Goal: Check status: Check status

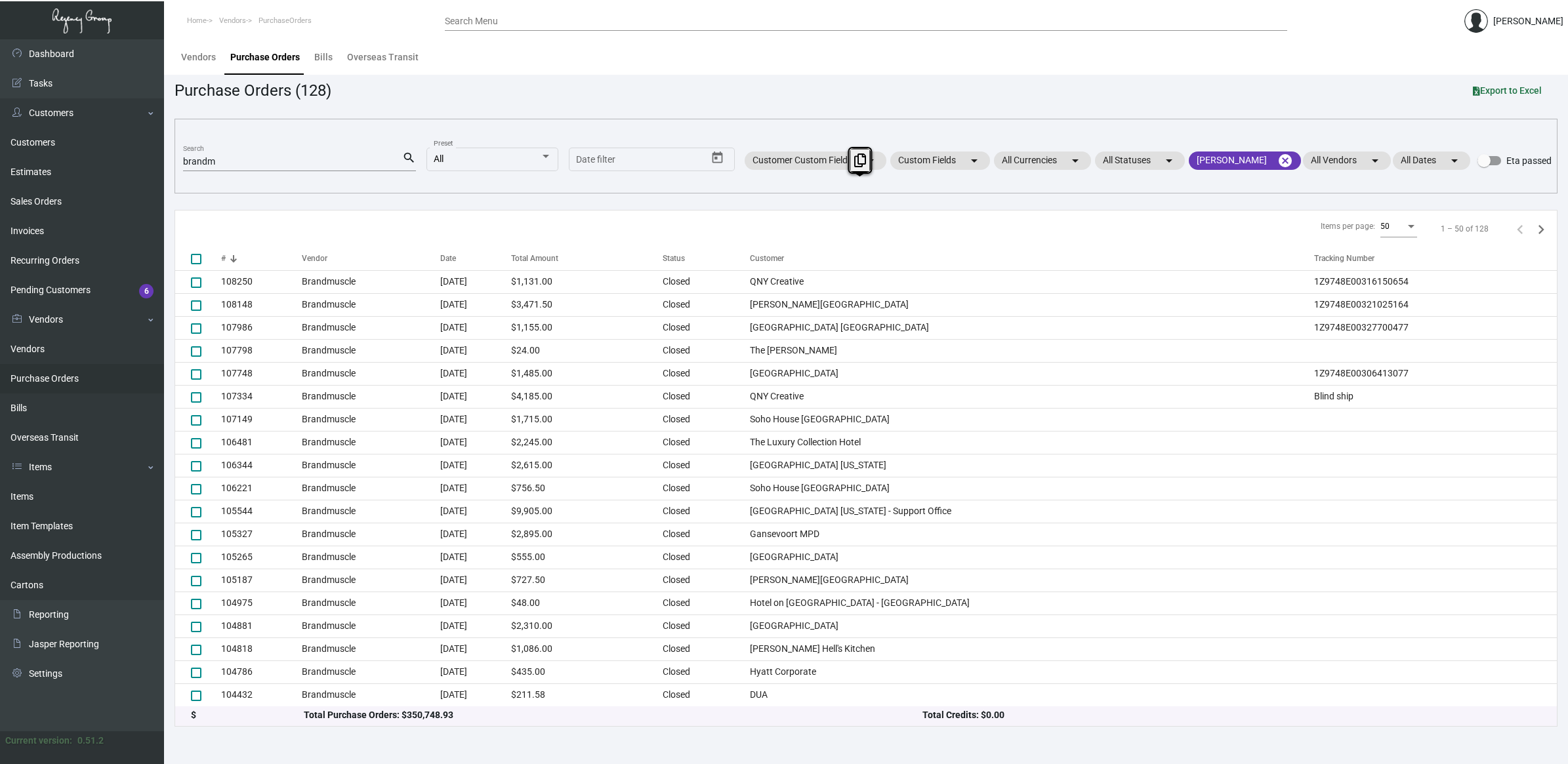
scroll to position [617, 0]
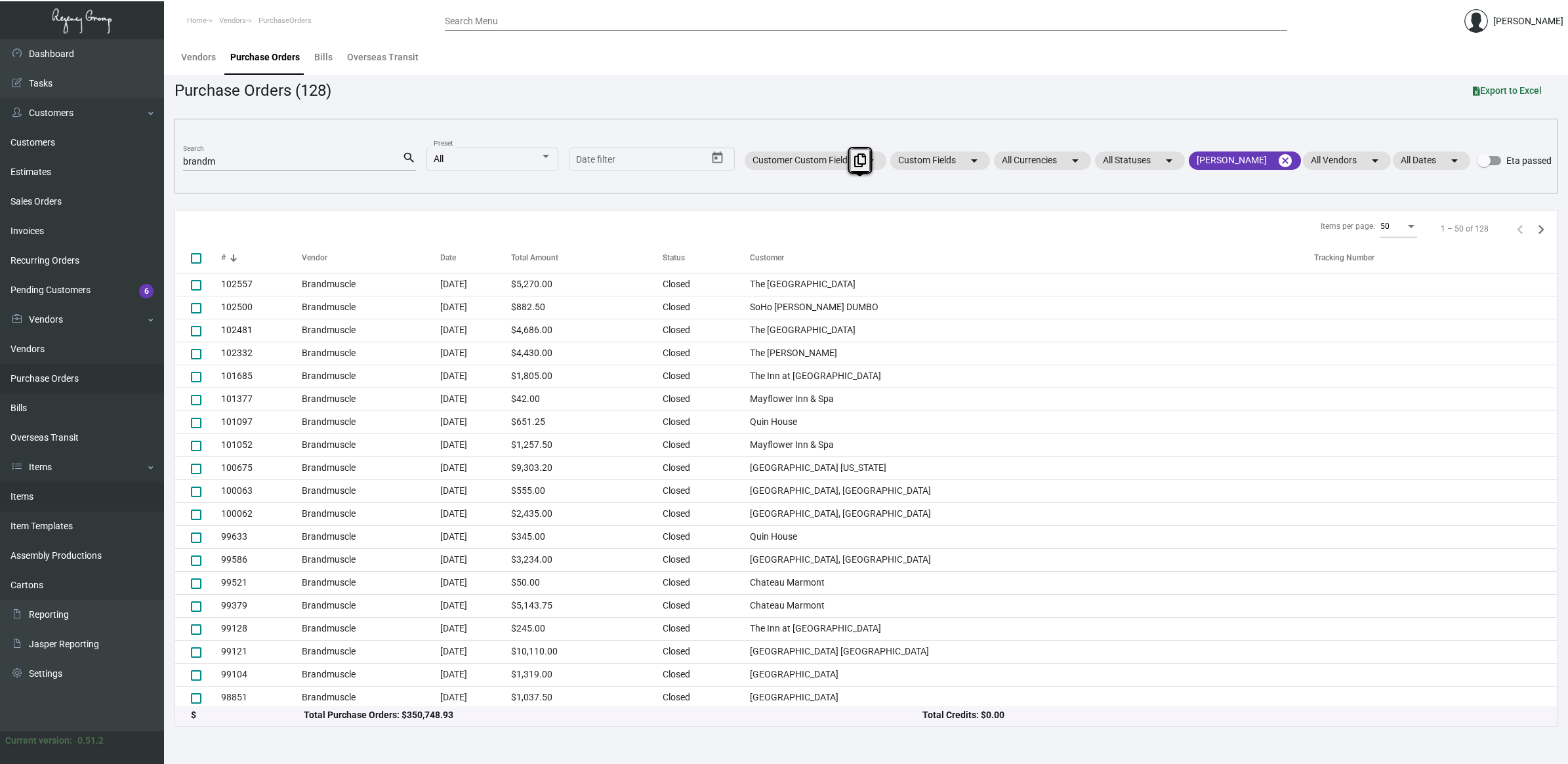
drag, startPoint x: 0, startPoint y: 0, endPoint x: 85, endPoint y: 497, distance: 504.2
click at [85, 497] on link "Items" at bounding box center [82, 497] width 164 height 30
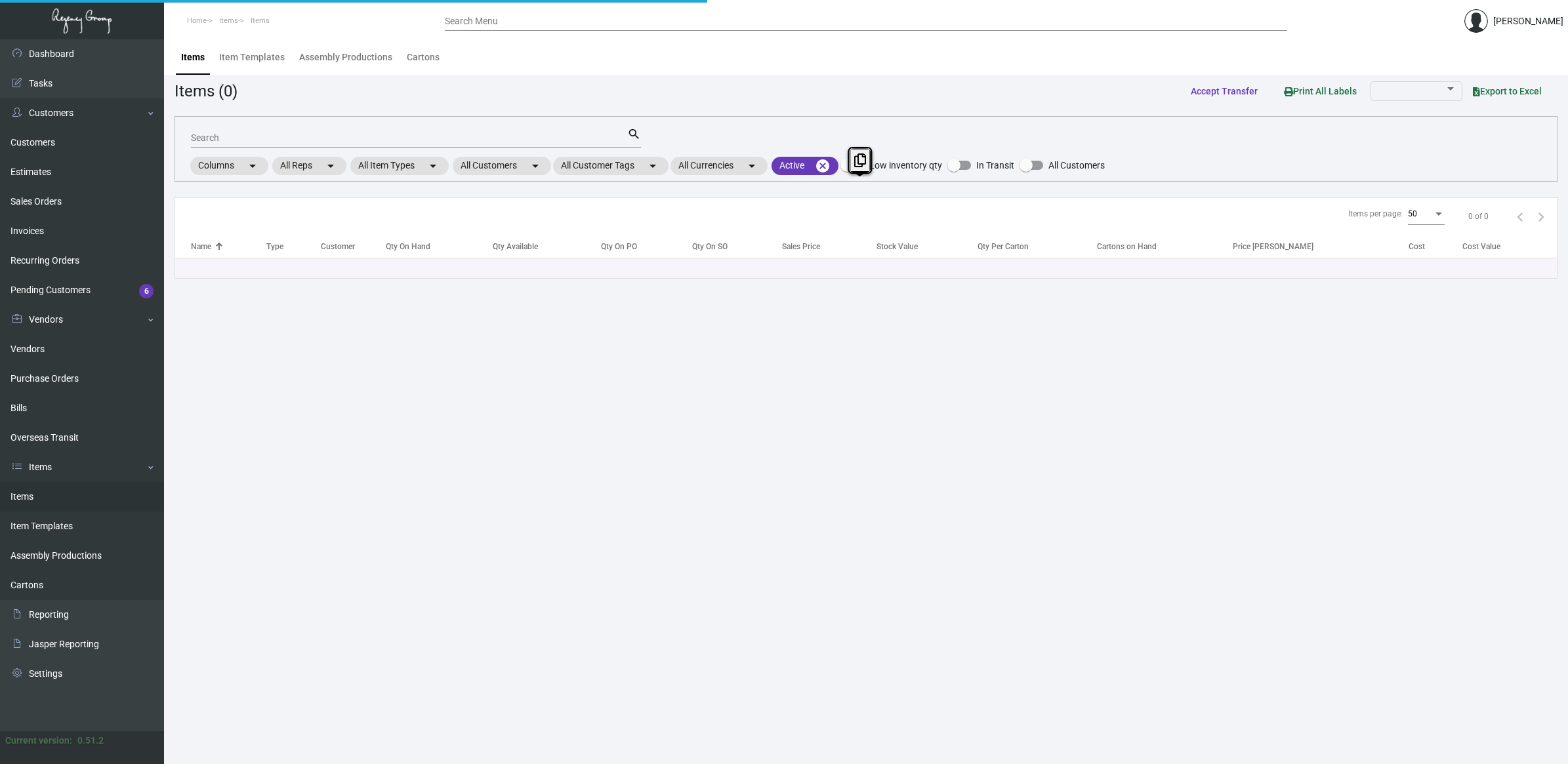
click at [247, 136] on input "Search" at bounding box center [408, 139] width 436 height 11
type input "war ea"
click at [828, 160] on mat-icon "cancel" at bounding box center [823, 166] width 16 height 16
drag, startPoint x: 494, startPoint y: 325, endPoint x: 488, endPoint y: 319, distance: 8.5
click at [488, 319] on main "Items Item Templates Assembly Productions Cartons Items (0) Accept Transfer Pri…" at bounding box center [866, 402] width 1404 height 725
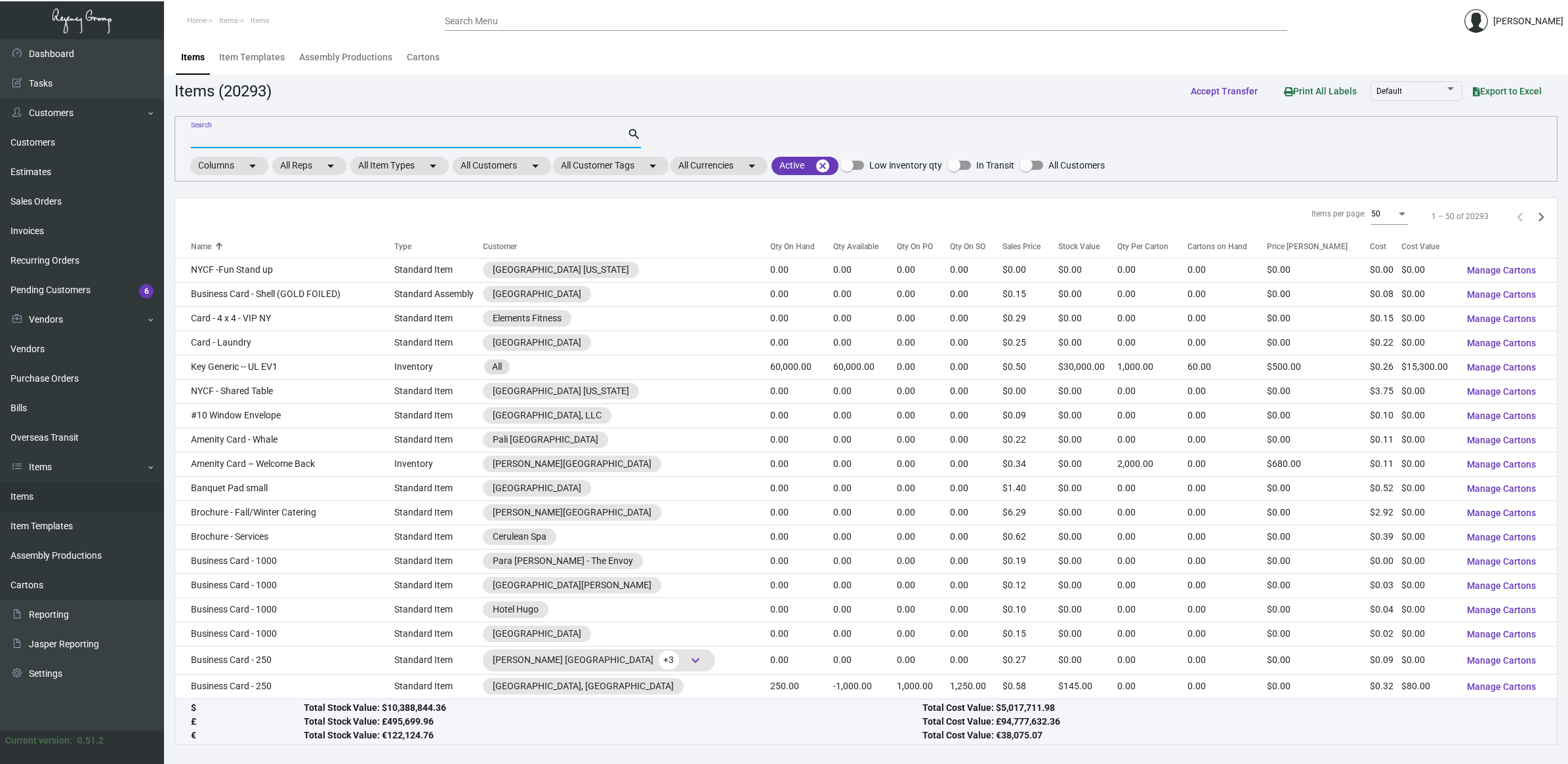
click at [228, 139] on input "Search" at bounding box center [408, 139] width 436 height 11
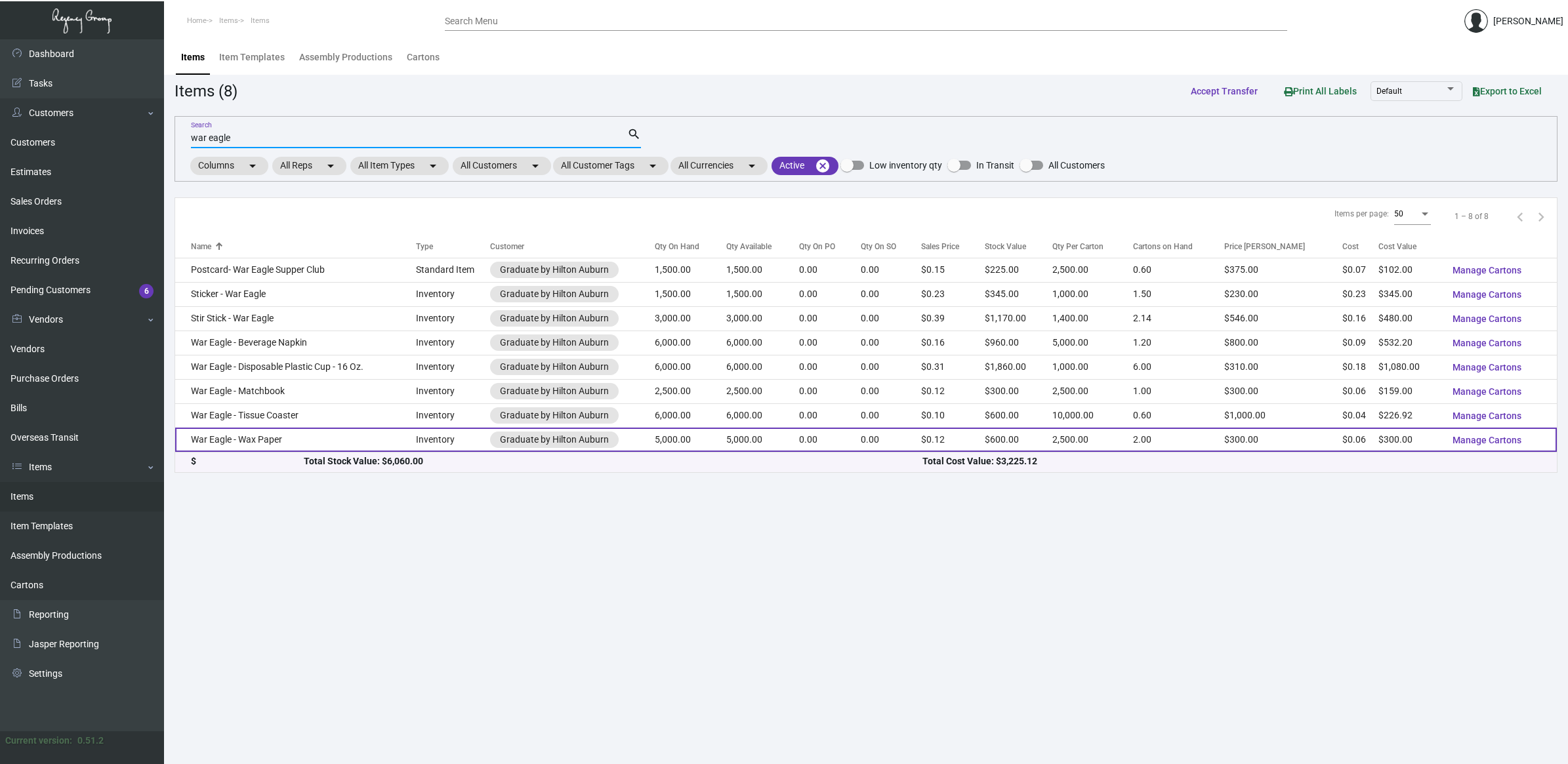
type input "war eagle"
click at [304, 431] on td "War Eagle - Wax Paper" at bounding box center [295, 439] width 241 height 24
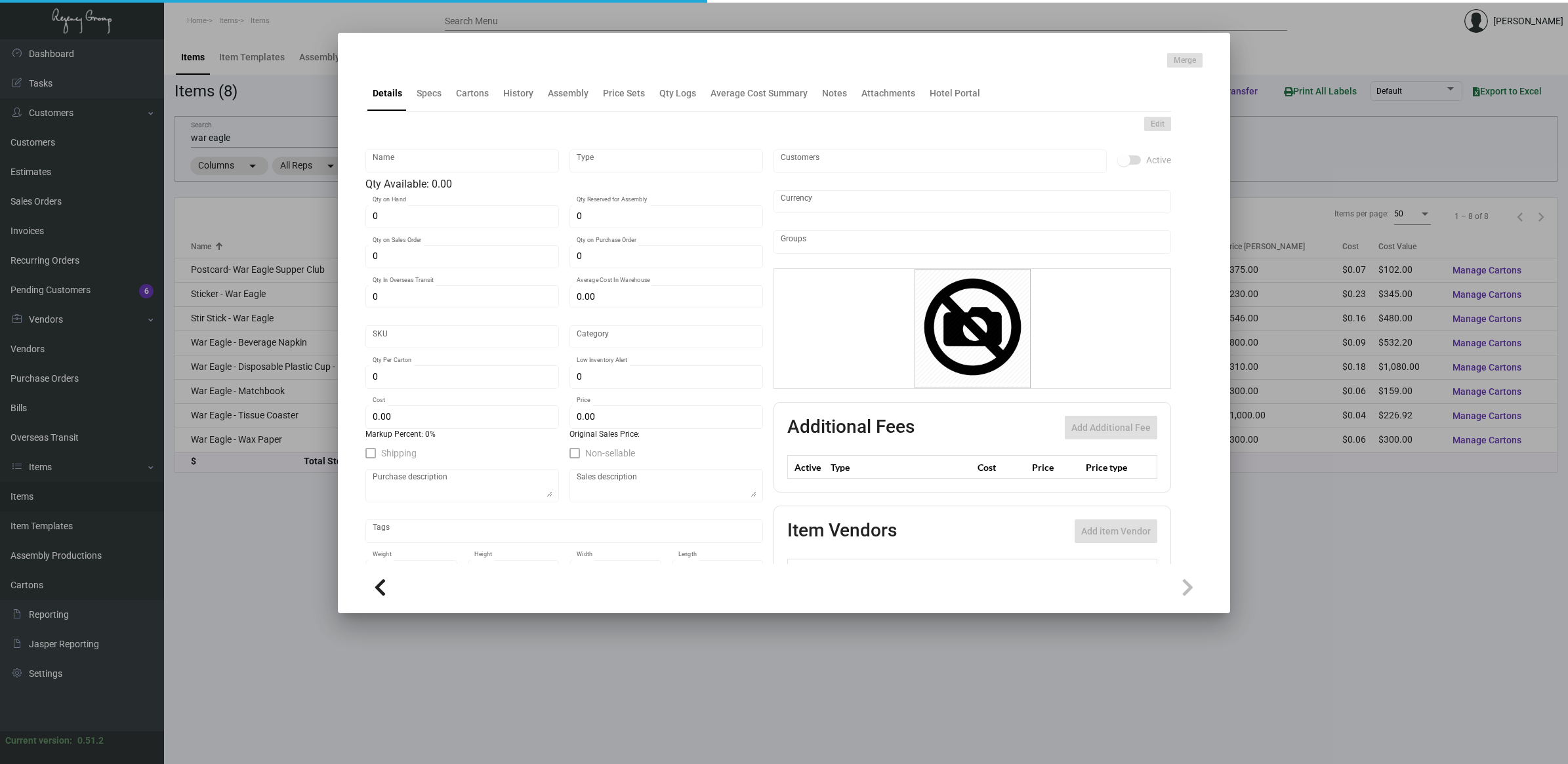
type input "War Eagle - Wax Paper"
type input "Inventory"
type input "5,000"
type input "$ 0.06"
type input "Inventory"
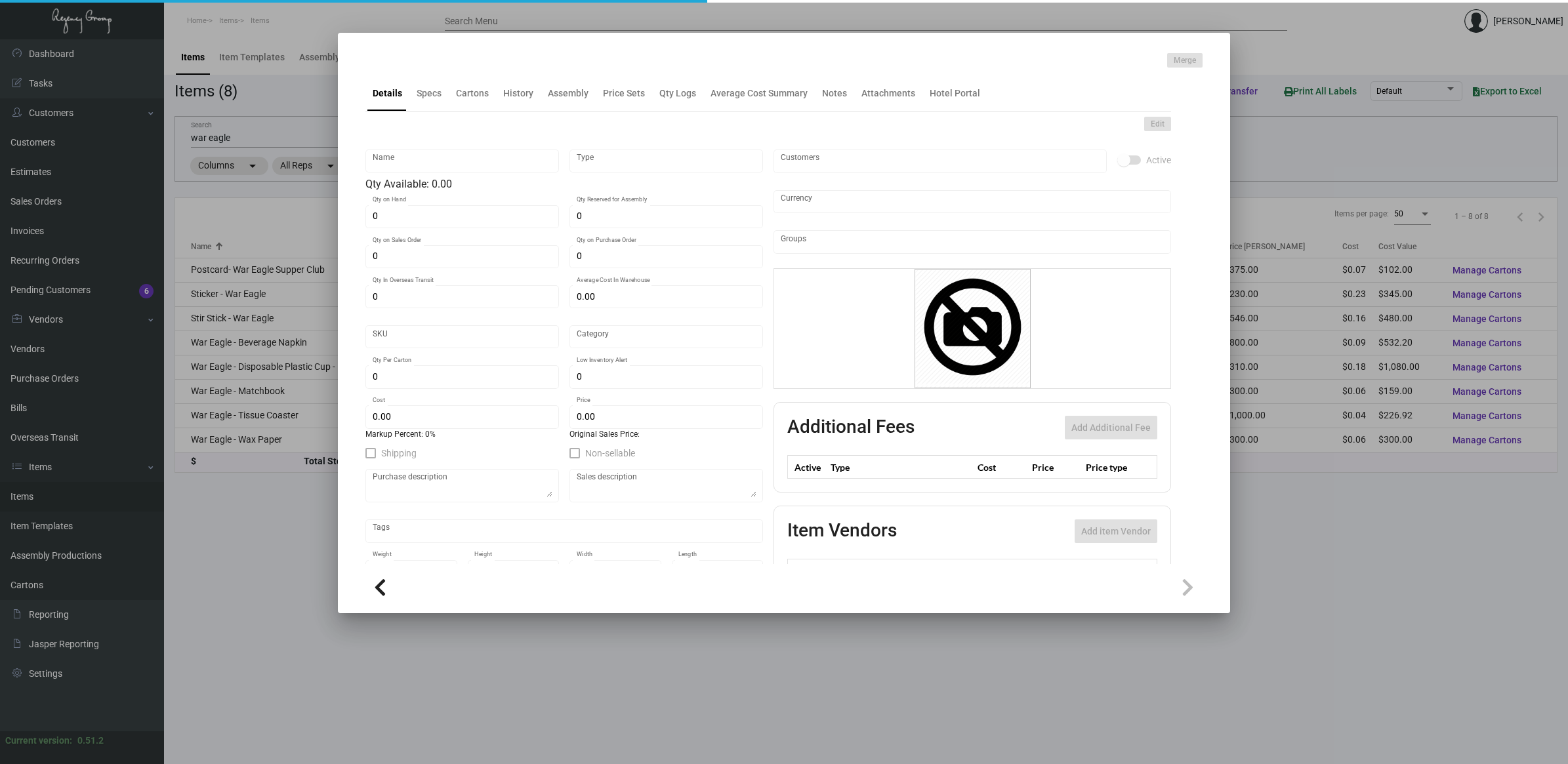
type input "2,500"
type input "$ 0.06"
type input "$ 0.12"
checkbox input "true"
type input "United States Dollar $"
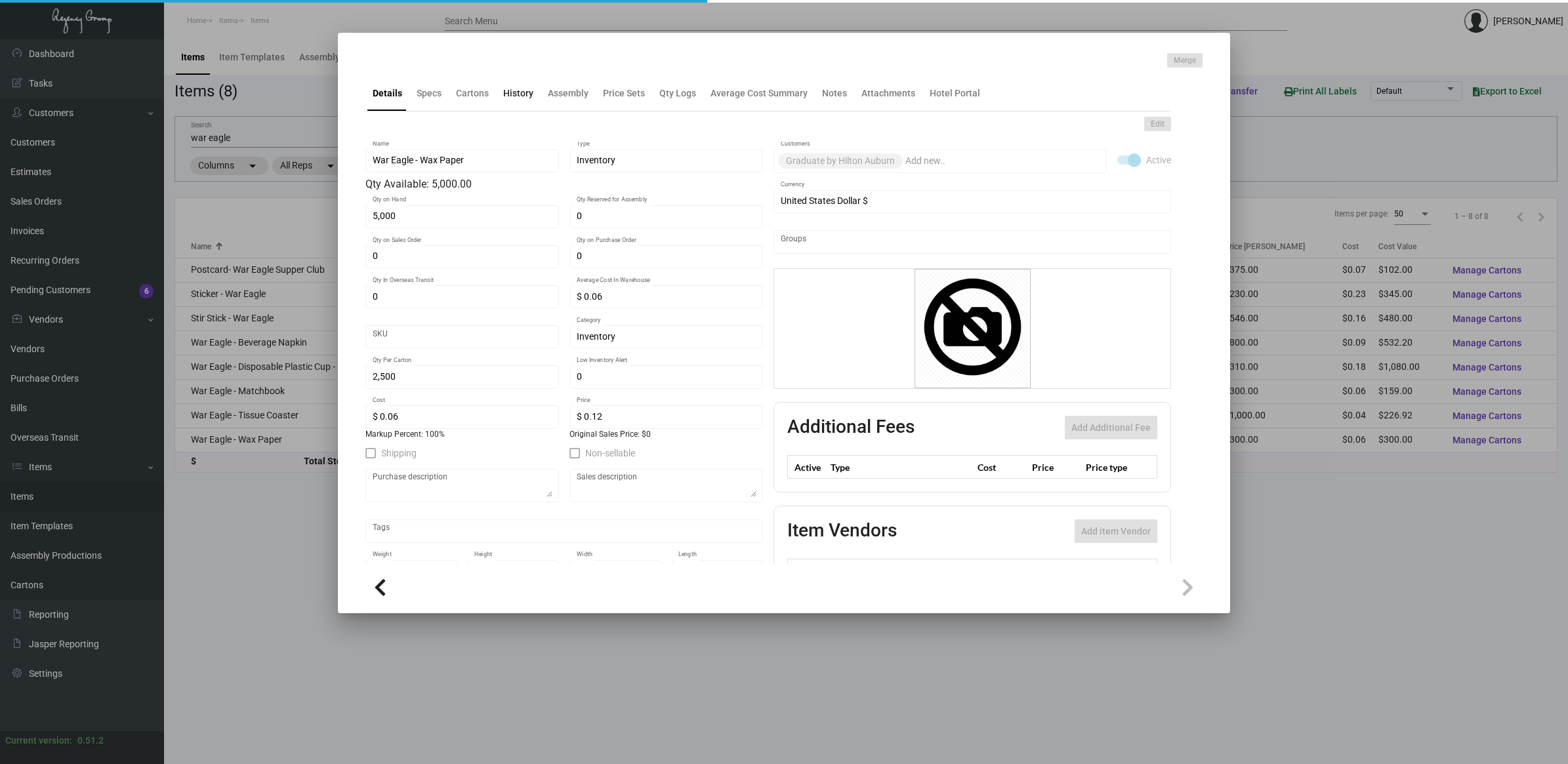
click at [528, 99] on div "History" at bounding box center [518, 93] width 30 height 14
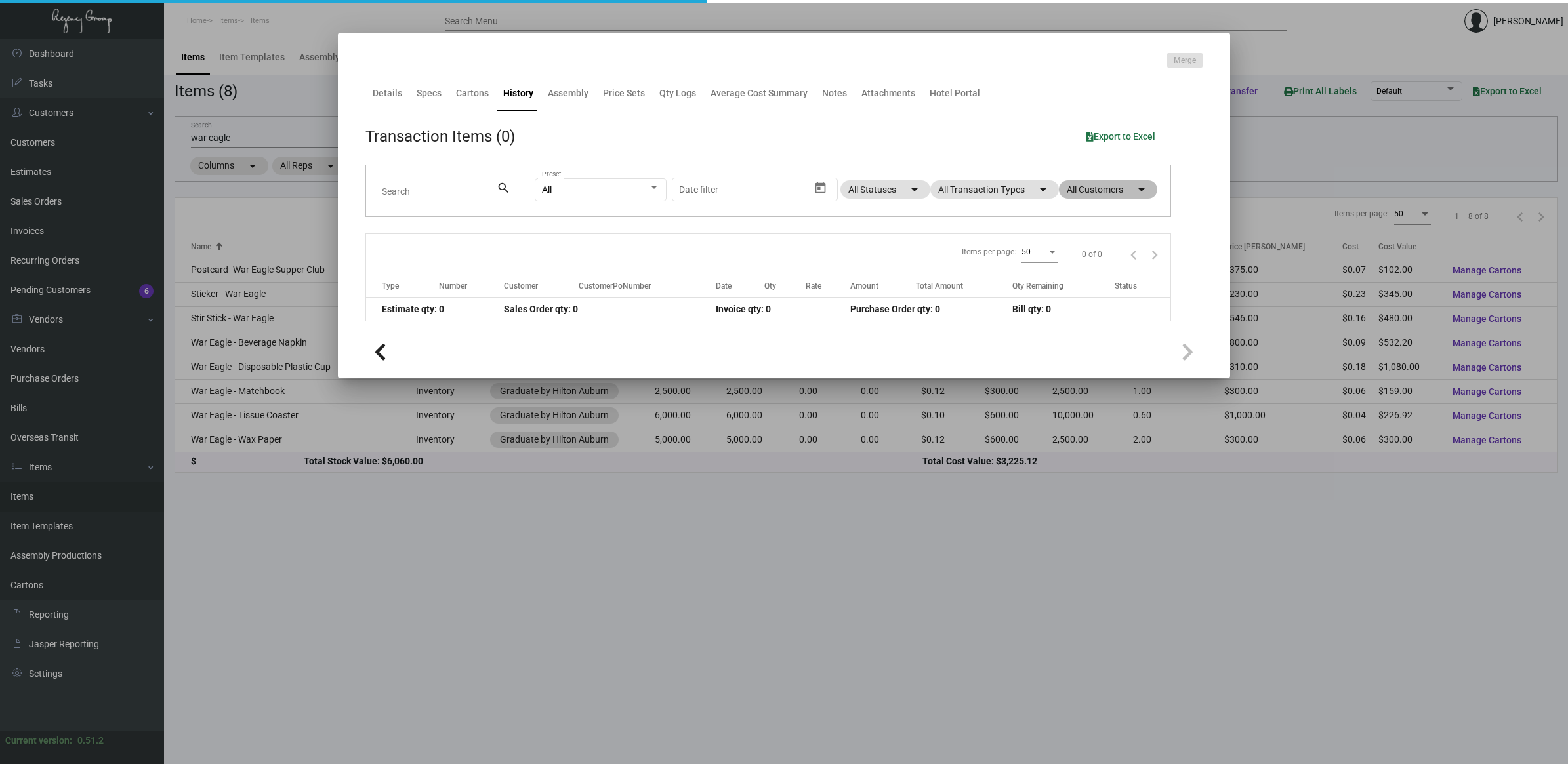
click at [1113, 197] on mat-chip "All Customers arrow_drop_down" at bounding box center [1108, 189] width 98 height 18
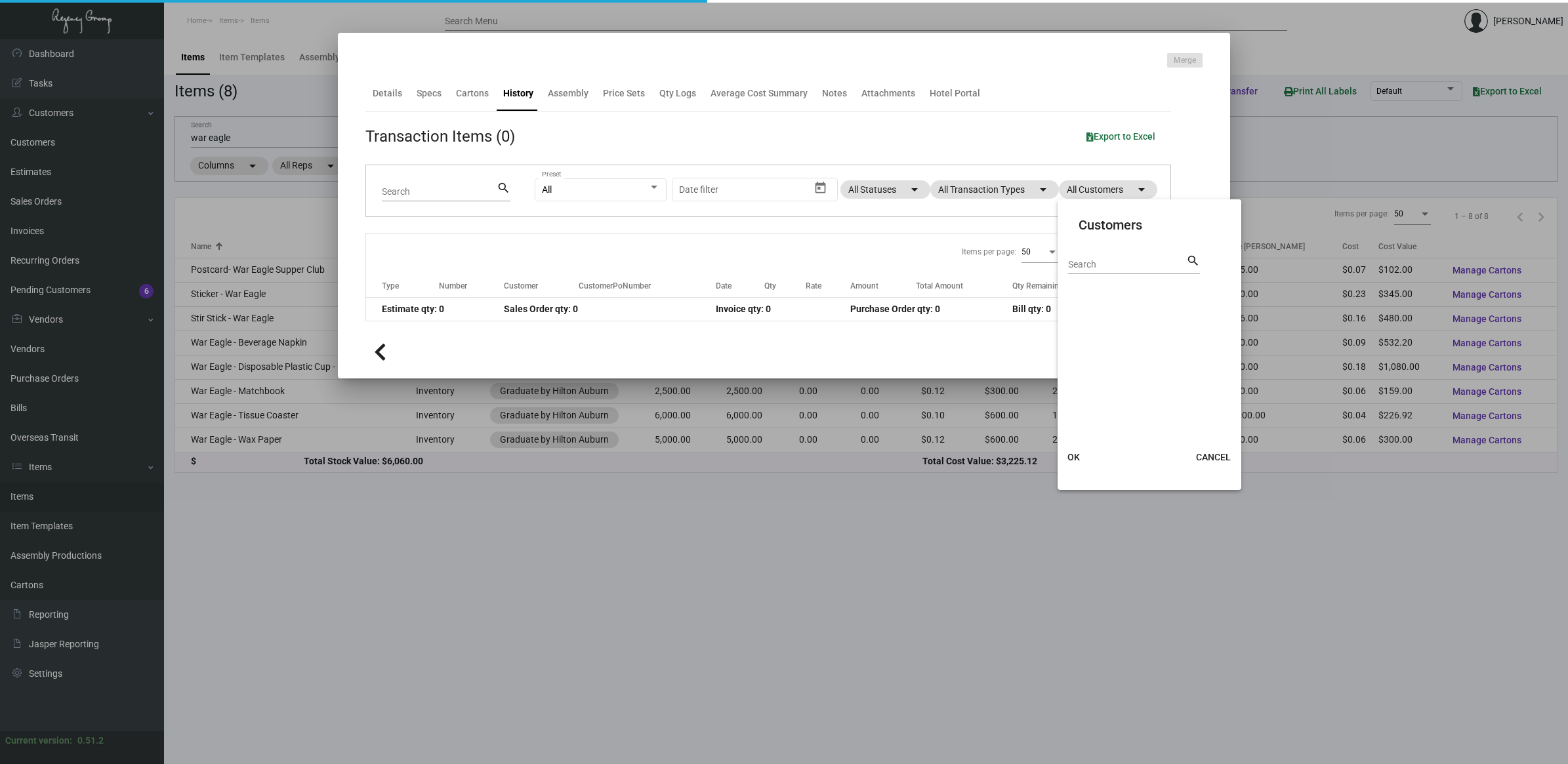
click at [991, 191] on div at bounding box center [784, 382] width 1568 height 764
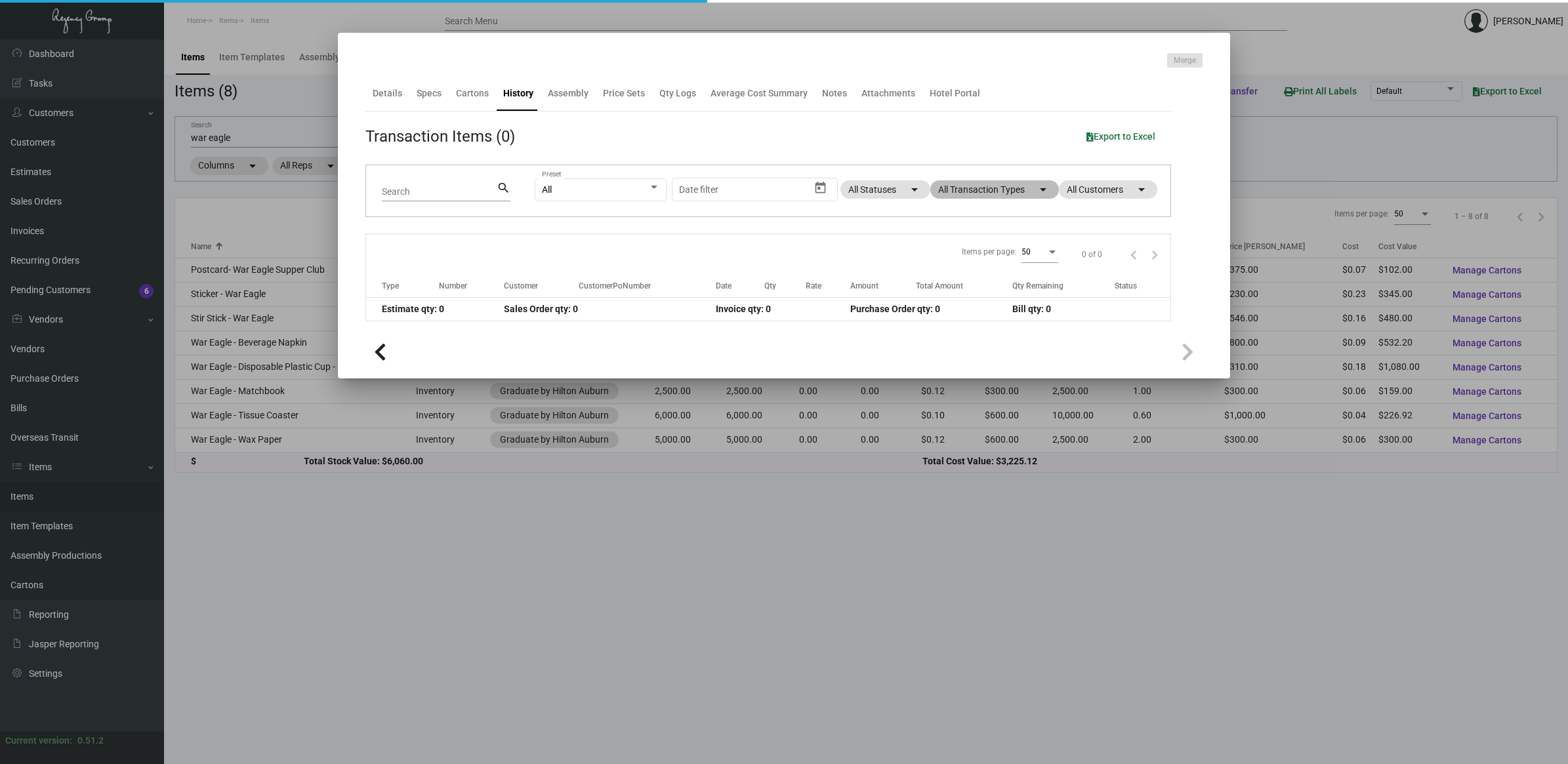
click at [991, 191] on mat-chip "All Transaction Types arrow_drop_down" at bounding box center [995, 189] width 129 height 18
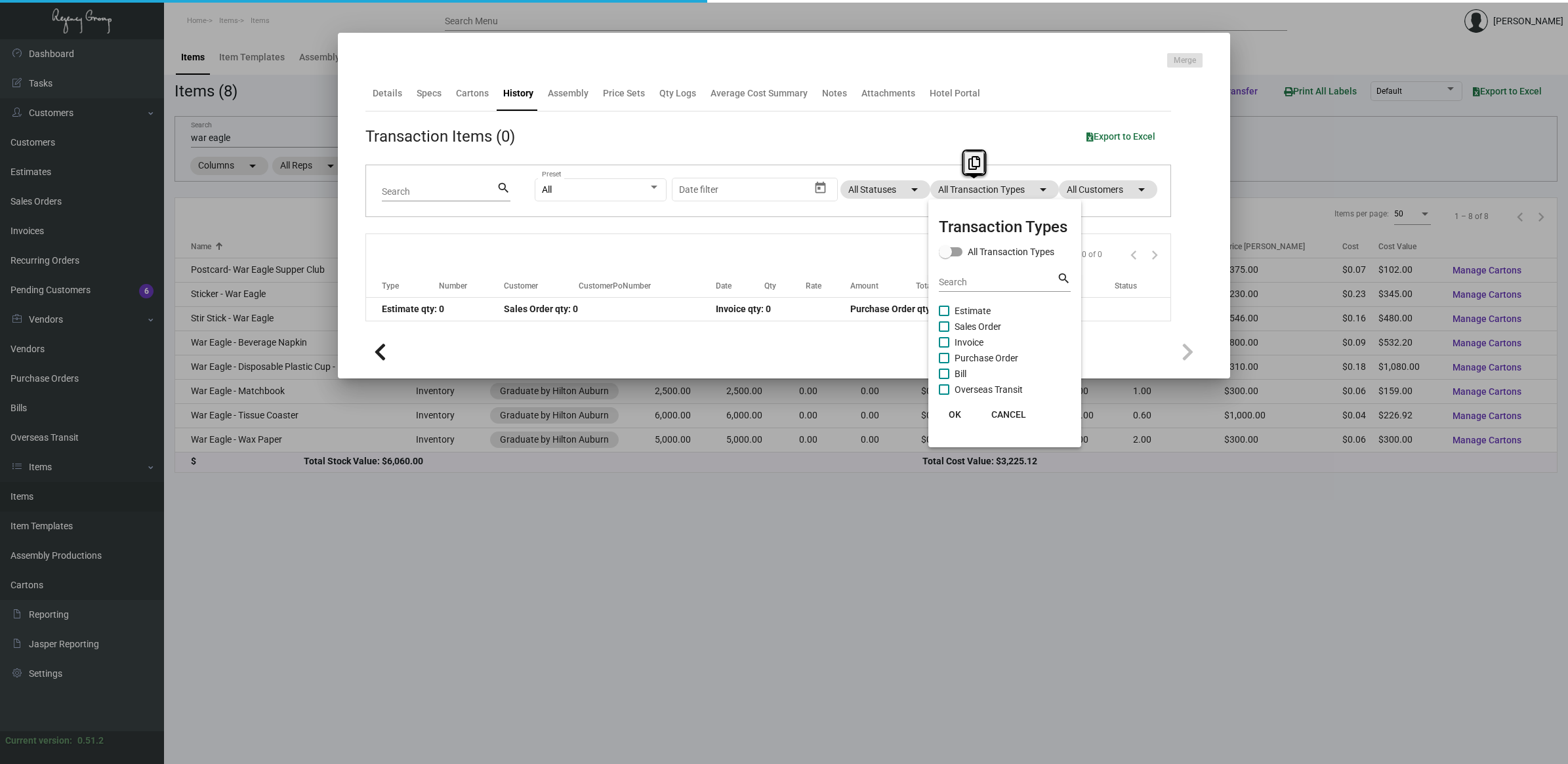
drag, startPoint x: 991, startPoint y: 191, endPoint x: 1011, endPoint y: 356, distance: 166.2
click at [1011, 356] on span "Purchase Order" at bounding box center [986, 358] width 63 height 16
click at [944, 364] on input "Purchase Order" at bounding box center [944, 364] width 1 height 1
click at [1011, 356] on span "Purchase Order" at bounding box center [986, 358] width 63 height 16
click at [944, 364] on input "Purchase Order" at bounding box center [944, 364] width 1 height 1
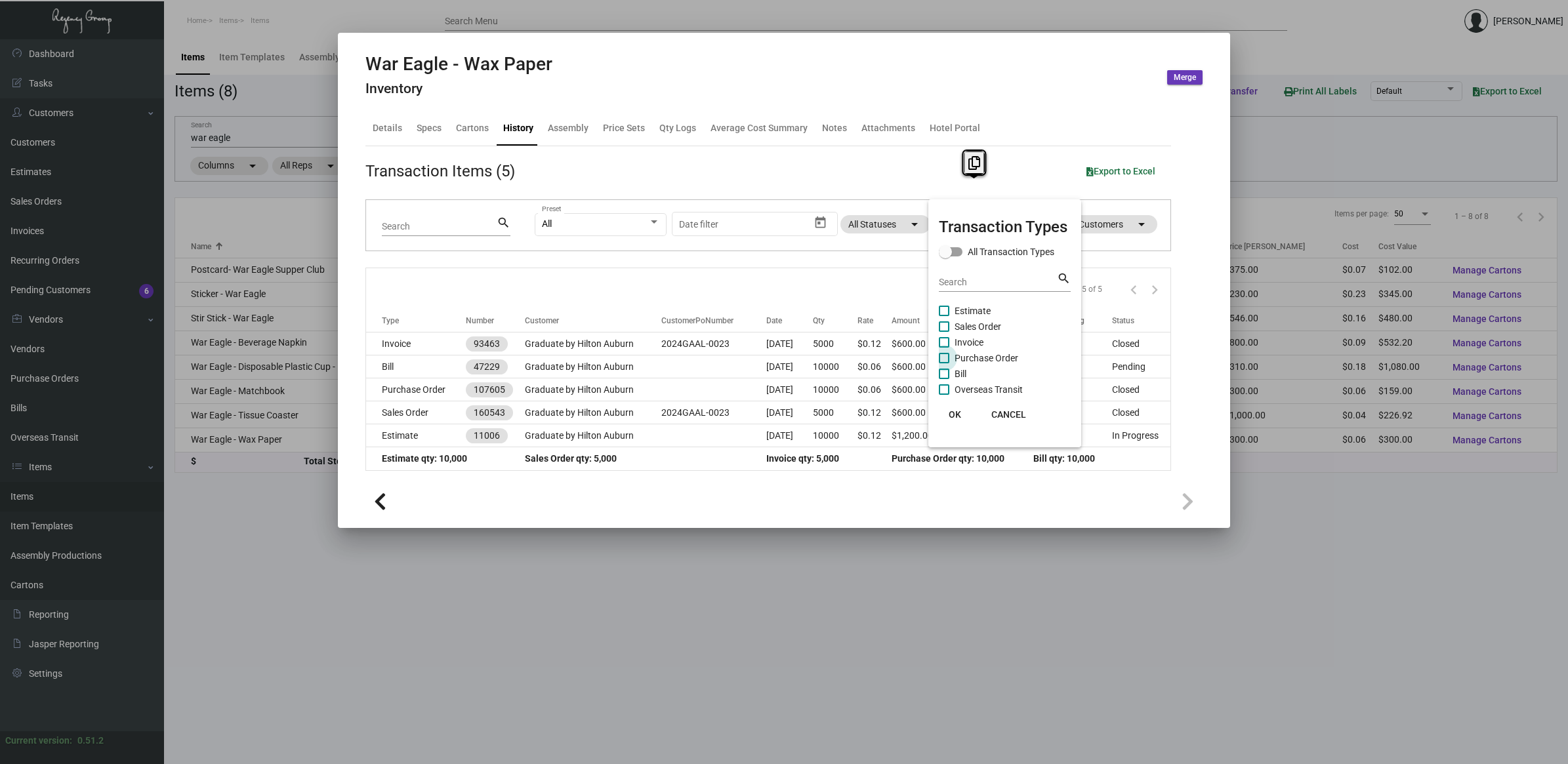
click at [971, 356] on span "Purchase Order" at bounding box center [986, 358] width 63 height 16
click at [944, 364] on input "Purchase Order" at bounding box center [944, 364] width 1 height 1
checkbox input "true"
click at [954, 406] on button "OK" at bounding box center [955, 414] width 42 height 24
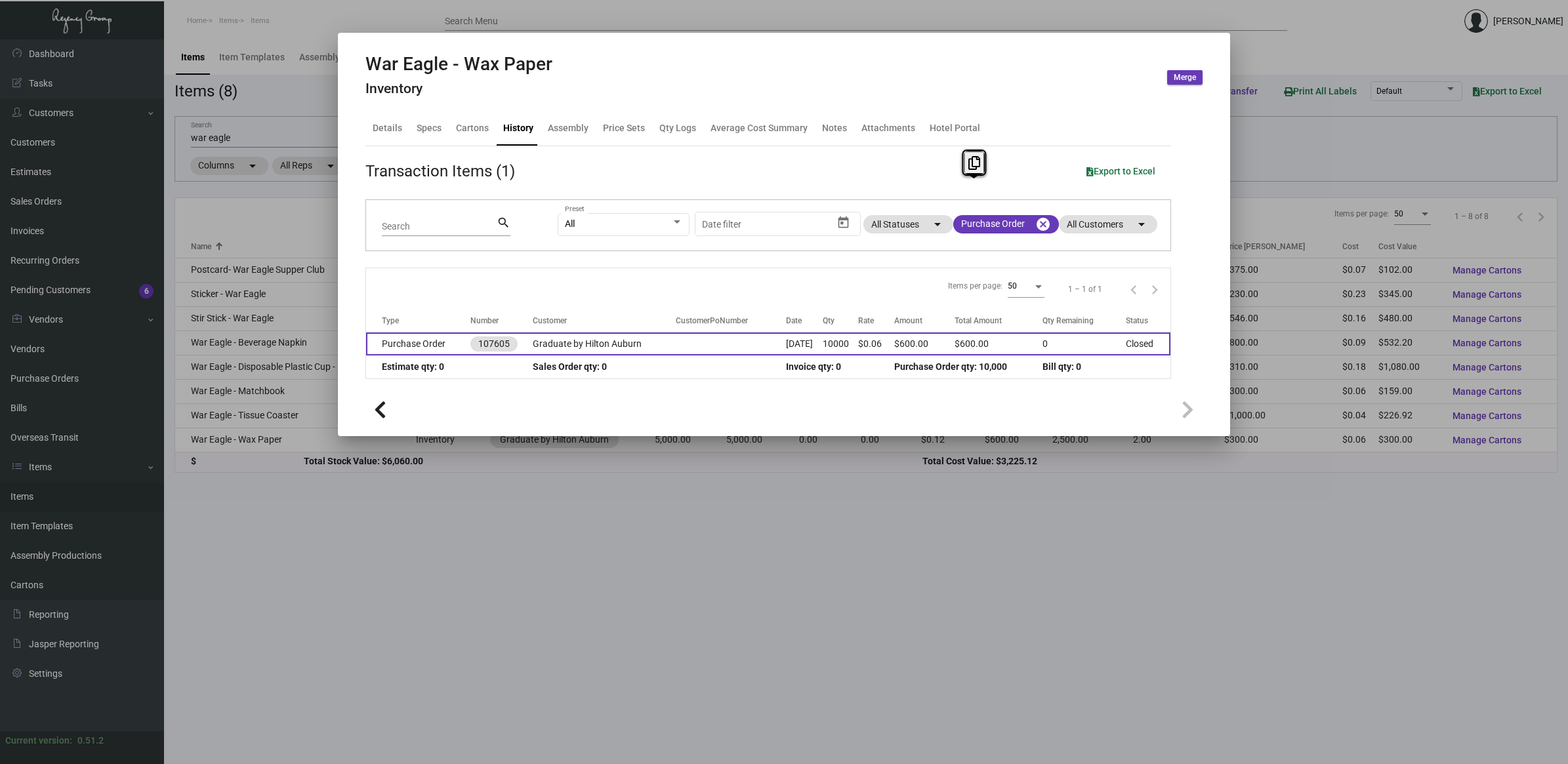
click at [802, 346] on td "Sep 27, 2024" at bounding box center [804, 344] width 38 height 23
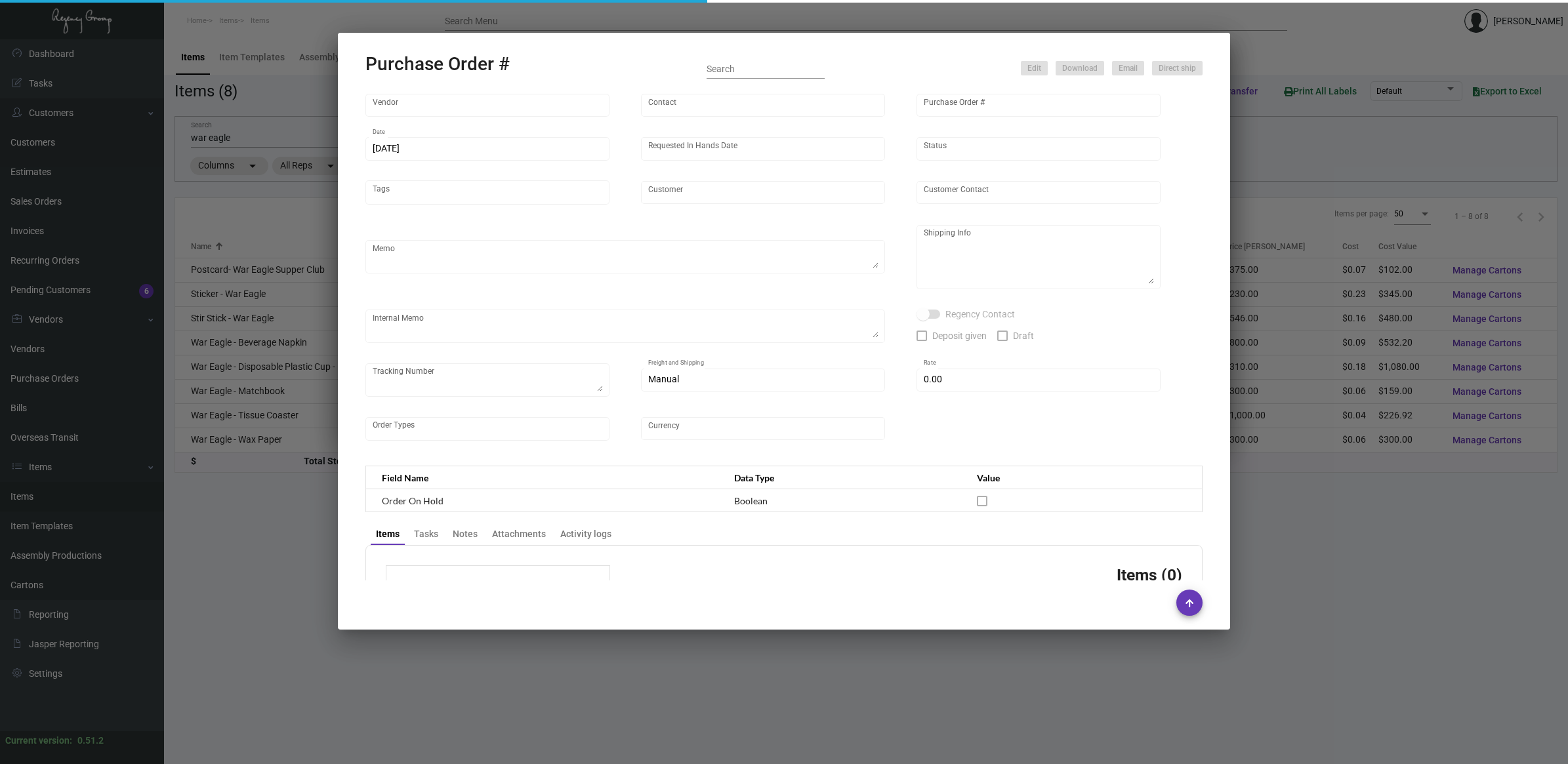
type input "L and L Promos"
type input "Ryan Sales"
type input "107605"
type input "9/27/2024"
type input "10/31/2024"
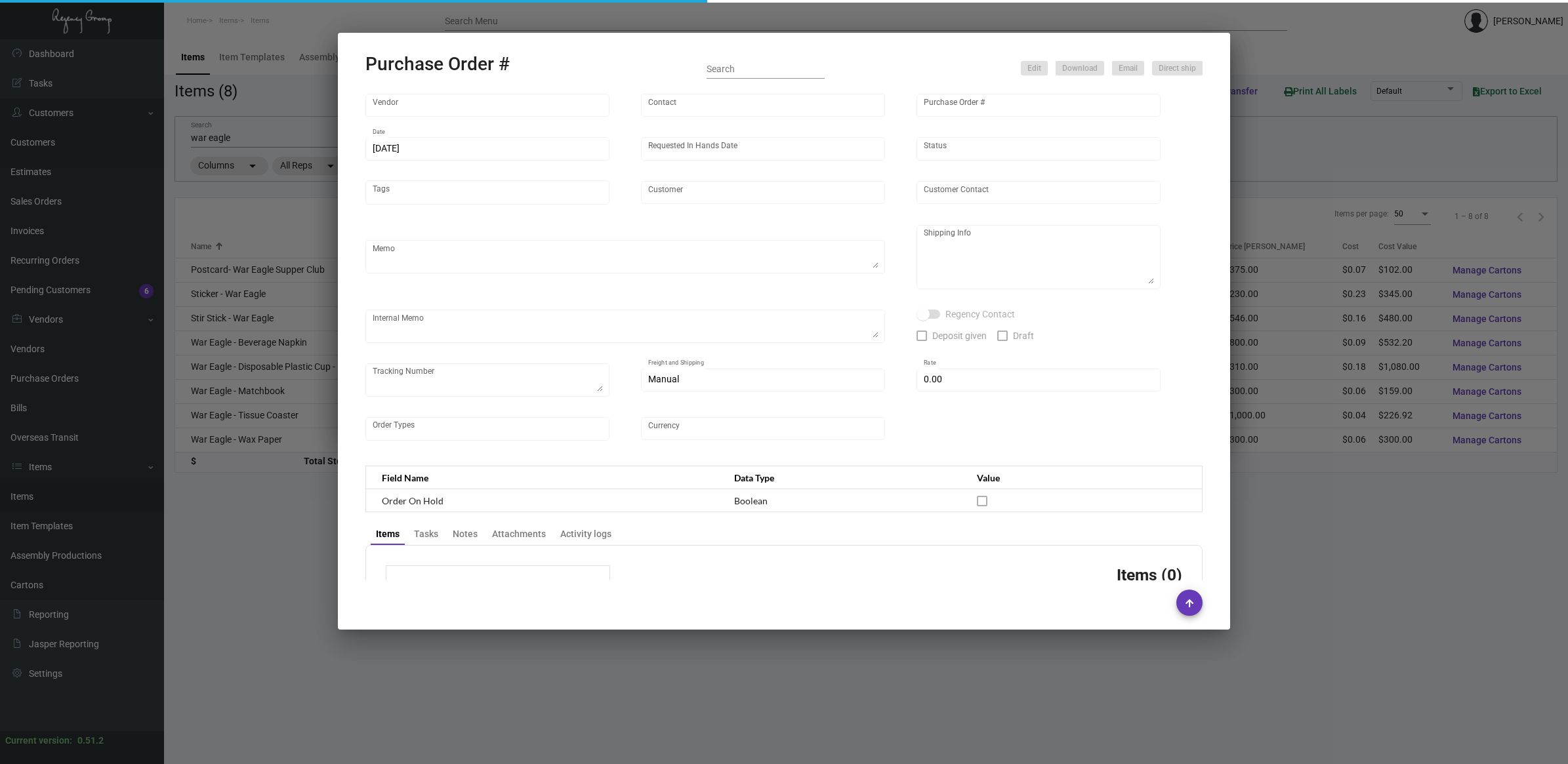
type input "Graduate by Hilton Auburn"
type textarea "Via Boat"
type textarea "Regency Group NJ - Alex Penate 22 Belgrove Dr. Kearny, NJ, 07032 US"
type textarea "1ZG2G1560324426056 4 boxes for PO#107605"
checkbox input "true"
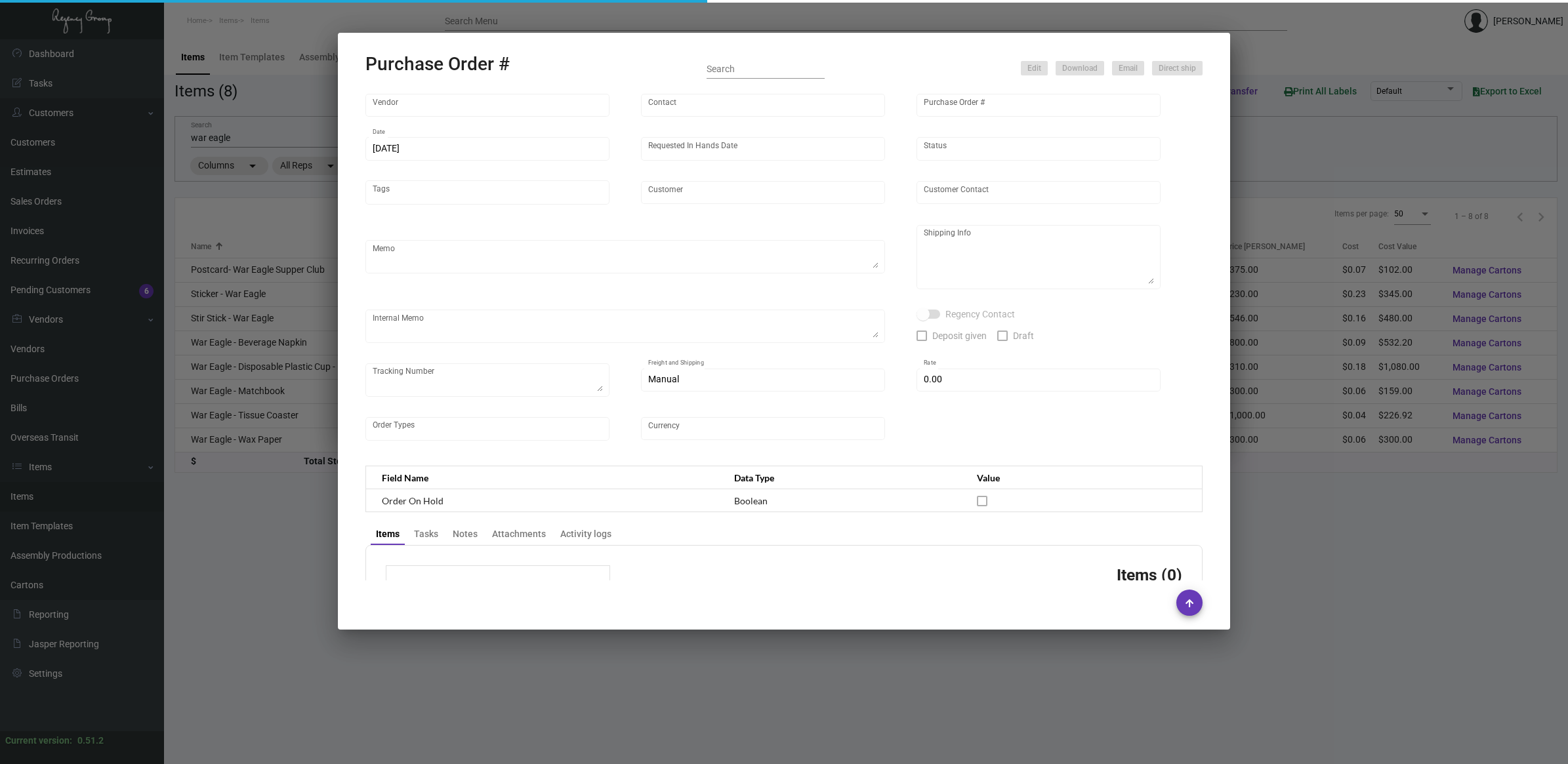
type input "$ 0.00"
type input "United States Dollar $"
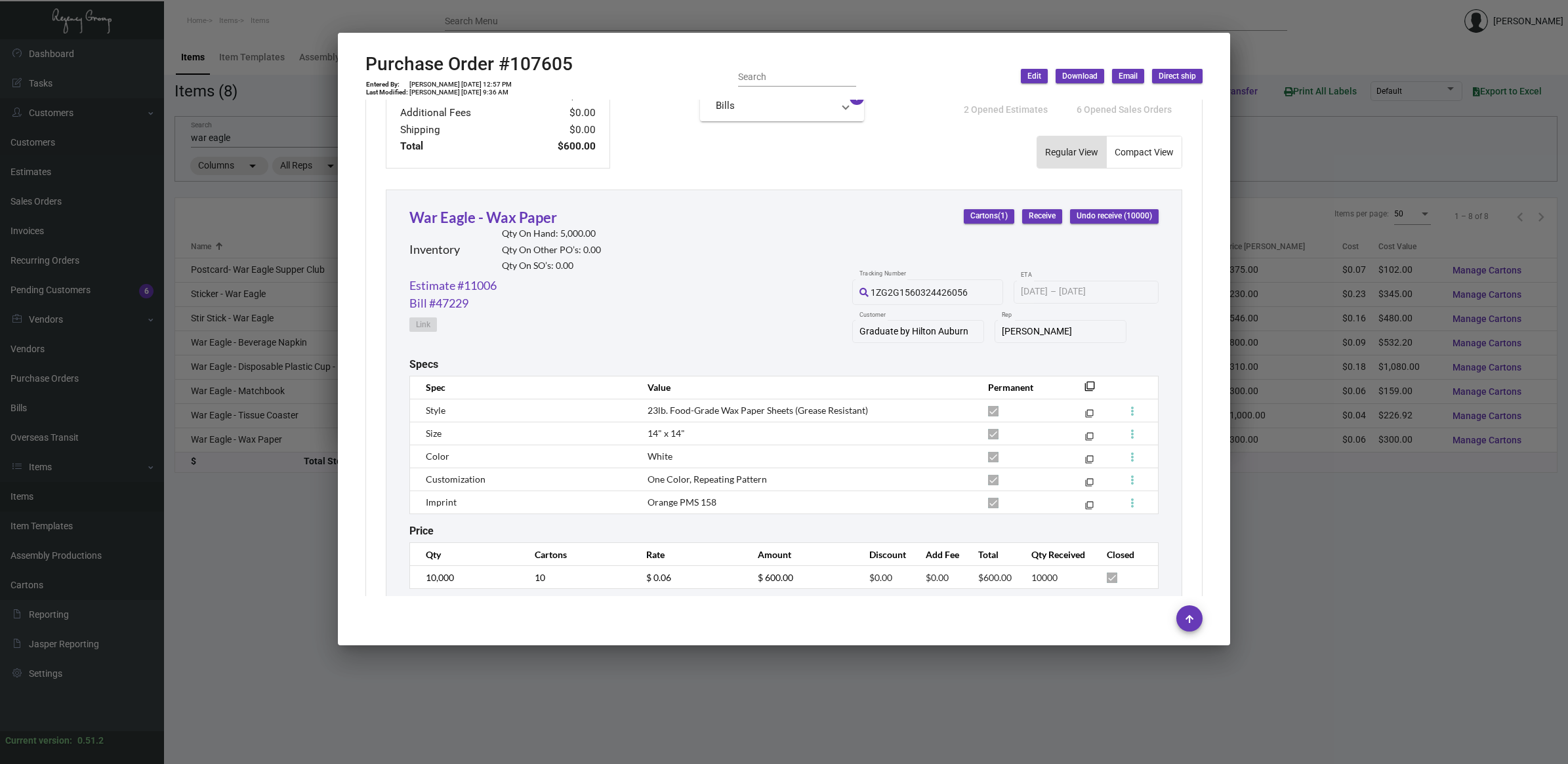
scroll to position [558, 0]
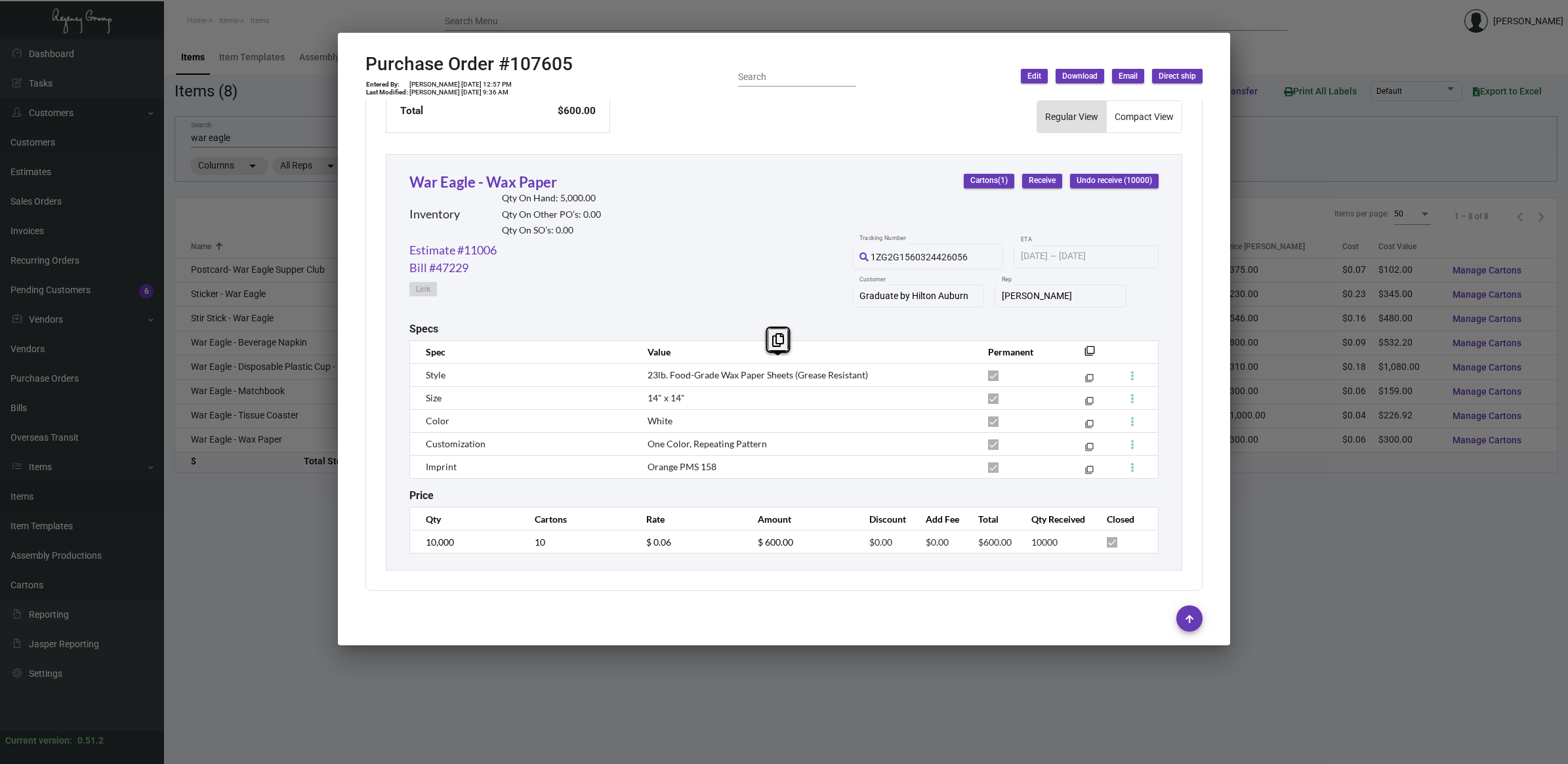
drag, startPoint x: 722, startPoint y: 469, endPoint x: 634, endPoint y: 371, distance: 131.7
click at [634, 371] on tbody "Style 23lb. Food-Grade Wax Paper Sheets (Grease Resistant) filter_none Size 14"…" at bounding box center [784, 421] width 748 height 115
drag, startPoint x: 634, startPoint y: 371, endPoint x: 657, endPoint y: 371, distance: 23.0
copy tbody "23lb. Food-Grade Wax Paper Sheets (Grease Resistant) filter_none Size 14" x 14"…"
click at [560, 67] on h2 "Purchase Order #107605" at bounding box center [469, 65] width 207 height 22
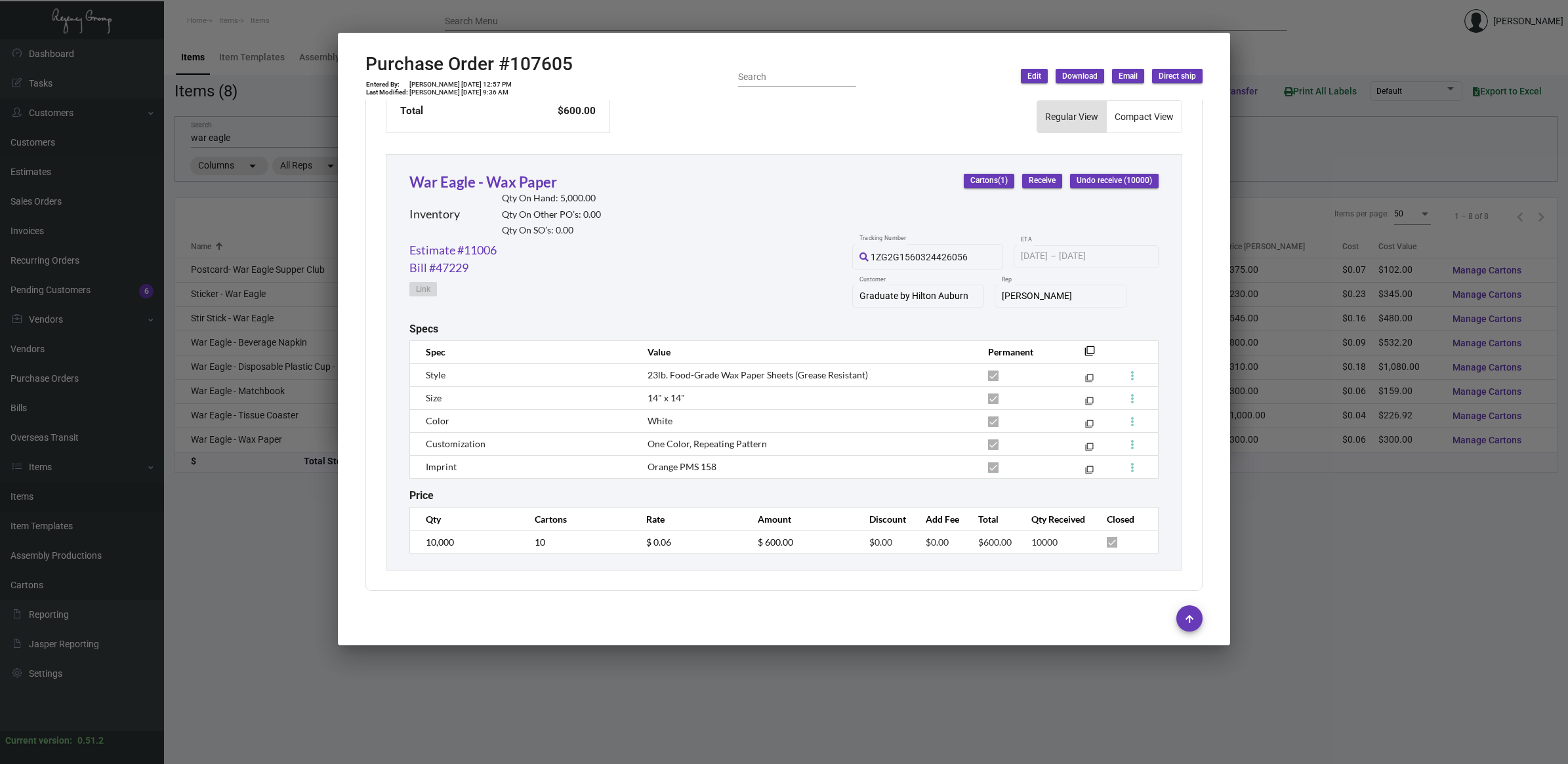
click at [560, 67] on h2 "Purchase Order #107605" at bounding box center [469, 65] width 207 height 22
copy h2 "107605"
click at [218, 212] on div at bounding box center [784, 382] width 1568 height 764
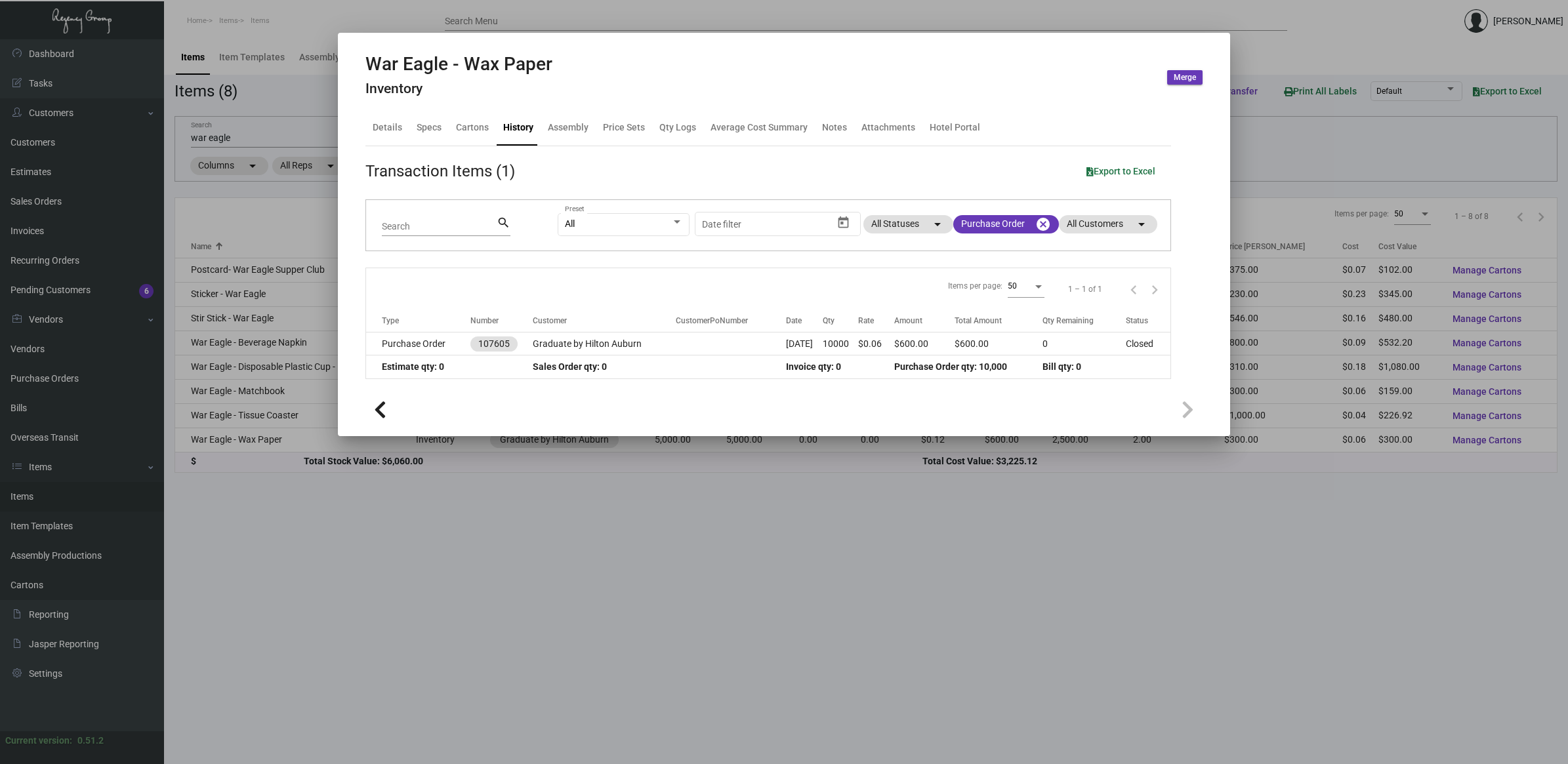
click at [213, 194] on div at bounding box center [784, 382] width 1568 height 764
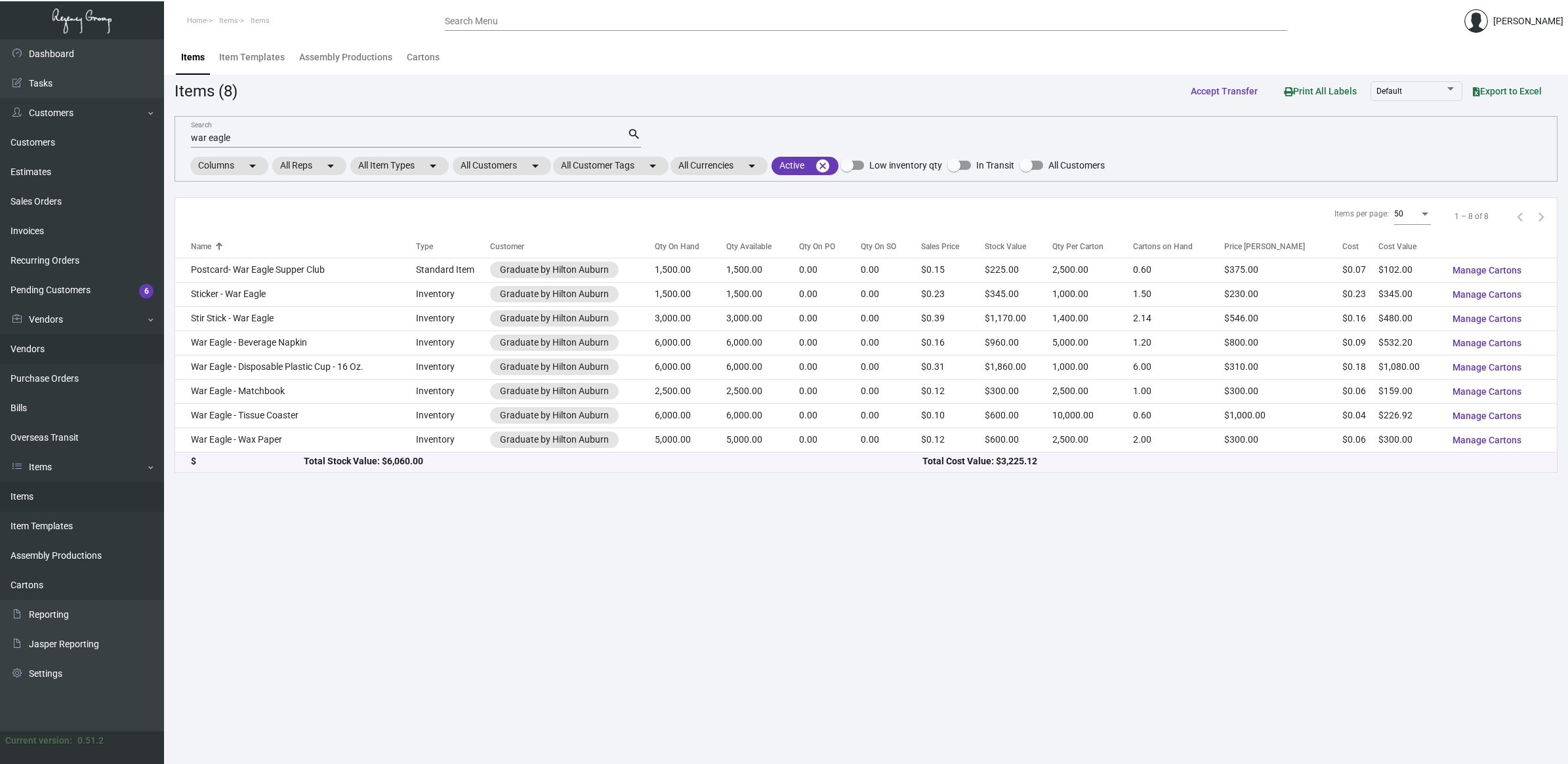
drag, startPoint x: 56, startPoint y: 381, endPoint x: 80, endPoint y: 359, distance: 32.6
click at [56, 381] on link "Purchase Orders" at bounding box center [82, 379] width 164 height 30
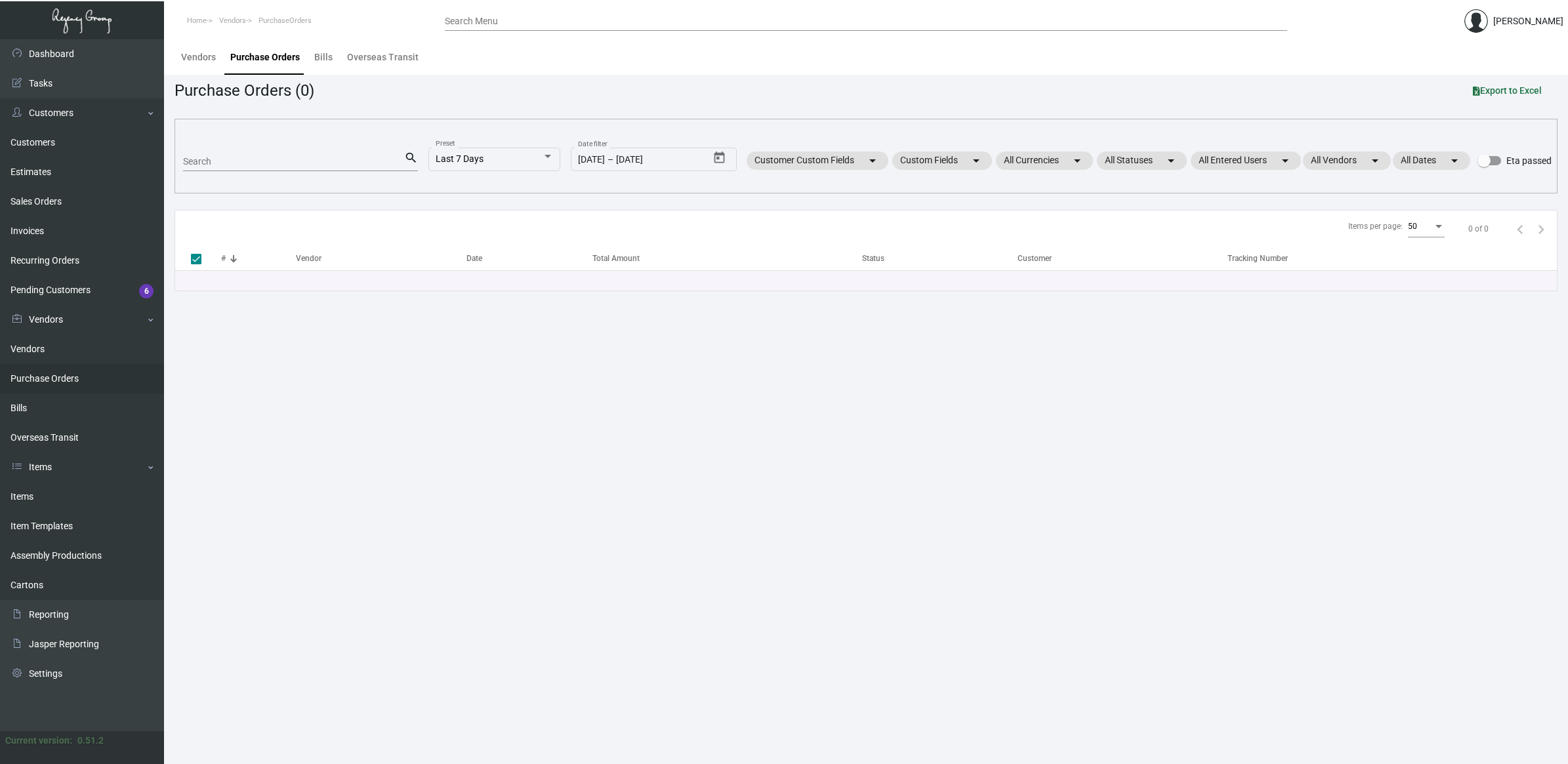
click at [241, 163] on input "Search" at bounding box center [293, 162] width 221 height 11
paste input "98814"
type input "98814"
checkbox input "false"
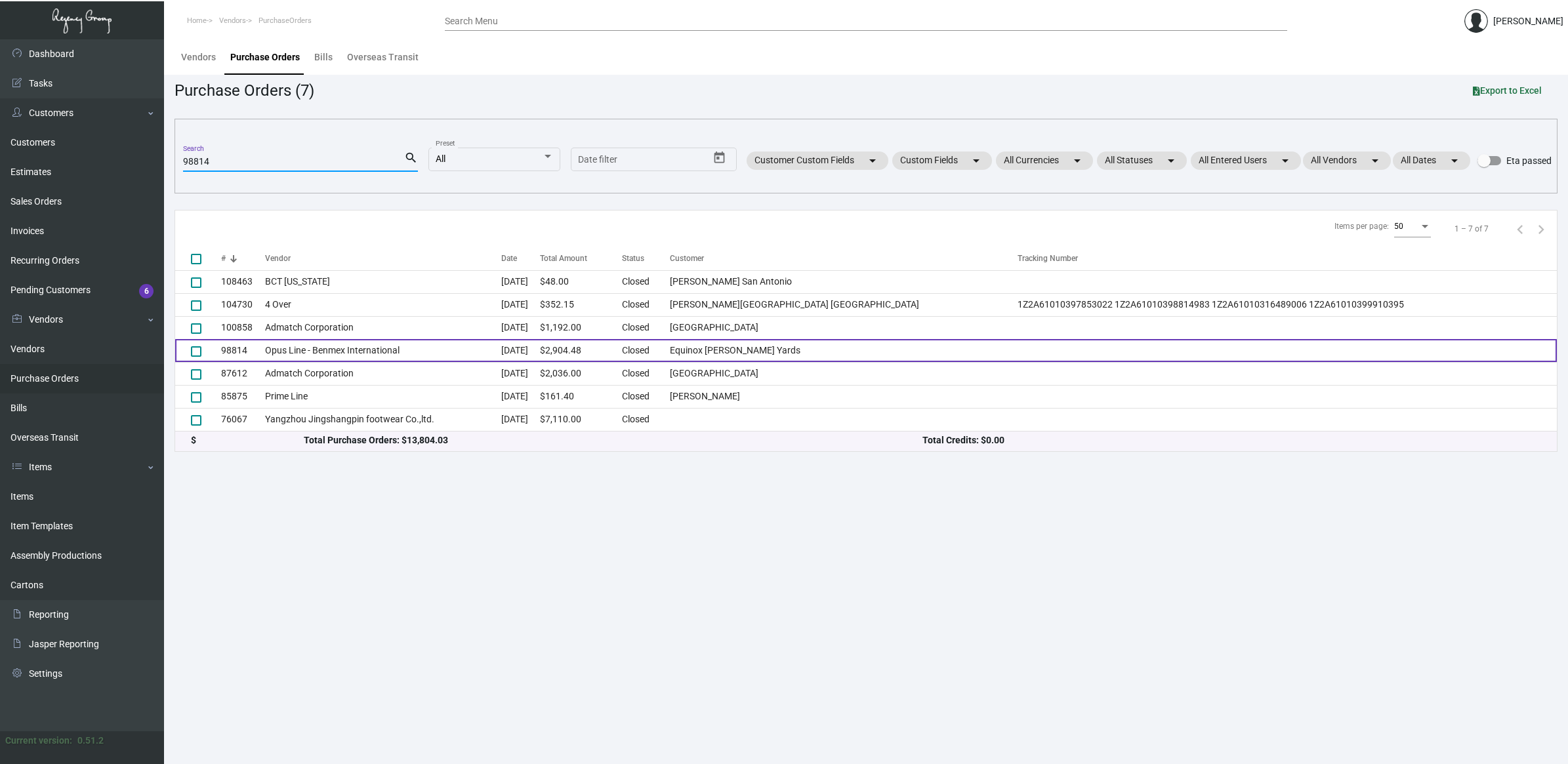
type input "98814"
click at [374, 342] on td "Opus Line - Benmex International" at bounding box center [383, 350] width 236 height 23
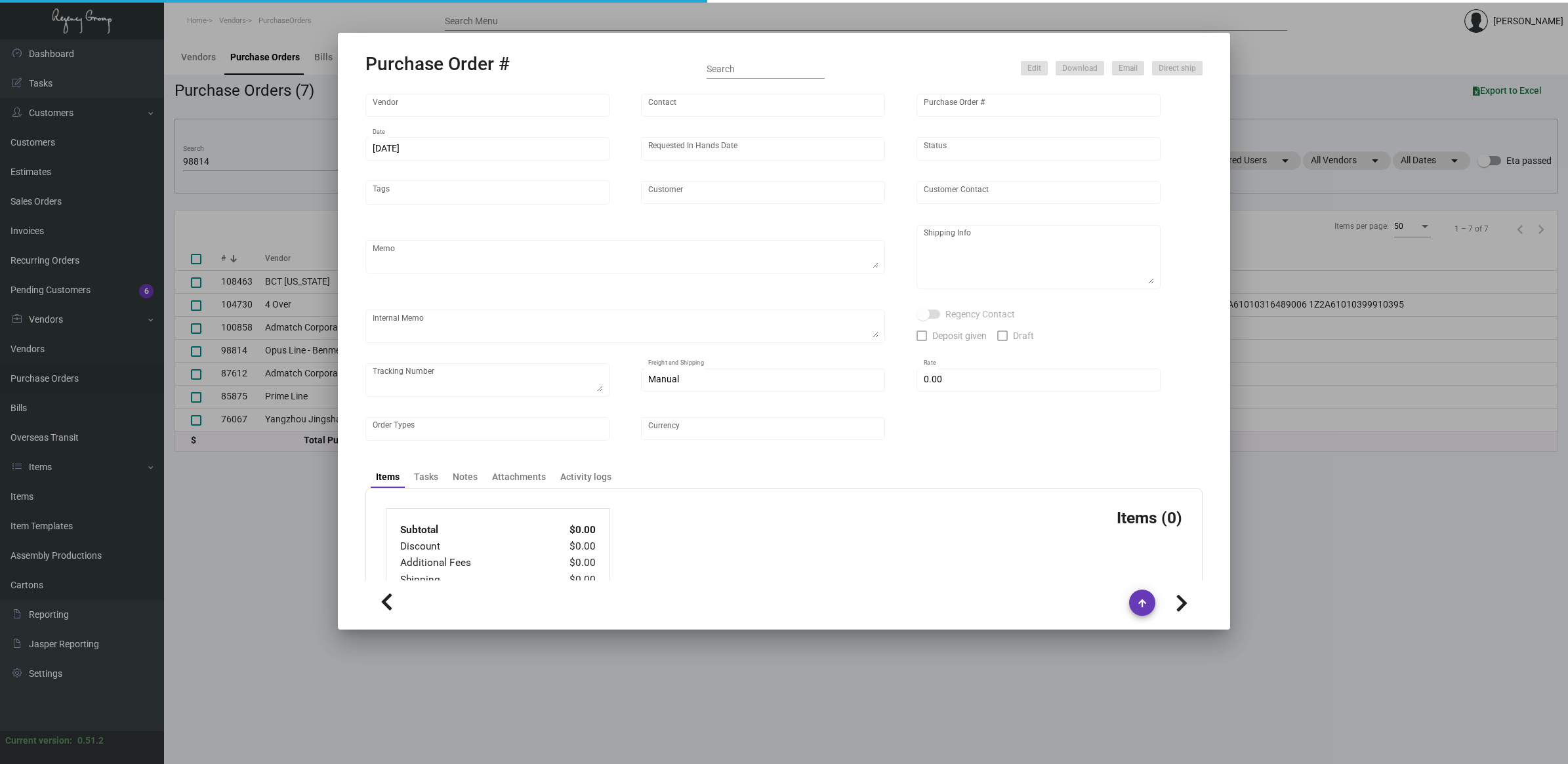
type input "Opus Line - Benmex International"
type input "Sue ."
type input "98814"
type input "6/1/2023"
type input "6/27/2023"
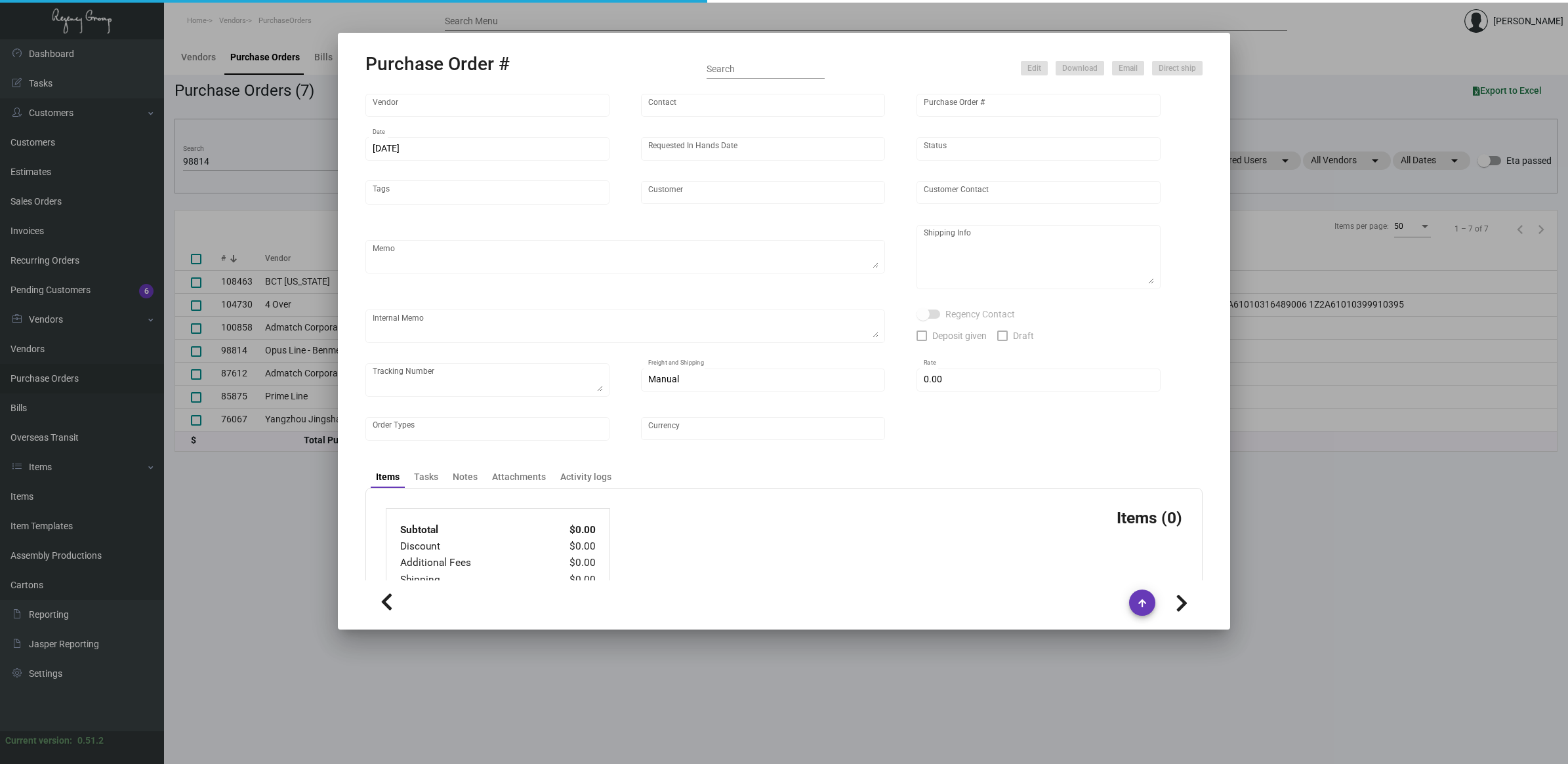
type input "Equinox Hudson Yards"
type input "Thomas Lockamy"
type textarea "Same imprint from the Previous PO 98392.BLIND Ship via UPS Ground Acct# 1AY276."
type textarea "Thomas Lockamy Equinox Hudson Yards 33 Hudson Yards New York, NY, 10001 US"
type textarea "ACH PRE-PAY MADE 6-23-23 FOR $2,904.48"
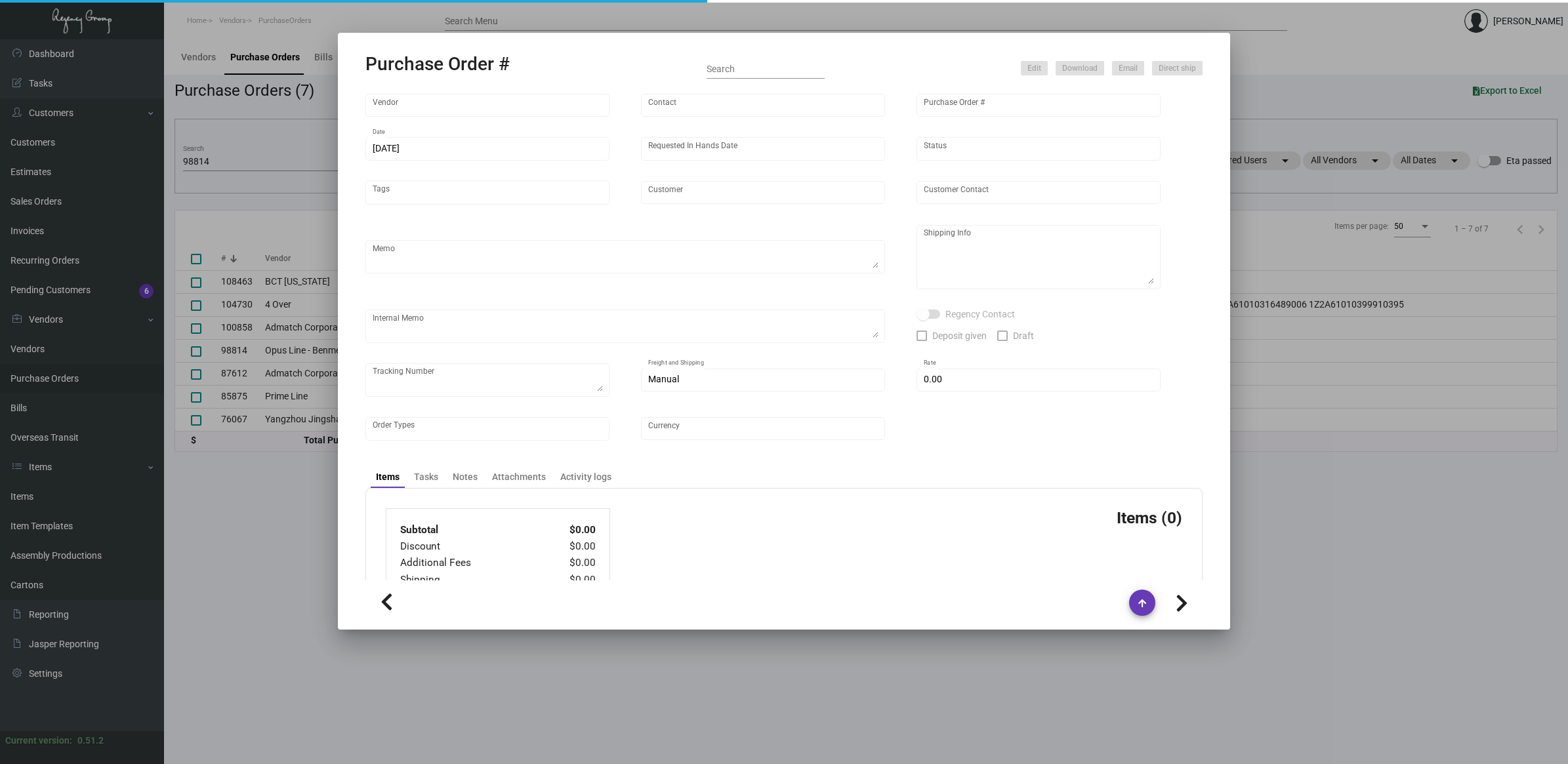
checkbox input "true"
type input "$ 8.00"
type input "United States Dollar $"
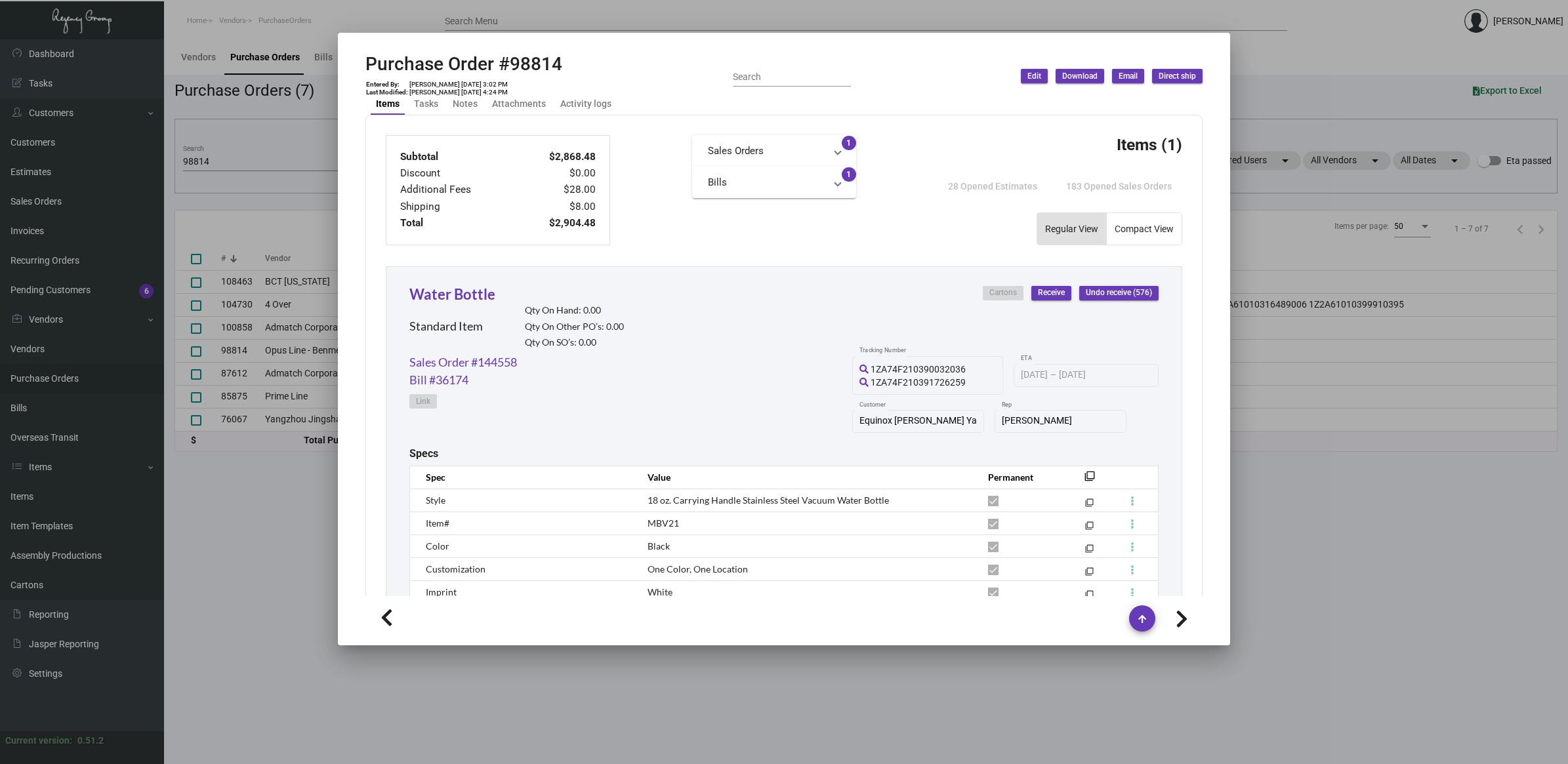
scroll to position [571, 0]
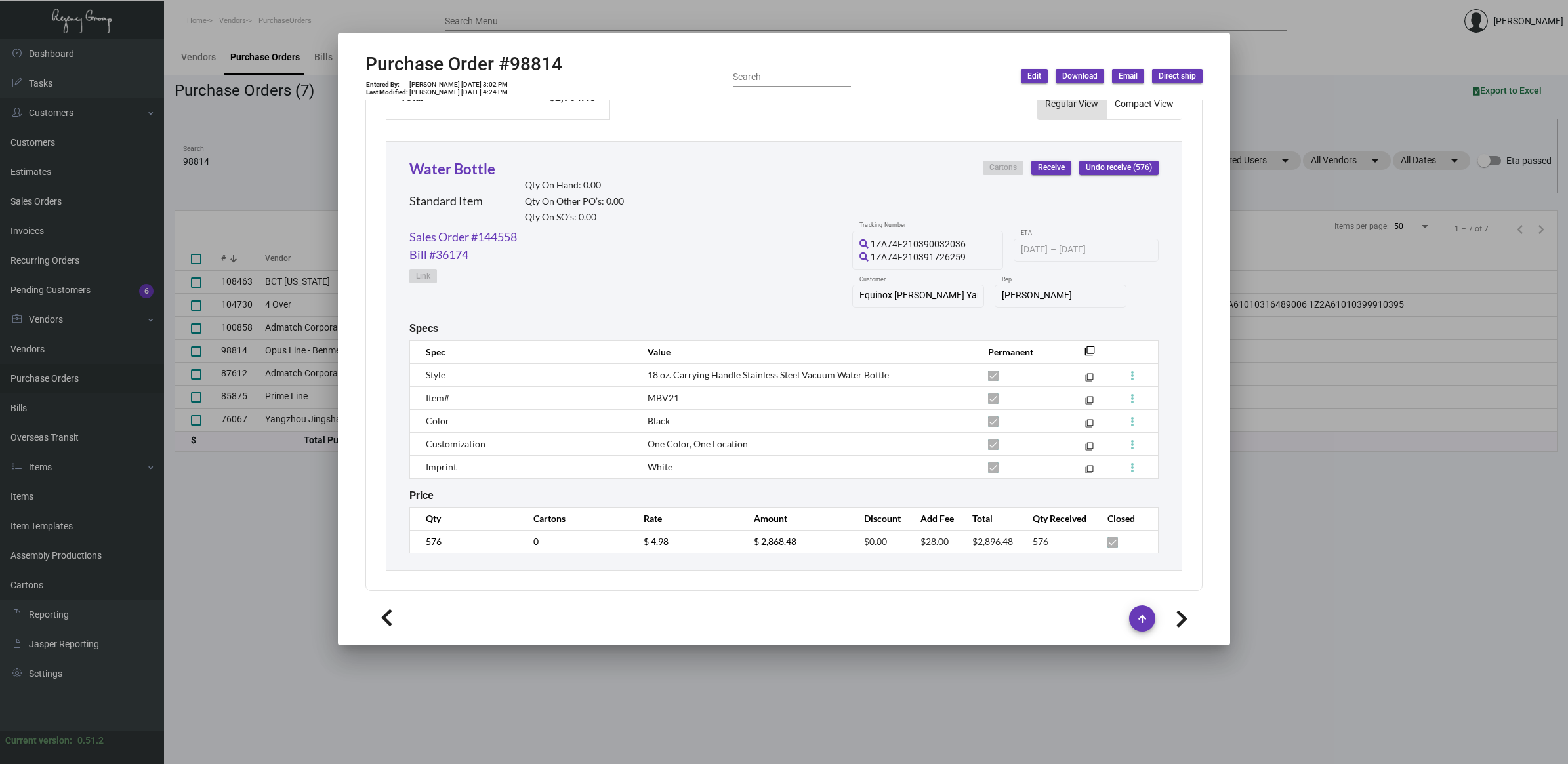
click at [663, 392] on span "MBV21" at bounding box center [663, 397] width 32 height 11
copy span "MBV21"
drag, startPoint x: 220, startPoint y: 165, endPoint x: 198, endPoint y: 175, distance: 24.2
click at [218, 165] on div at bounding box center [784, 382] width 1568 height 764
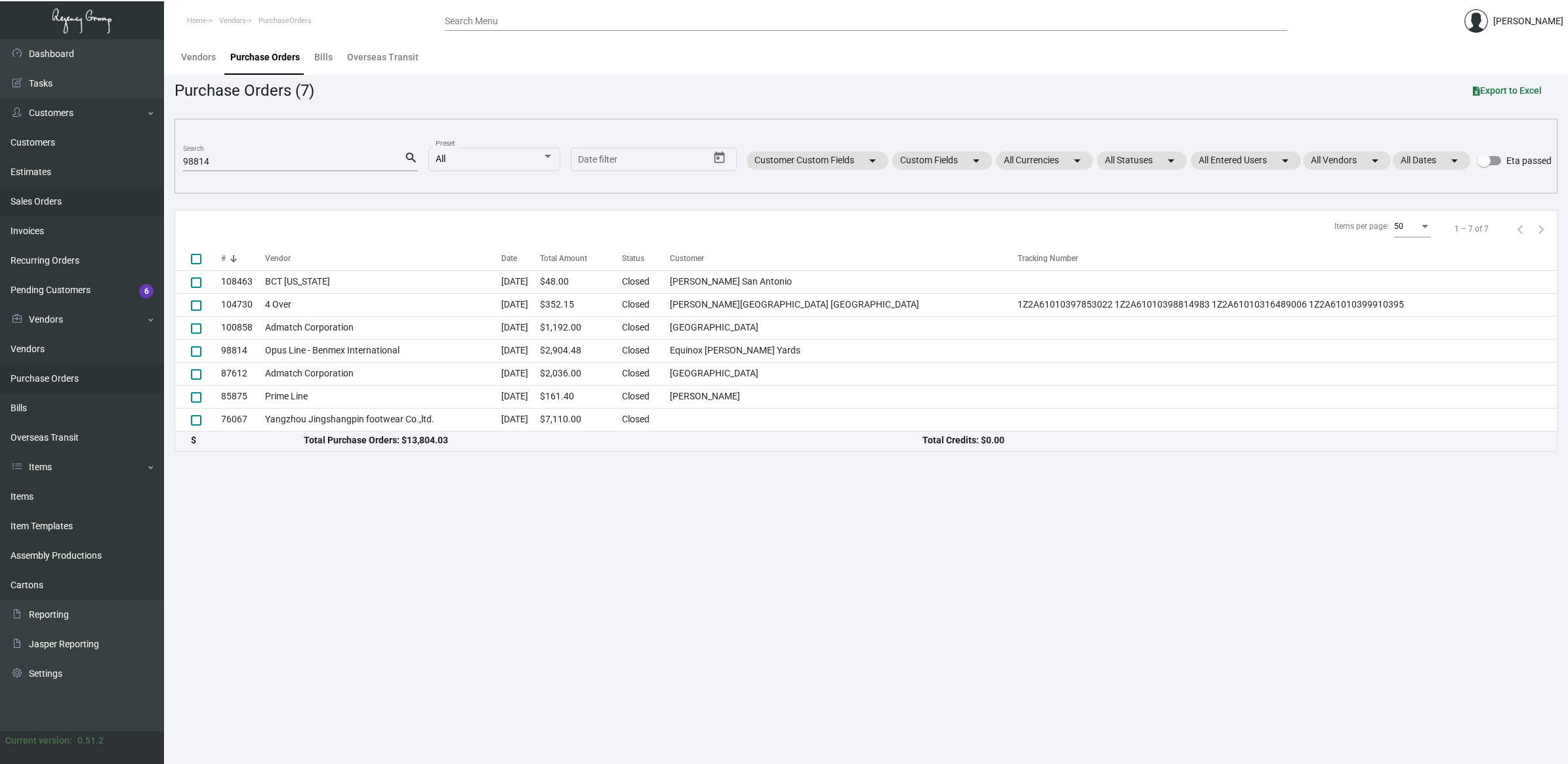
click at [73, 208] on link "Sales Orders" at bounding box center [82, 201] width 164 height 30
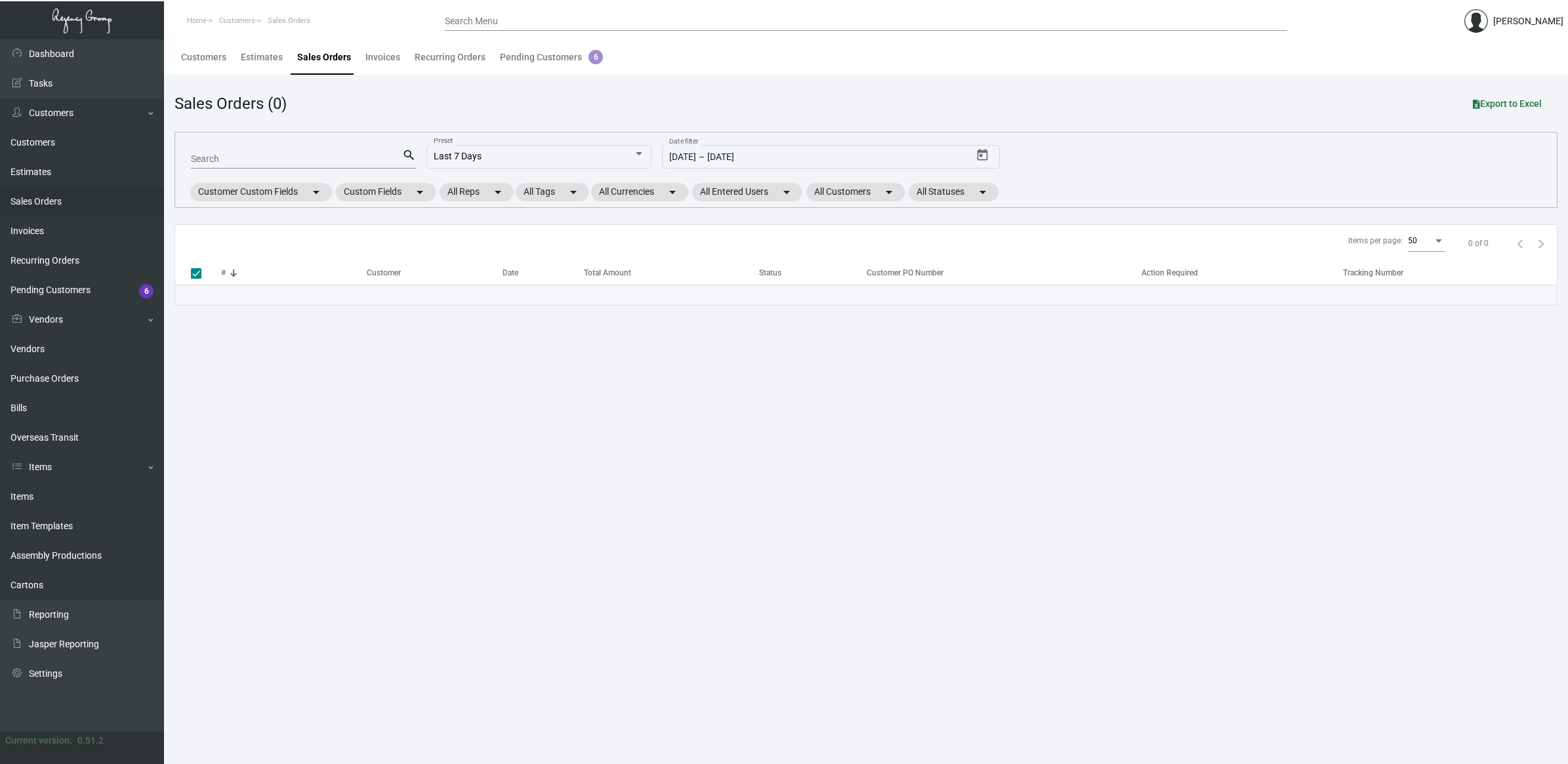
drag, startPoint x: 228, startPoint y: 169, endPoint x: 240, endPoint y: 163, distance: 13.4
click at [232, 168] on mat-form-field "Search search" at bounding box center [303, 158] width 225 height 41
click at [240, 163] on input "Search" at bounding box center [296, 160] width 211 height 11
type input "1"
type input "1599"
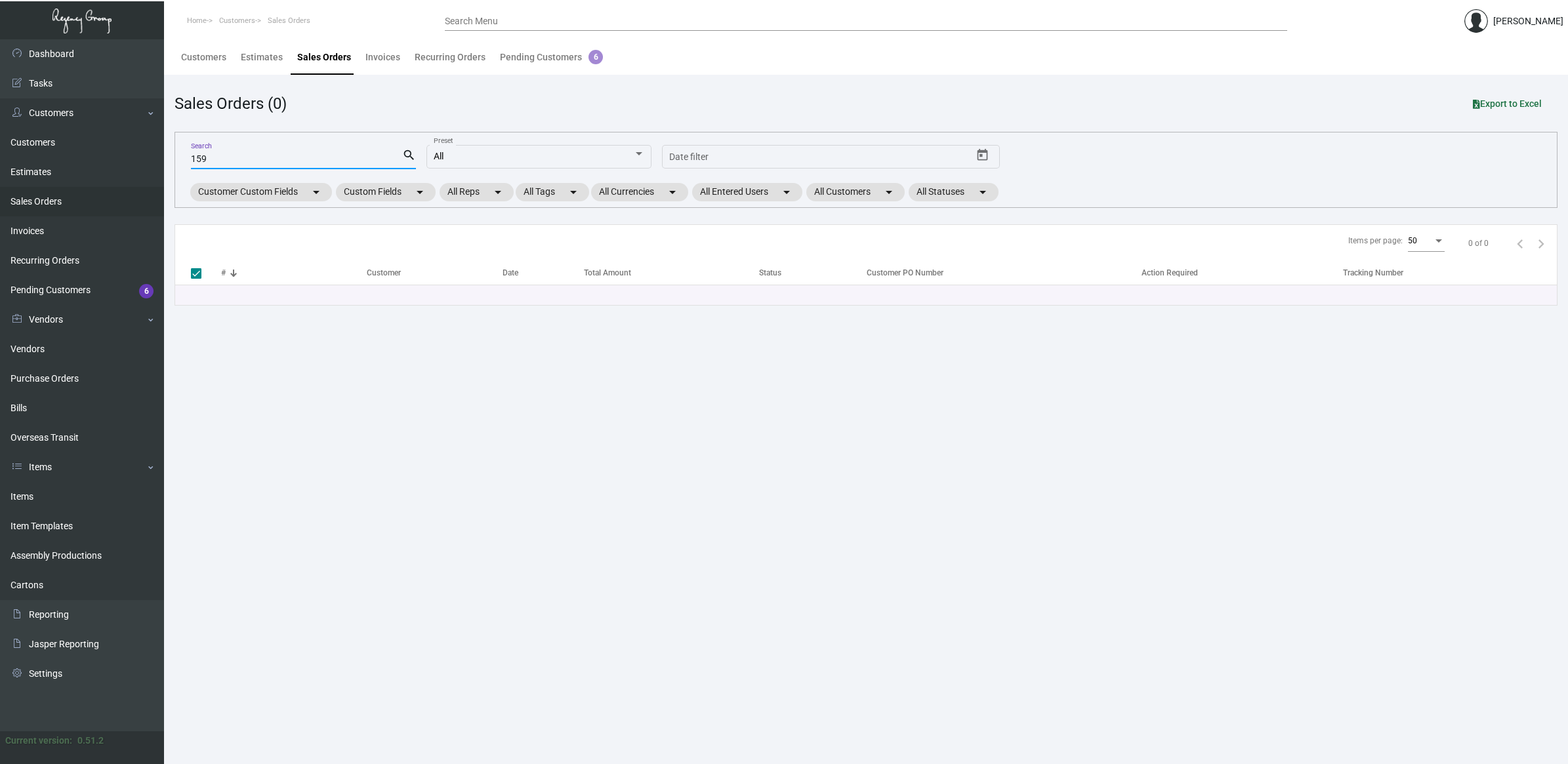
checkbox input "false"
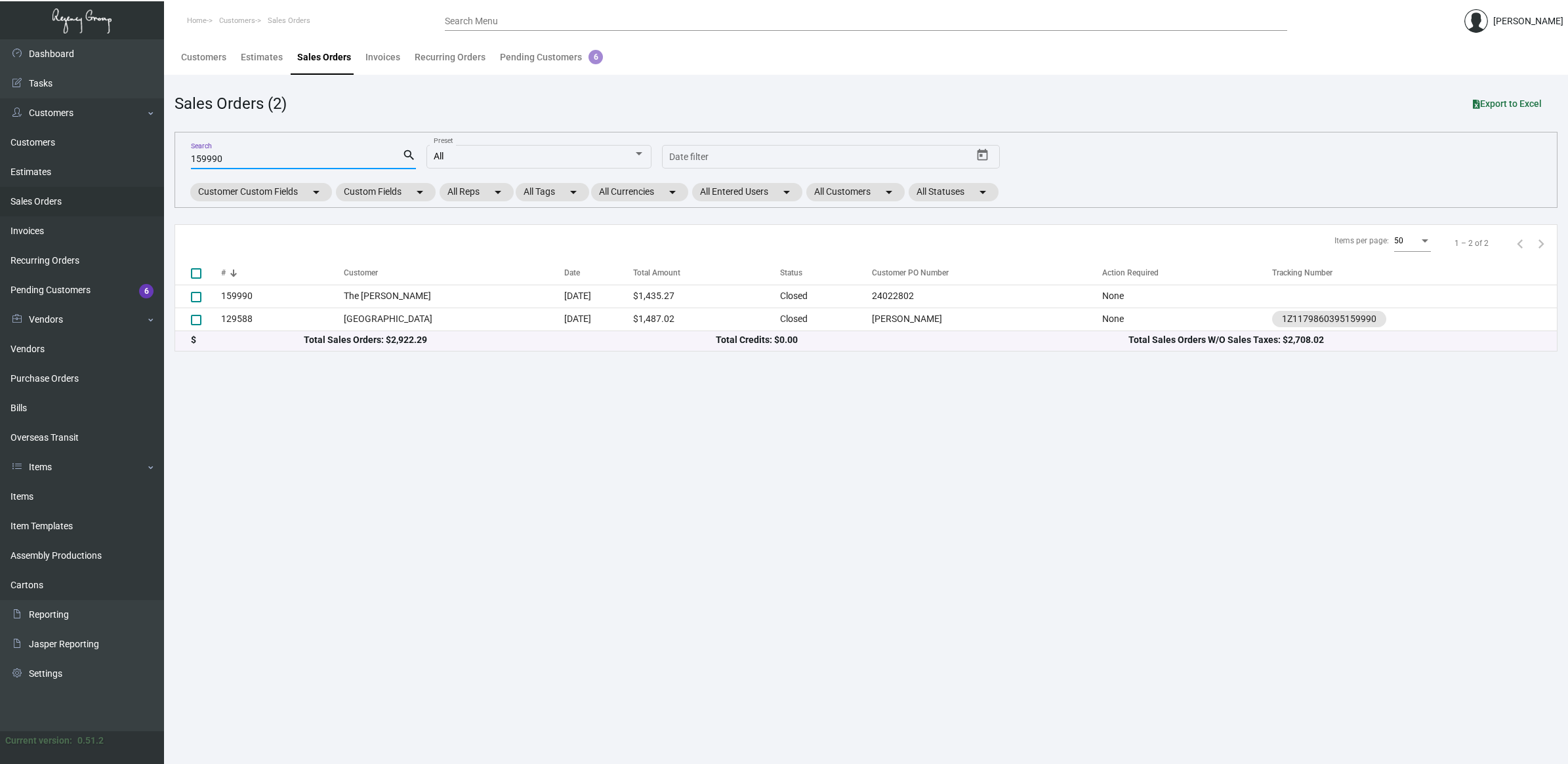
type input "159990"
click at [438, 298] on td "The [PERSON_NAME]" at bounding box center [454, 296] width 220 height 23
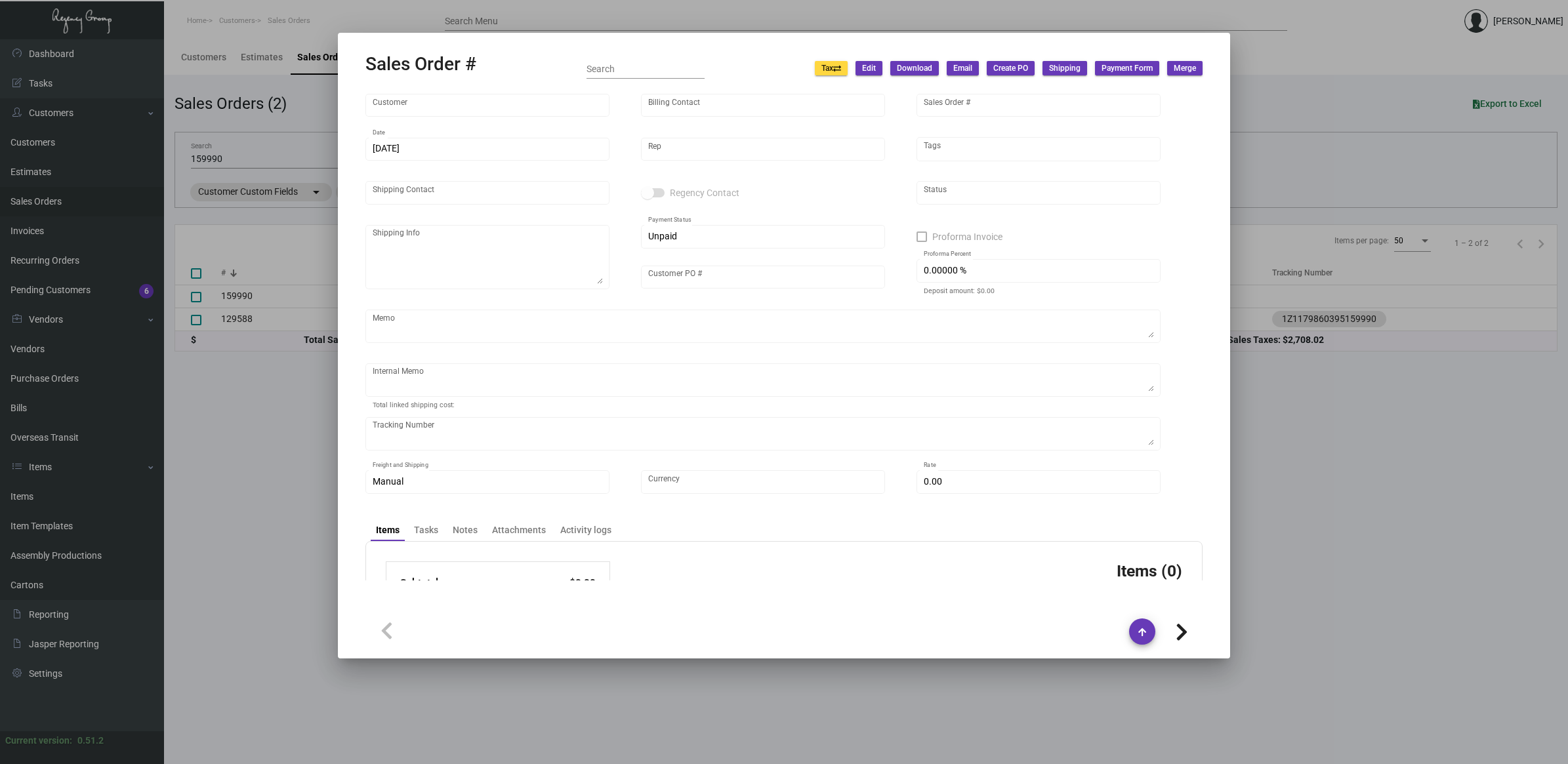
type input "The [PERSON_NAME]"
type input "Accounts Payable"
type input "159990"
type input "6/22/2024"
type input "Sanam Ravani"
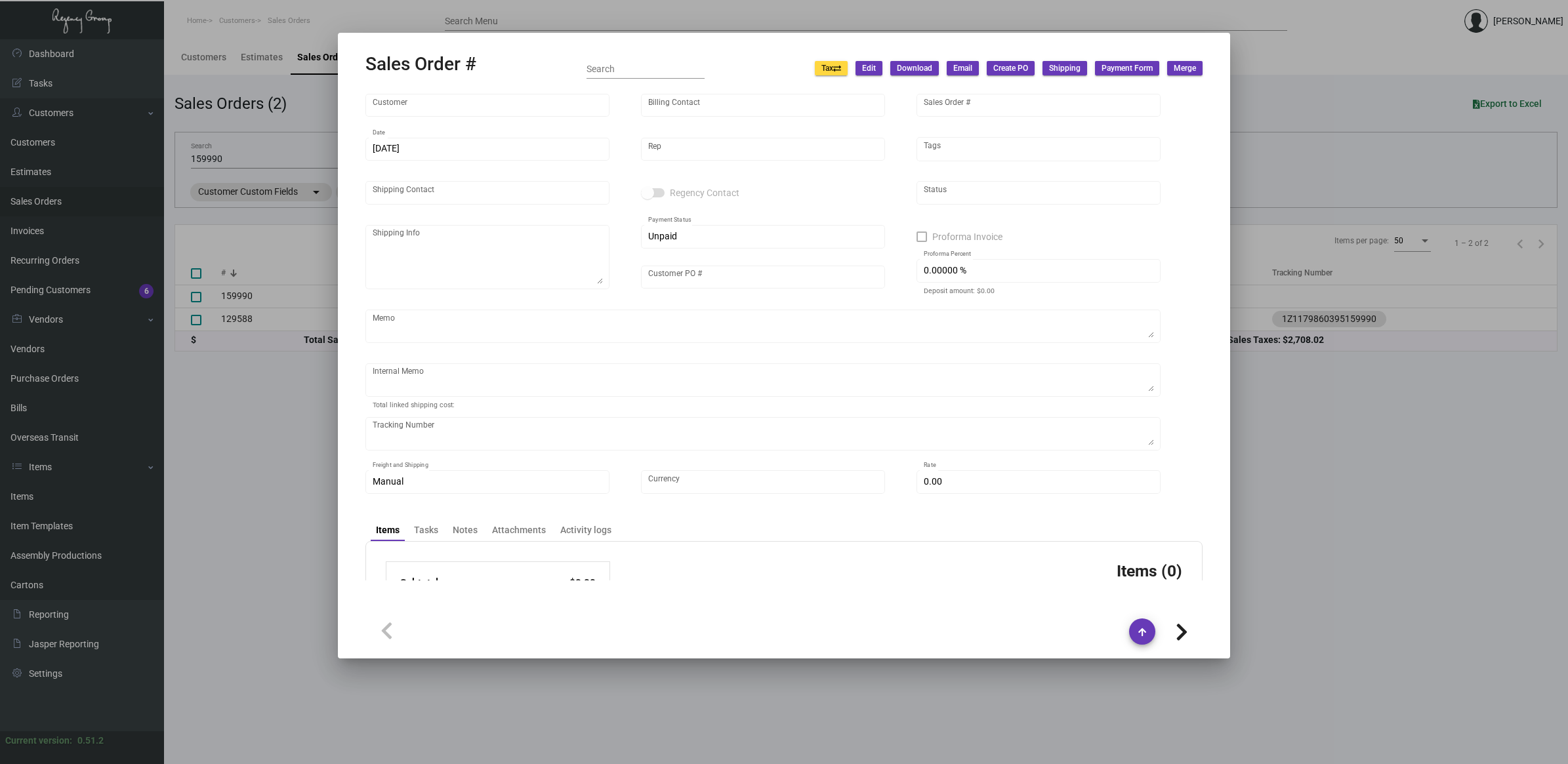
type input "Kendrick Merdani"
type textarea "The Ned NoMad - Alessa Castaldi 1170 Broadway New York, NY, 10001 US"
type input "24022802"
type textarea "SH- when you are shipping out the goods, please ask warehouse to ship out the t…"
type input "United States Dollar $"
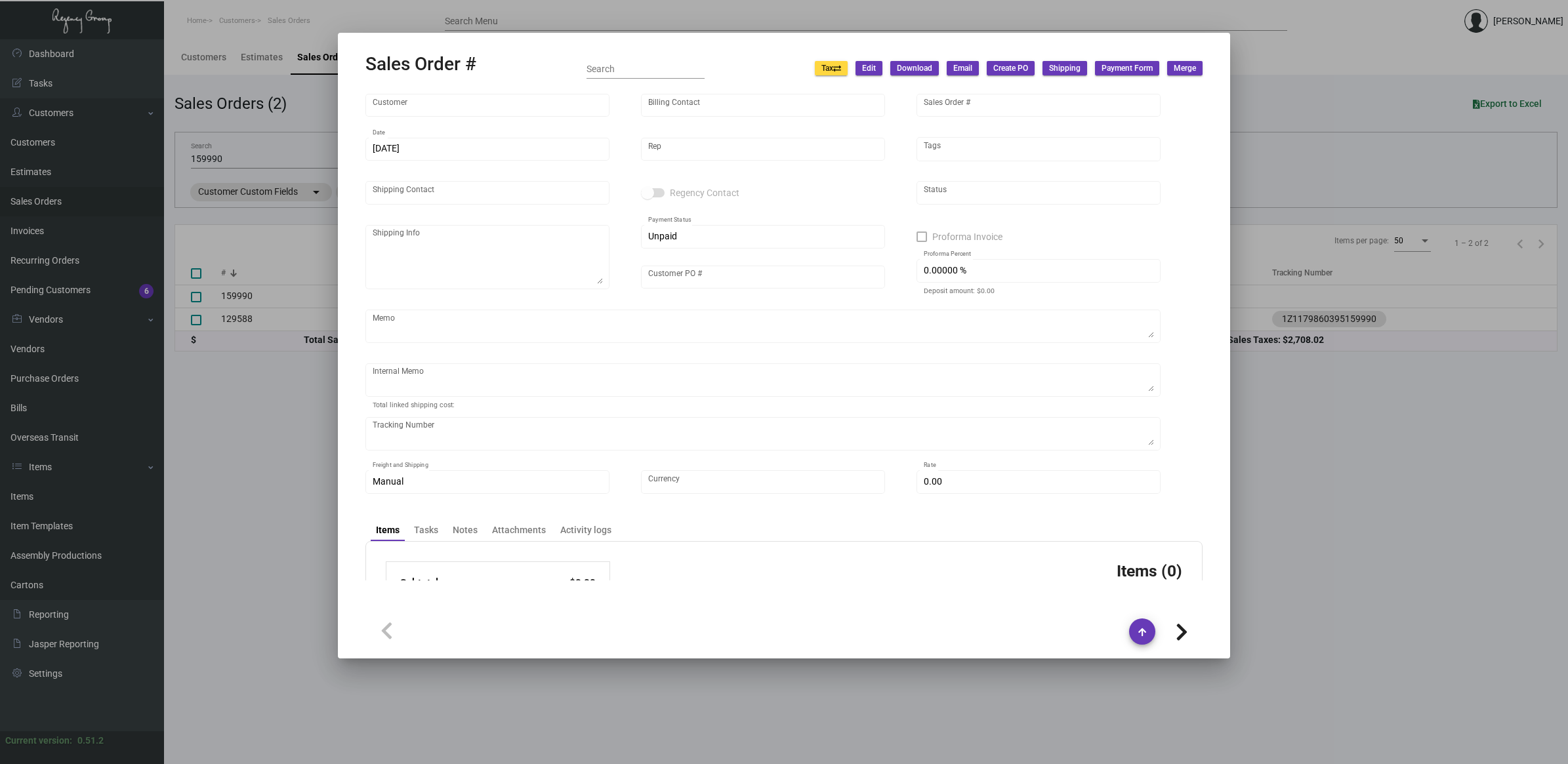
type input "8.50000 %"
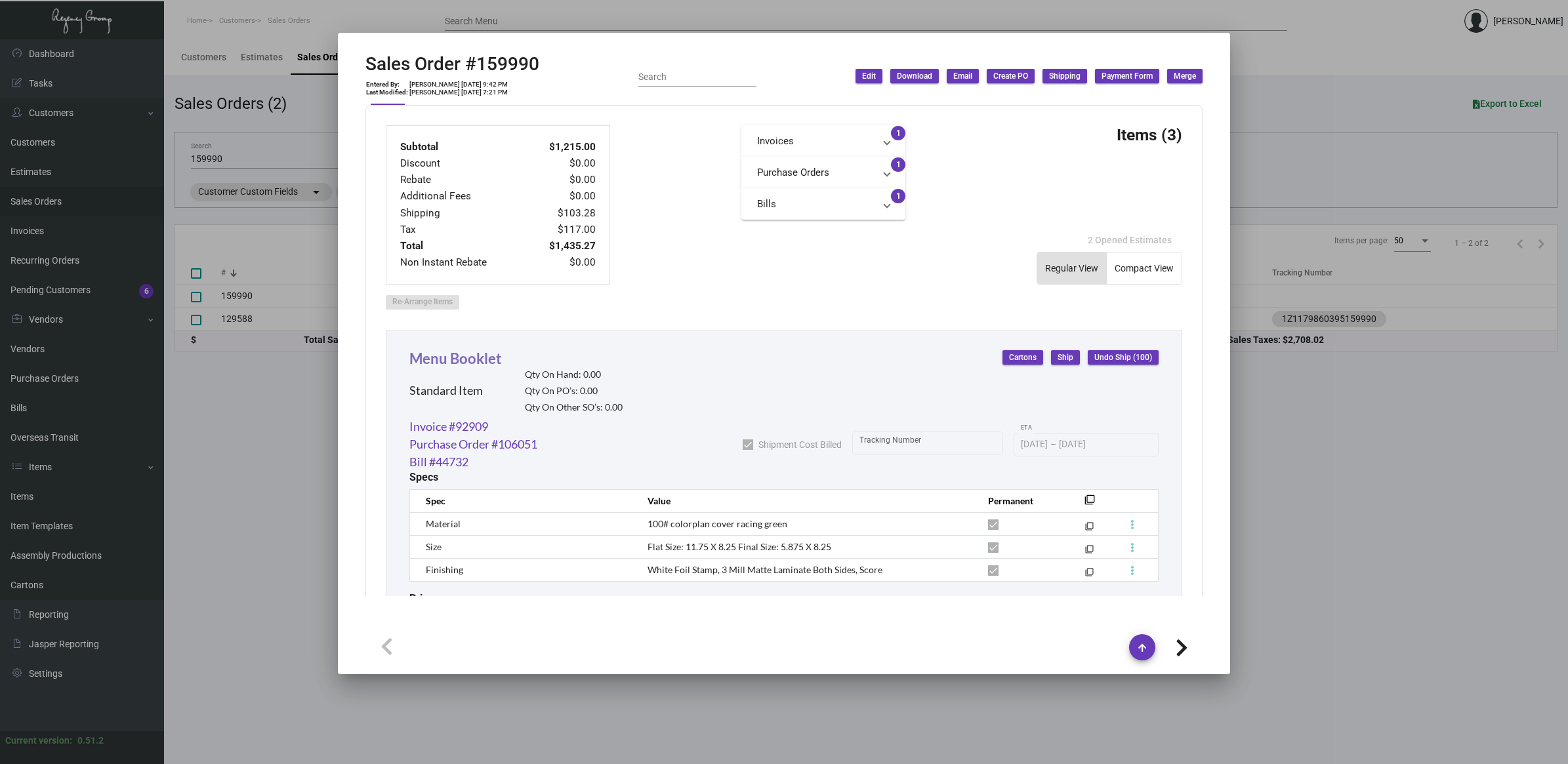
scroll to position [499, 0]
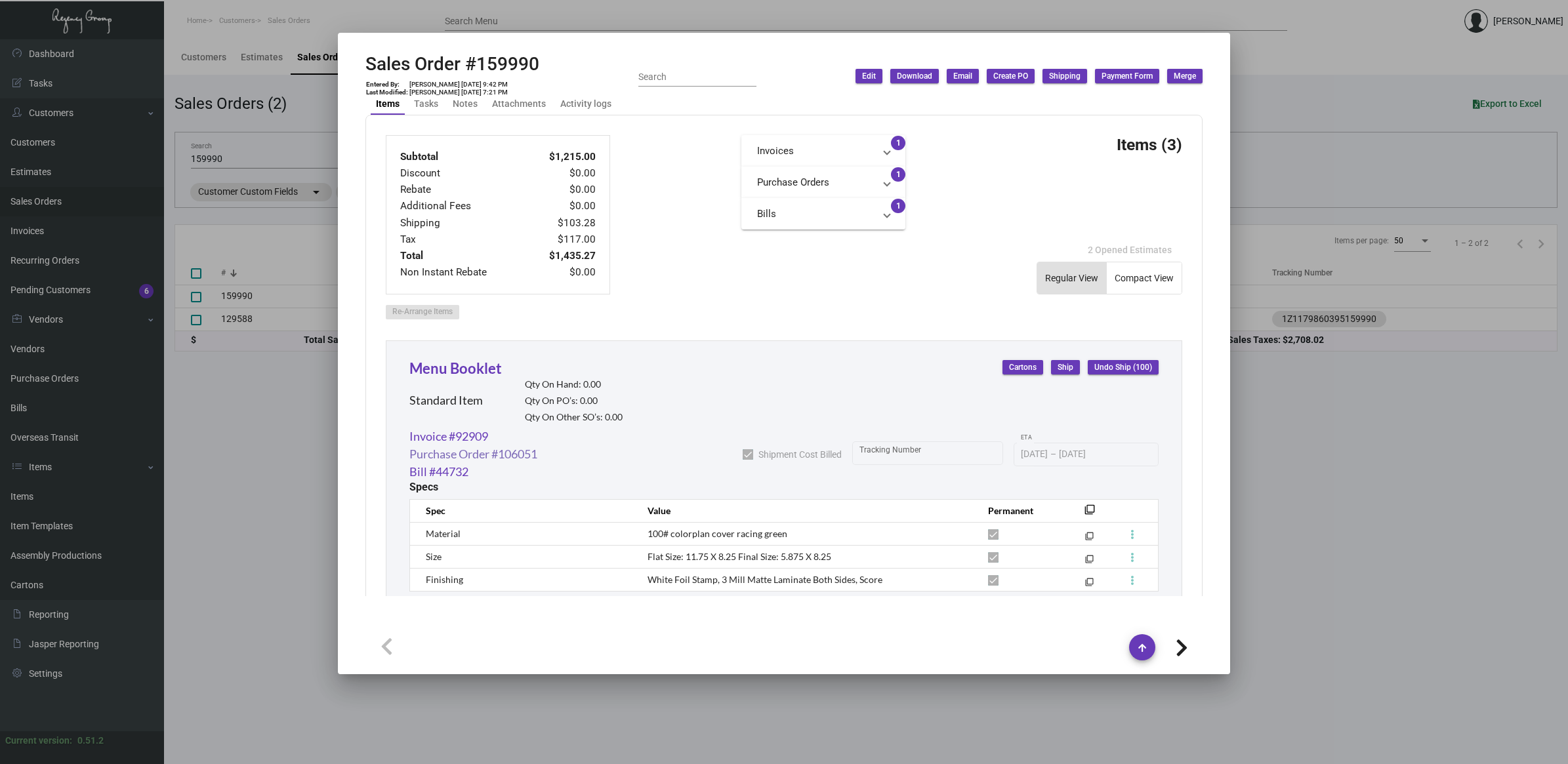
click at [464, 449] on link "Purchase Order #106051" at bounding box center [473, 454] width 128 height 18
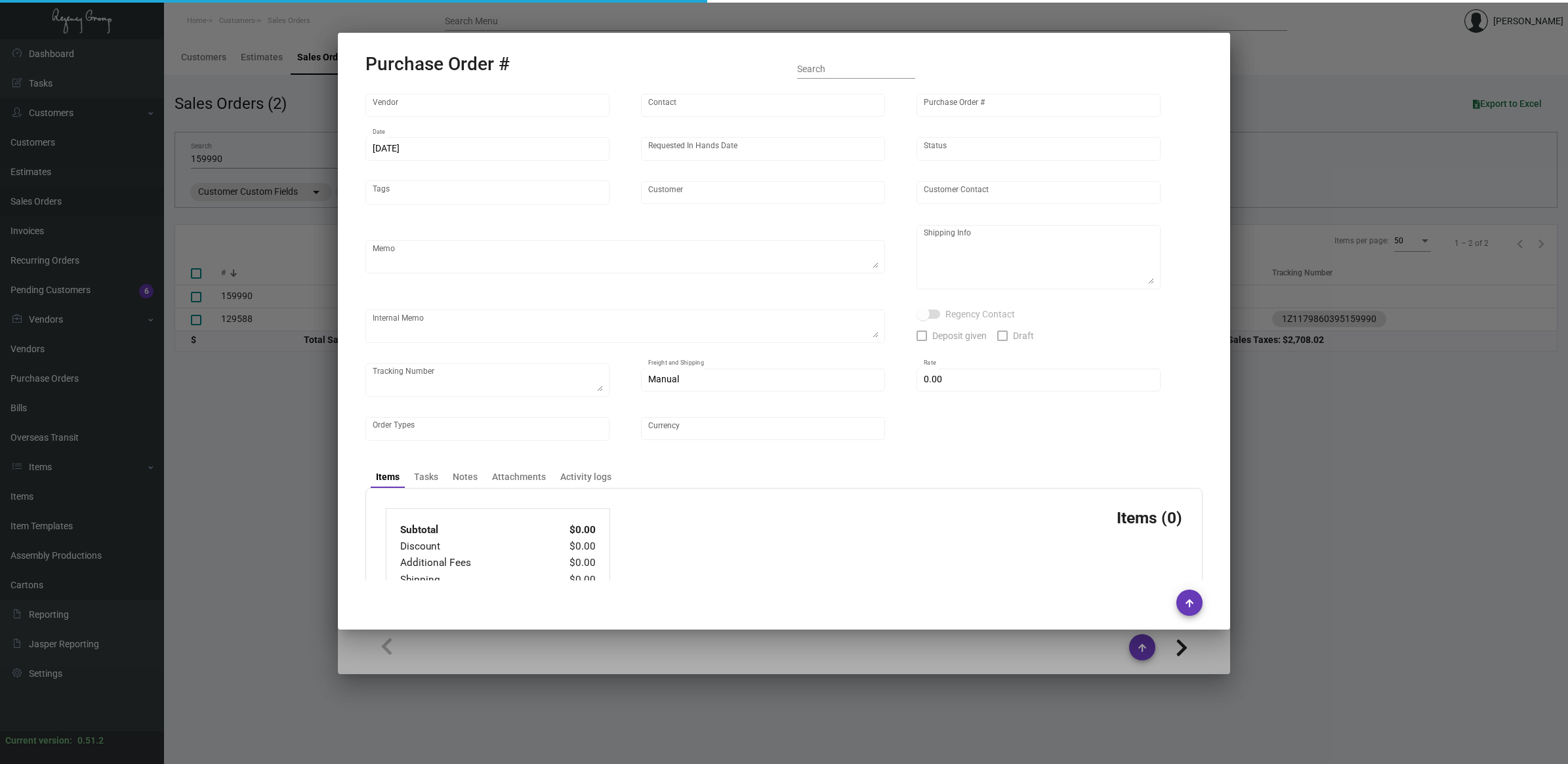
type input "Team Concept"
type input "Branden Harris"
type input "106051"
type input "6/24/2024"
type input "7/5/2024"
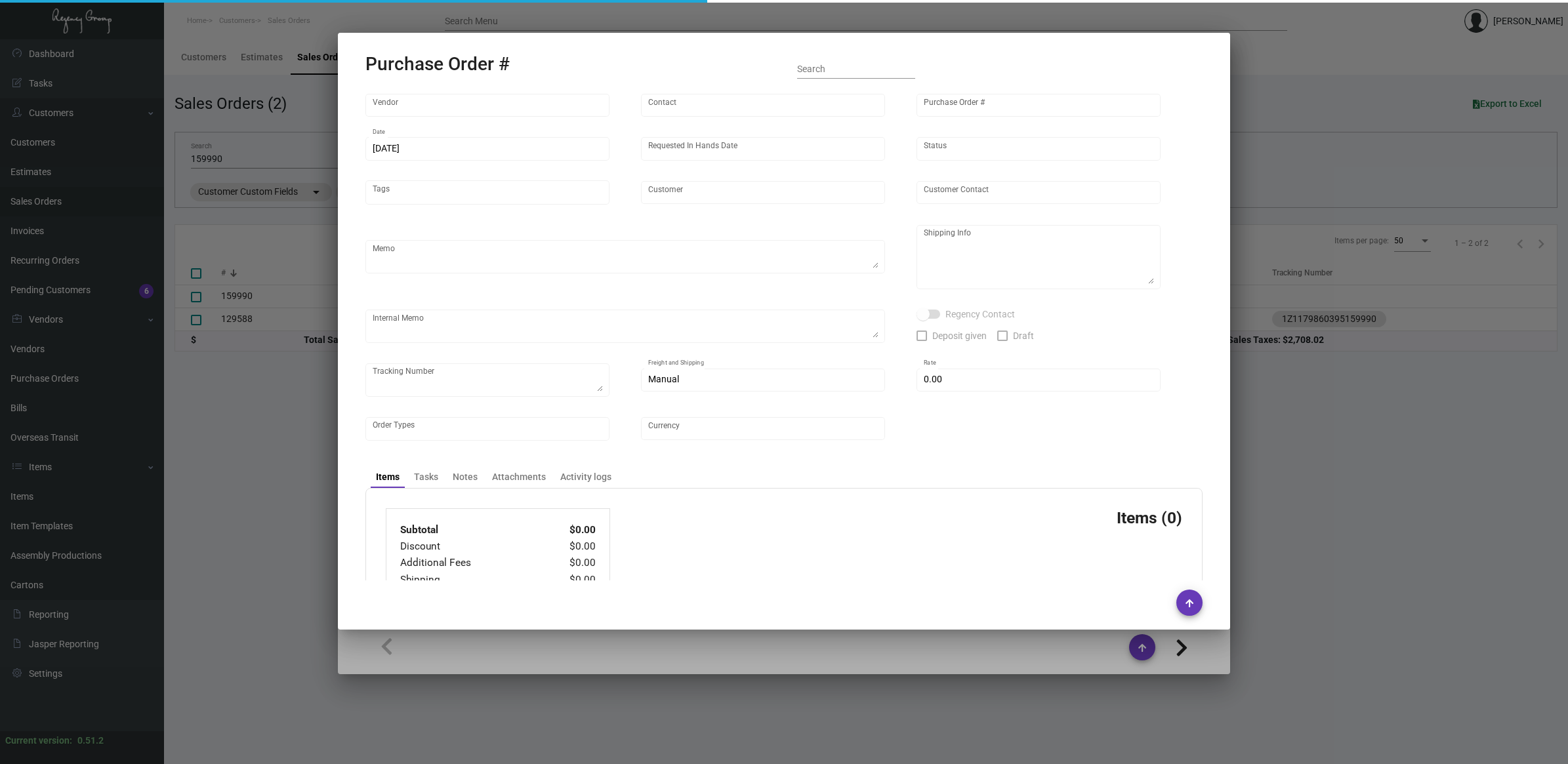
type input "The [PERSON_NAME]"
type input "Kendrick Merdani"
type textarea "PLEASE SEND PDF PROOFS TO OUR ART TEAM ; ART@THEREGENCYGROUP.NET WITH ME IN CC!…"
type textarea "The Ned NoMad - Alessa Castaldi 1170 Broadway New York, NY, 10001 US"
type textarea "SH- when you are shipping out the goods, please ask warehouse to ship out the t…"
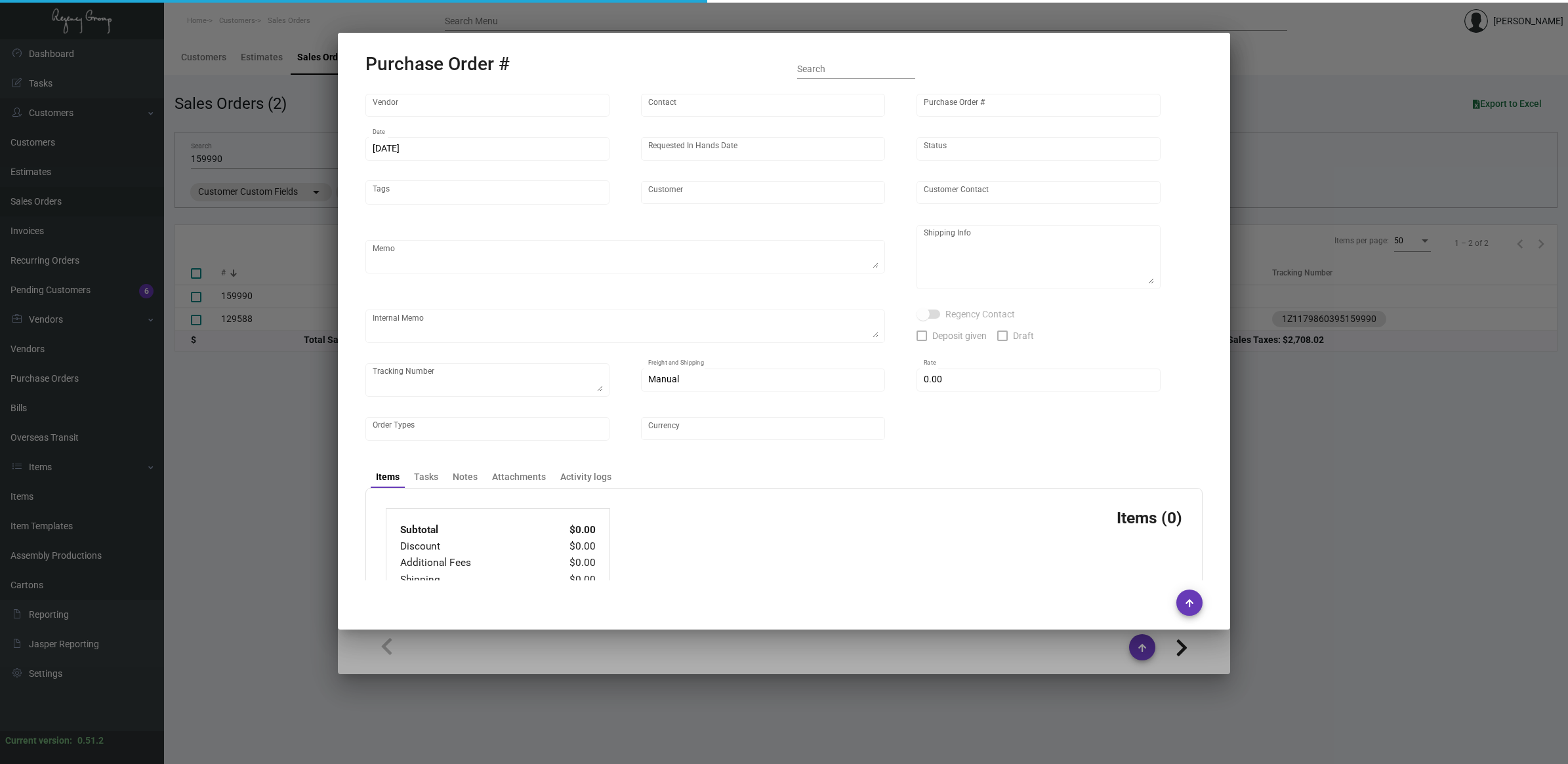
type input "$ 0.00"
type input "United States Dollar $"
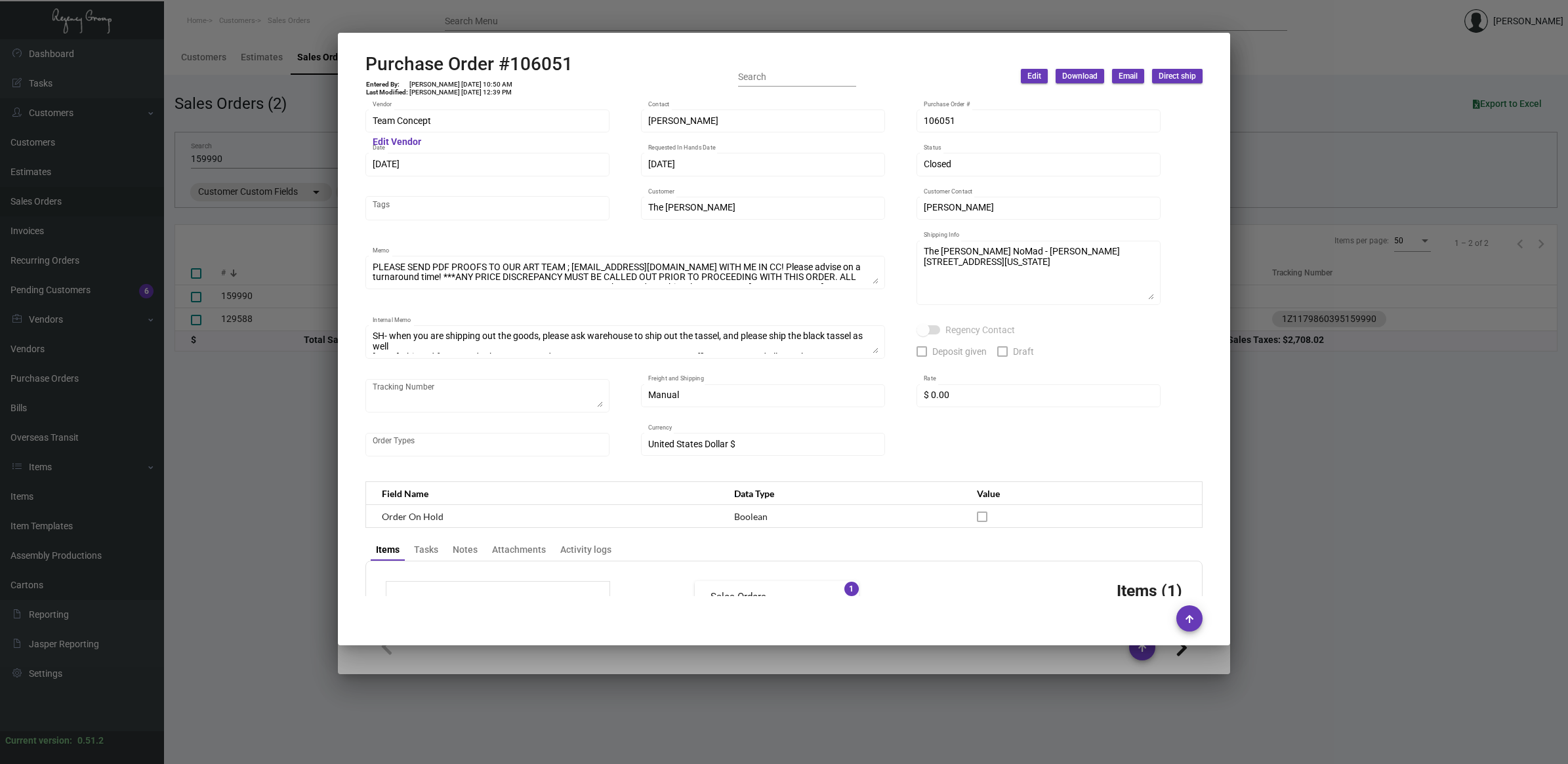
scroll to position [61, 0]
click at [1249, 496] on div at bounding box center [784, 382] width 1568 height 764
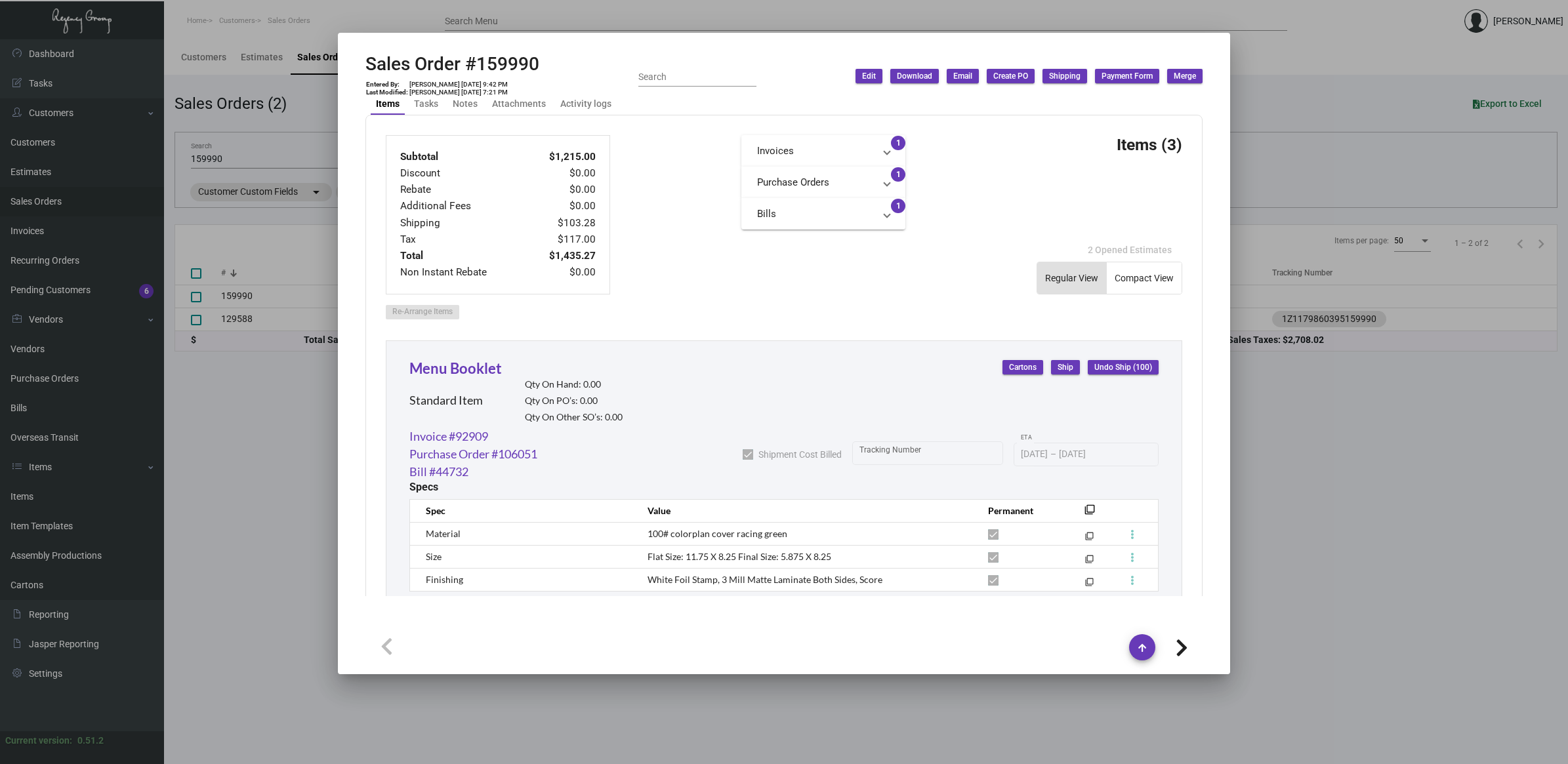
click at [231, 483] on div at bounding box center [784, 382] width 1568 height 764
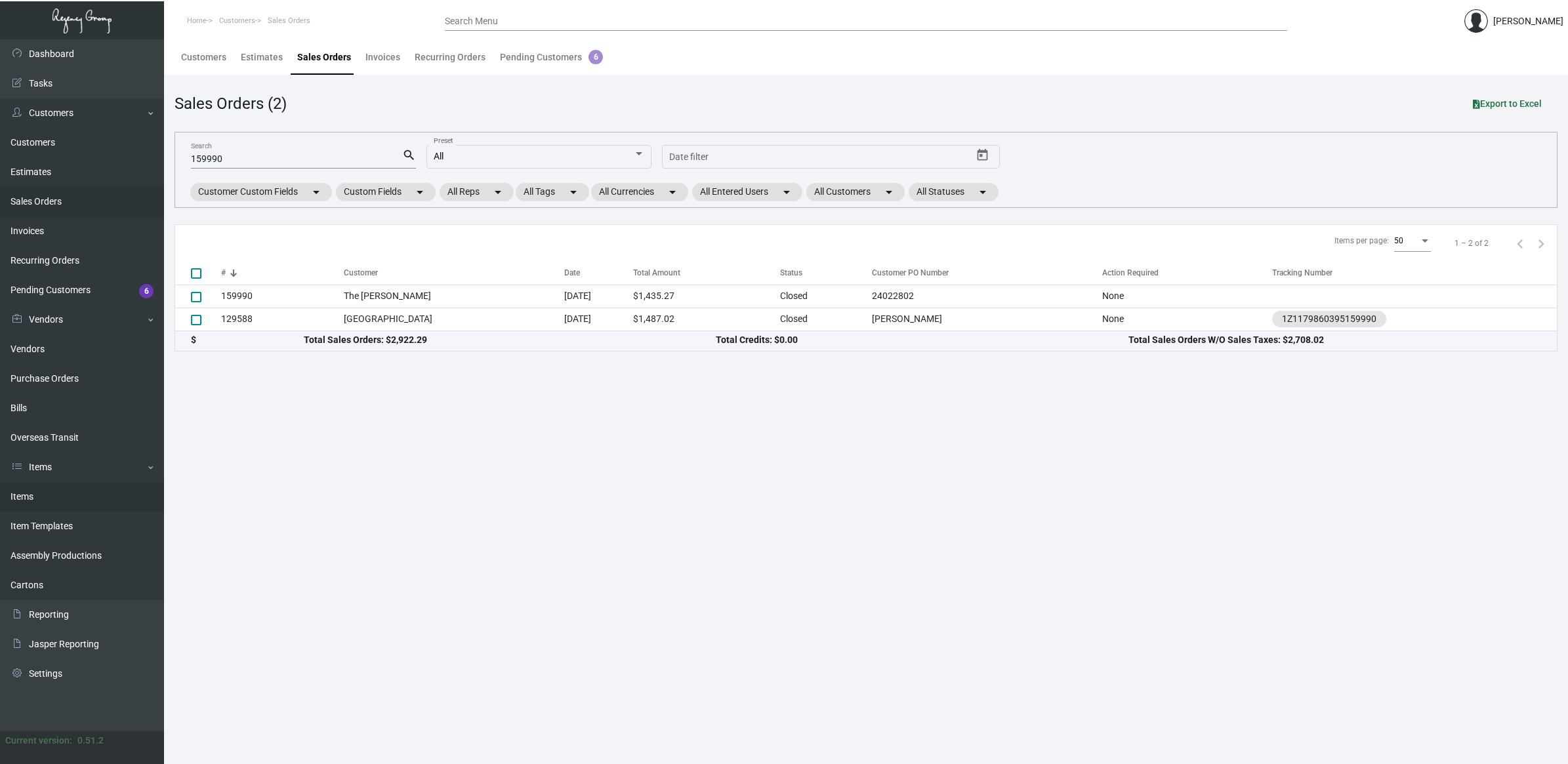
click at [105, 493] on link "Items" at bounding box center [82, 497] width 164 height 30
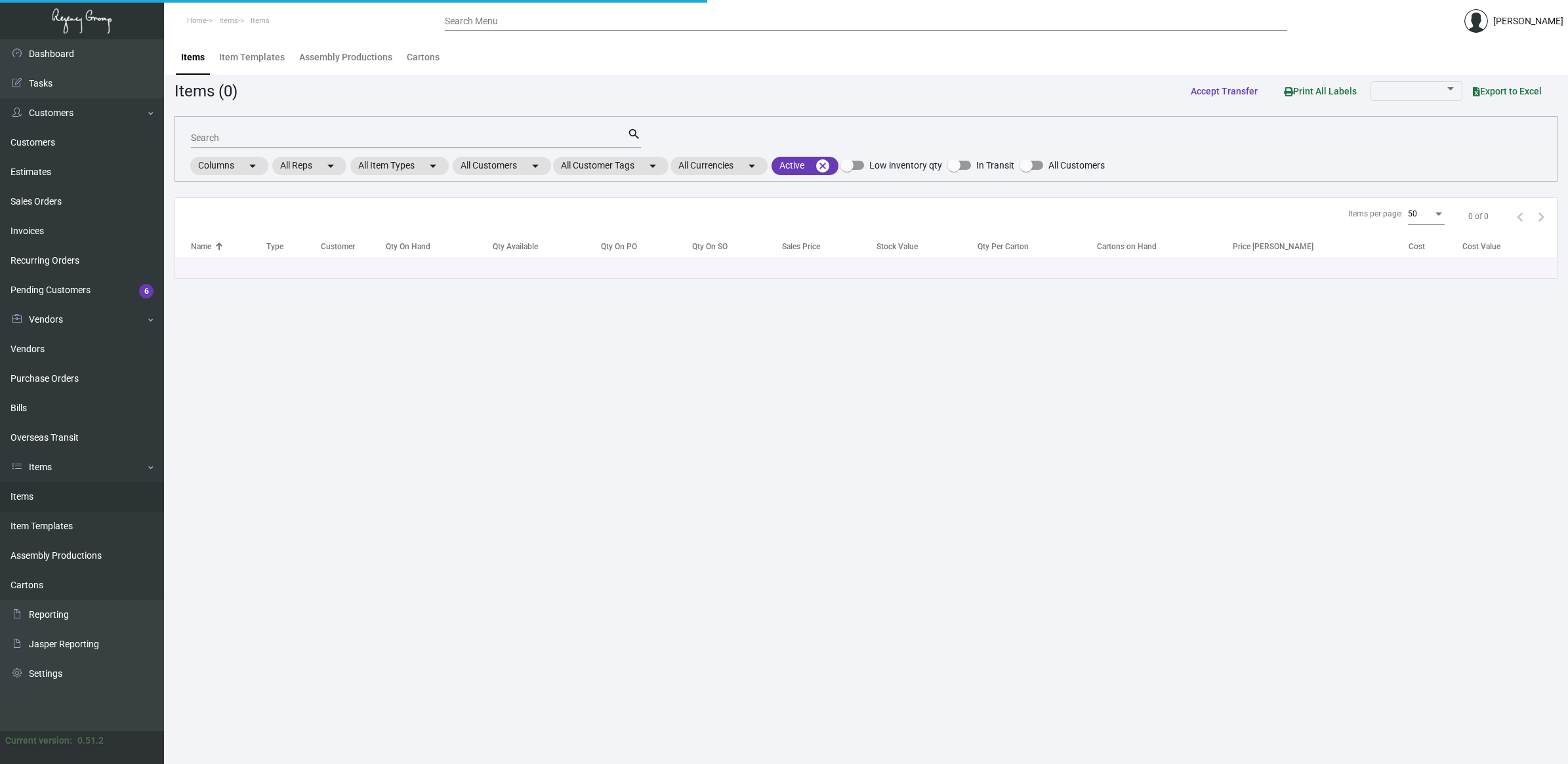
click at [238, 137] on input "Search" at bounding box center [408, 139] width 436 height 11
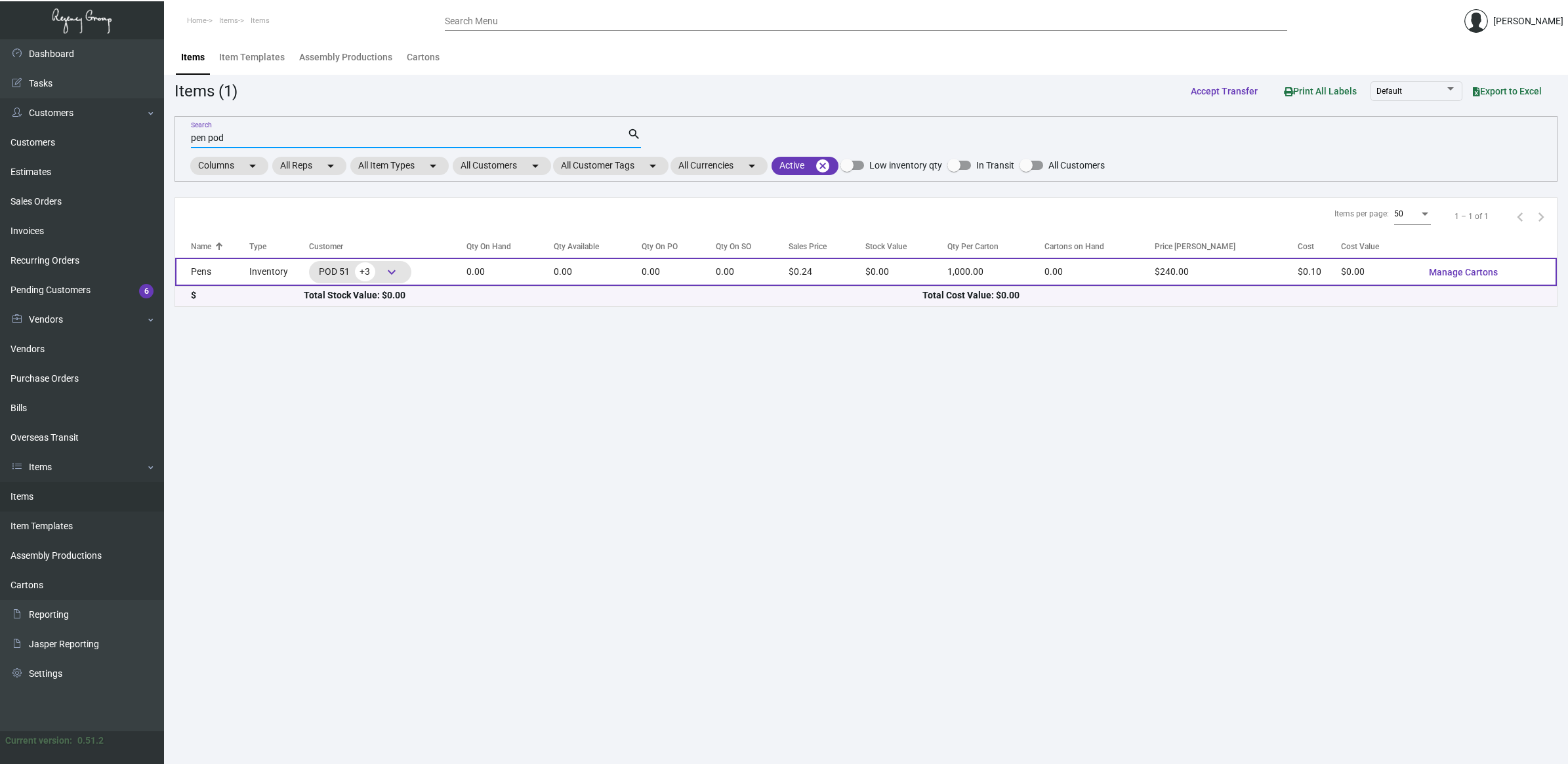
type input "pen pod"
click at [248, 269] on td "Pens" at bounding box center [212, 272] width 74 height 28
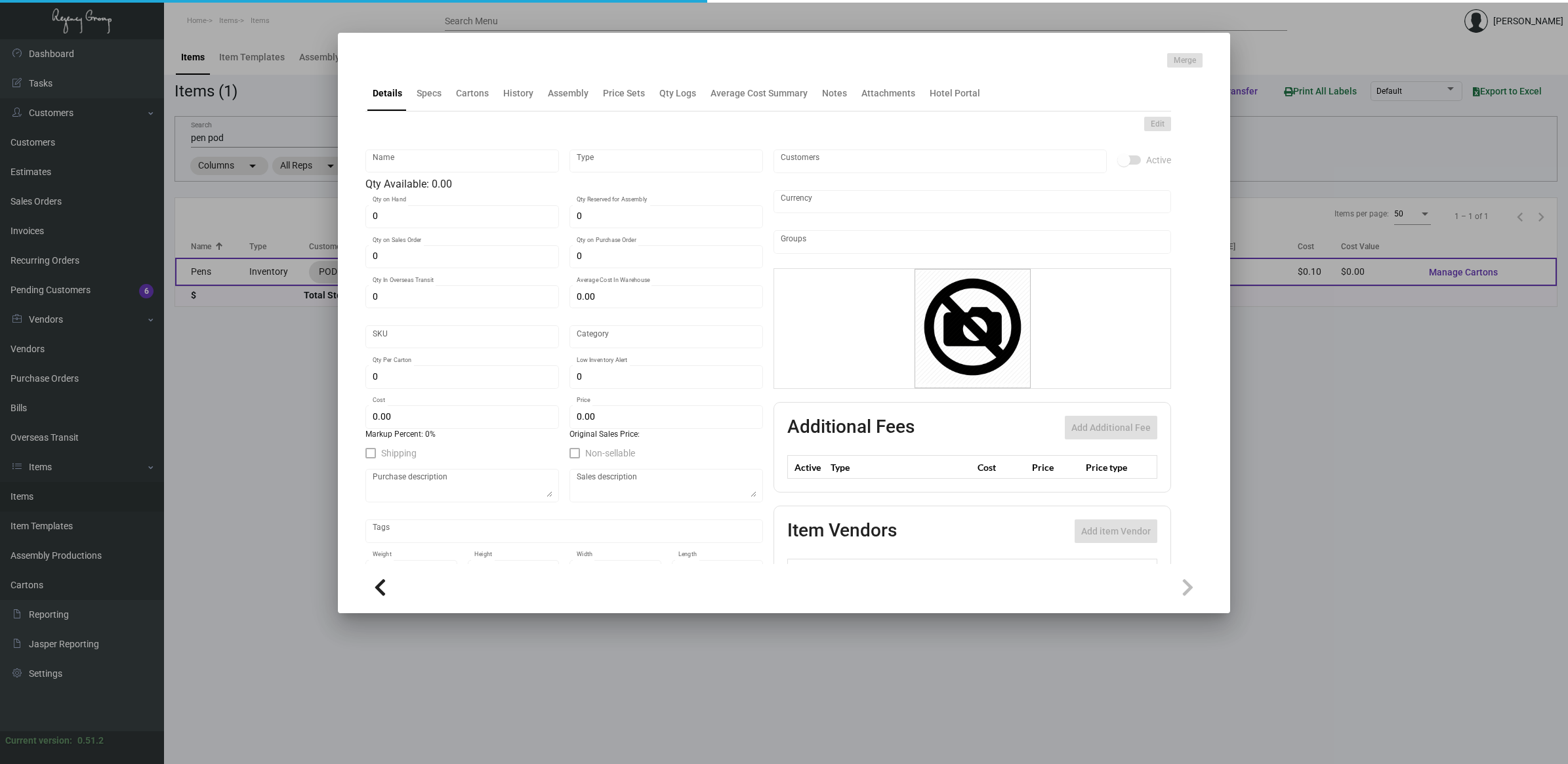
type input "Pens"
type input "Inventory"
type input "$ 0.10"
type input "2622"
type input "Standard"
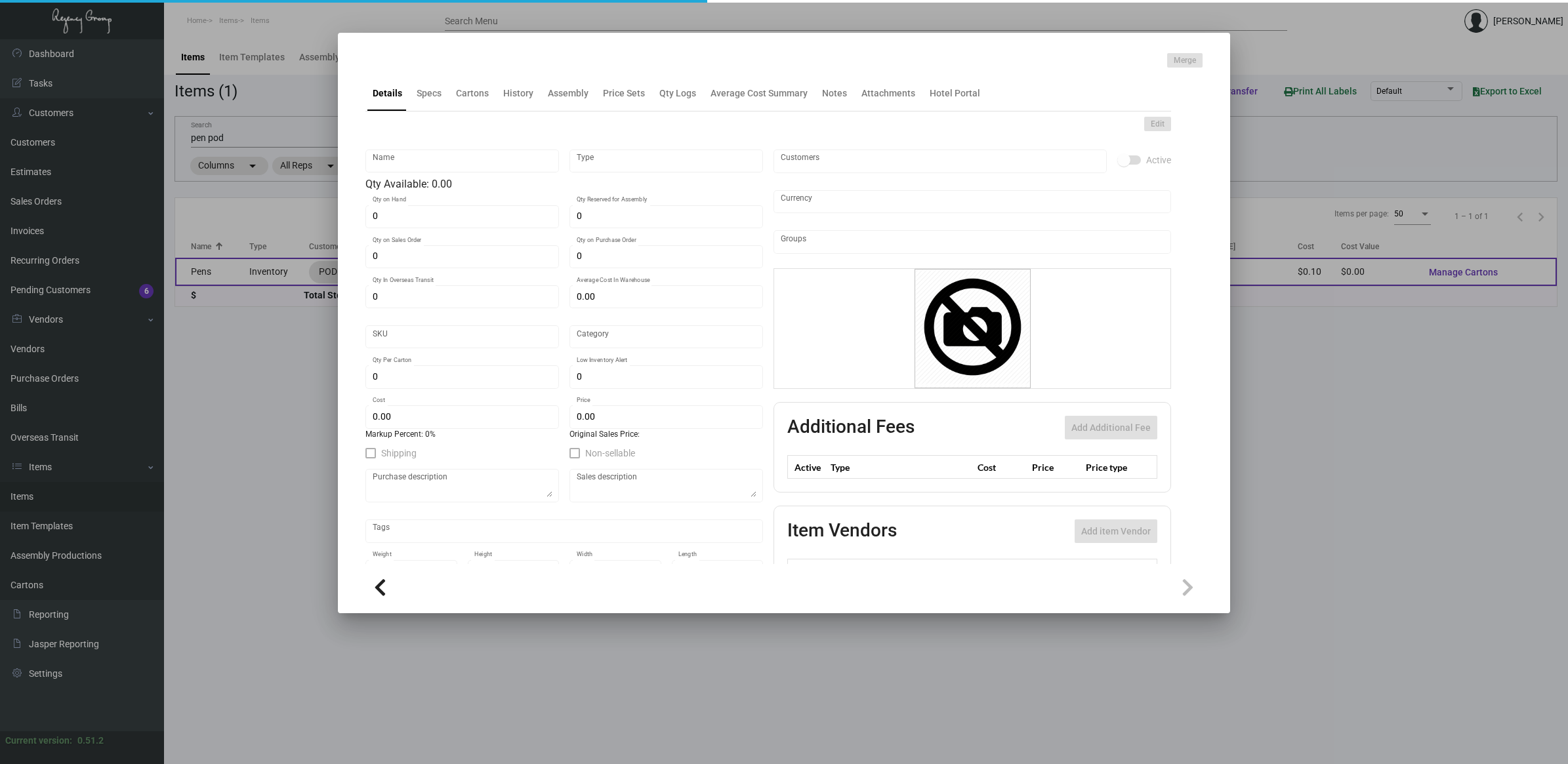
type input "1,000"
type input "$ 0.10"
type input "$ 0.24"
type textarea "Pens: click action plastic ballpens, solid white shinny barrel, red pms#485 imp…"
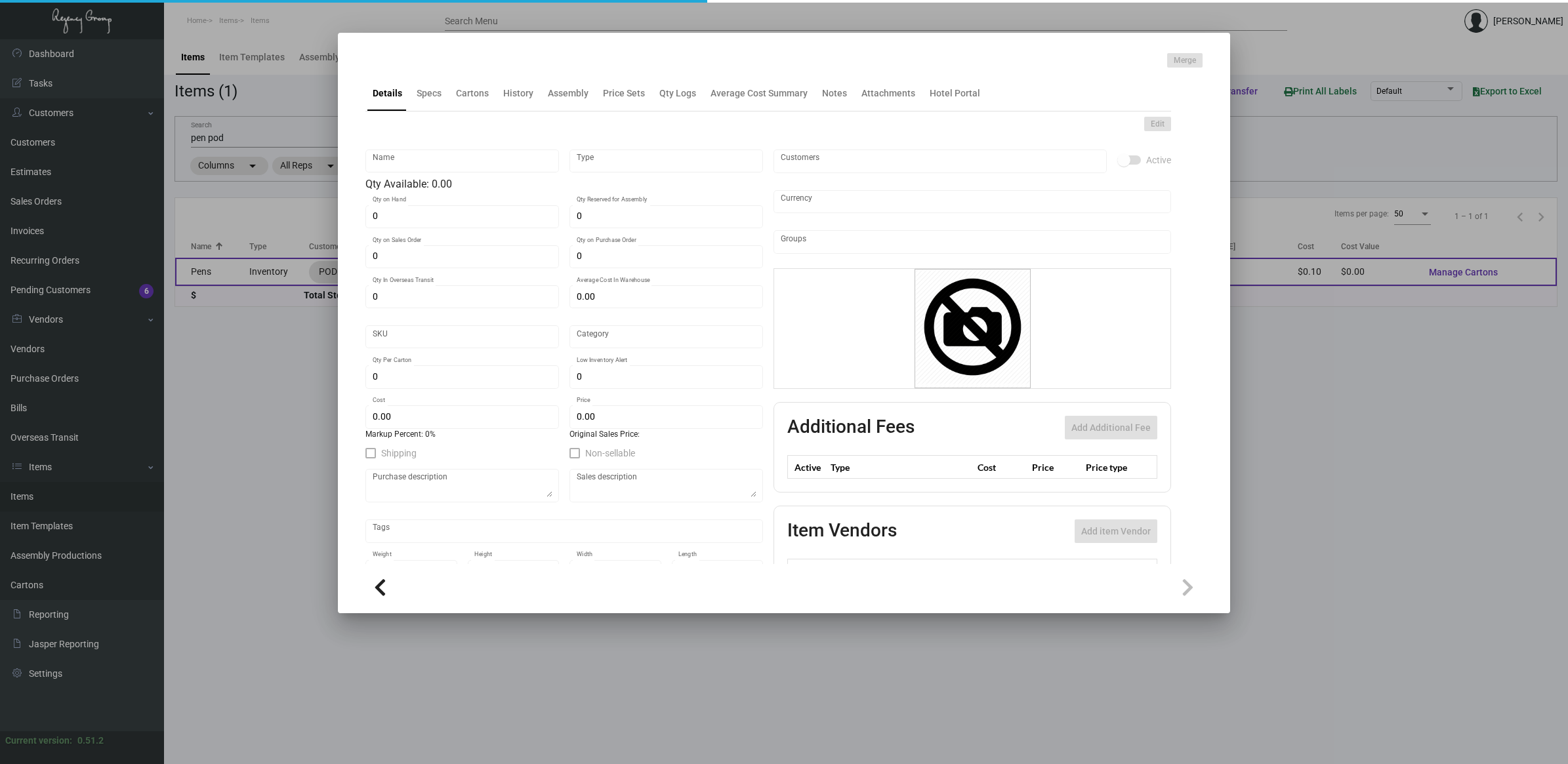
checkbox input "true"
type input "United States Dollar $"
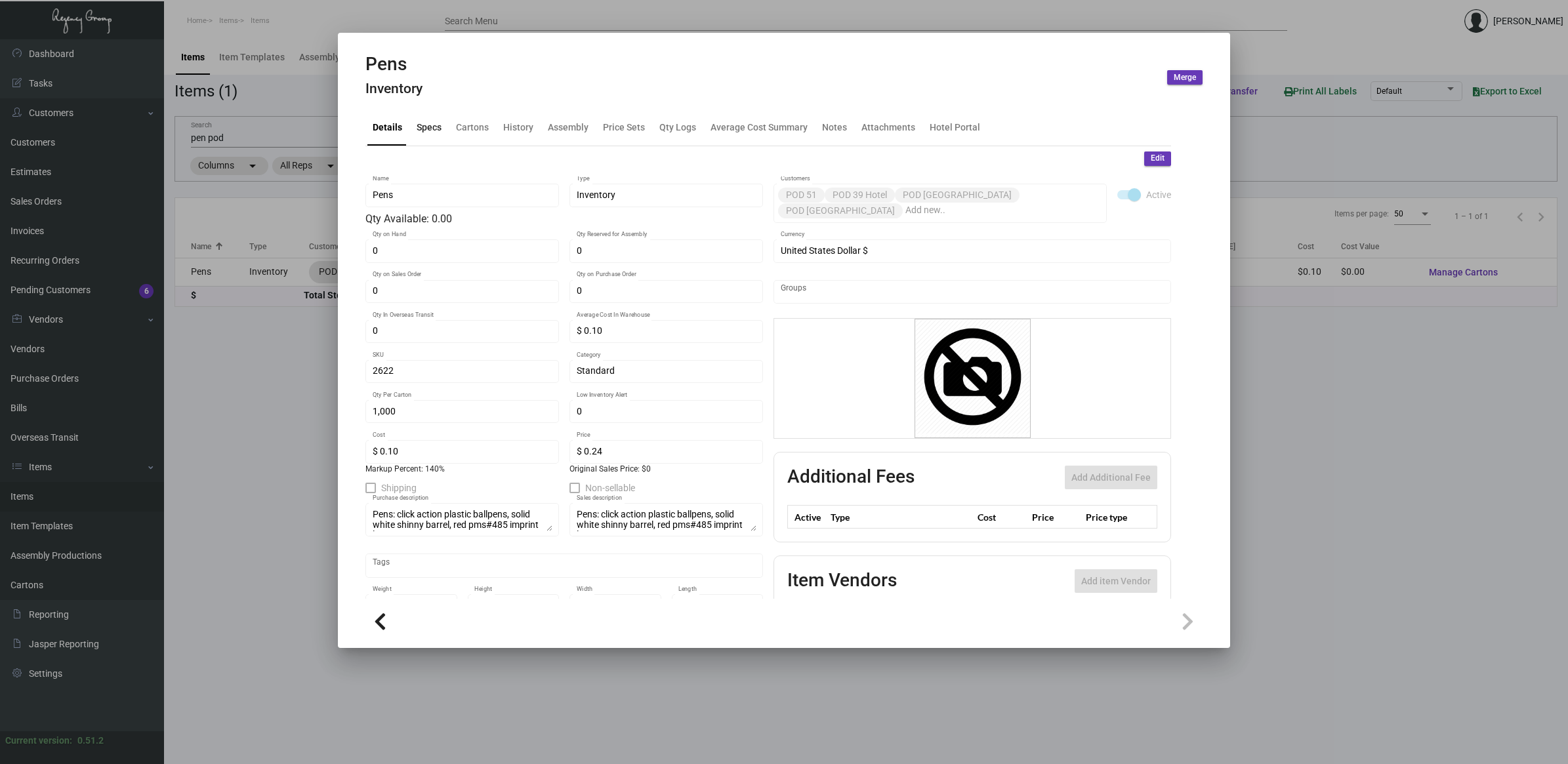
click at [435, 129] on div "Specs" at bounding box center [429, 127] width 25 height 14
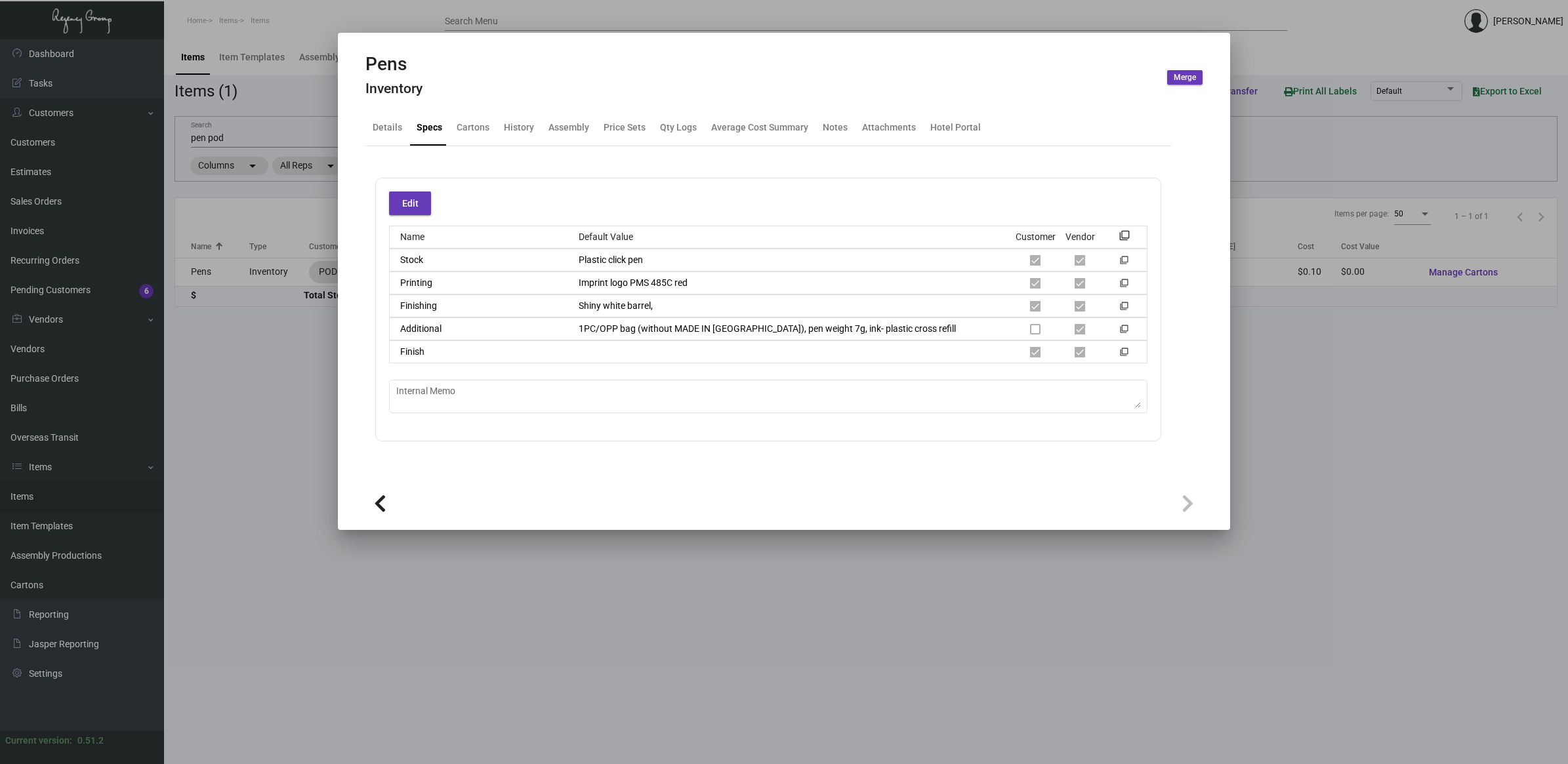
click at [228, 385] on div at bounding box center [784, 382] width 1568 height 764
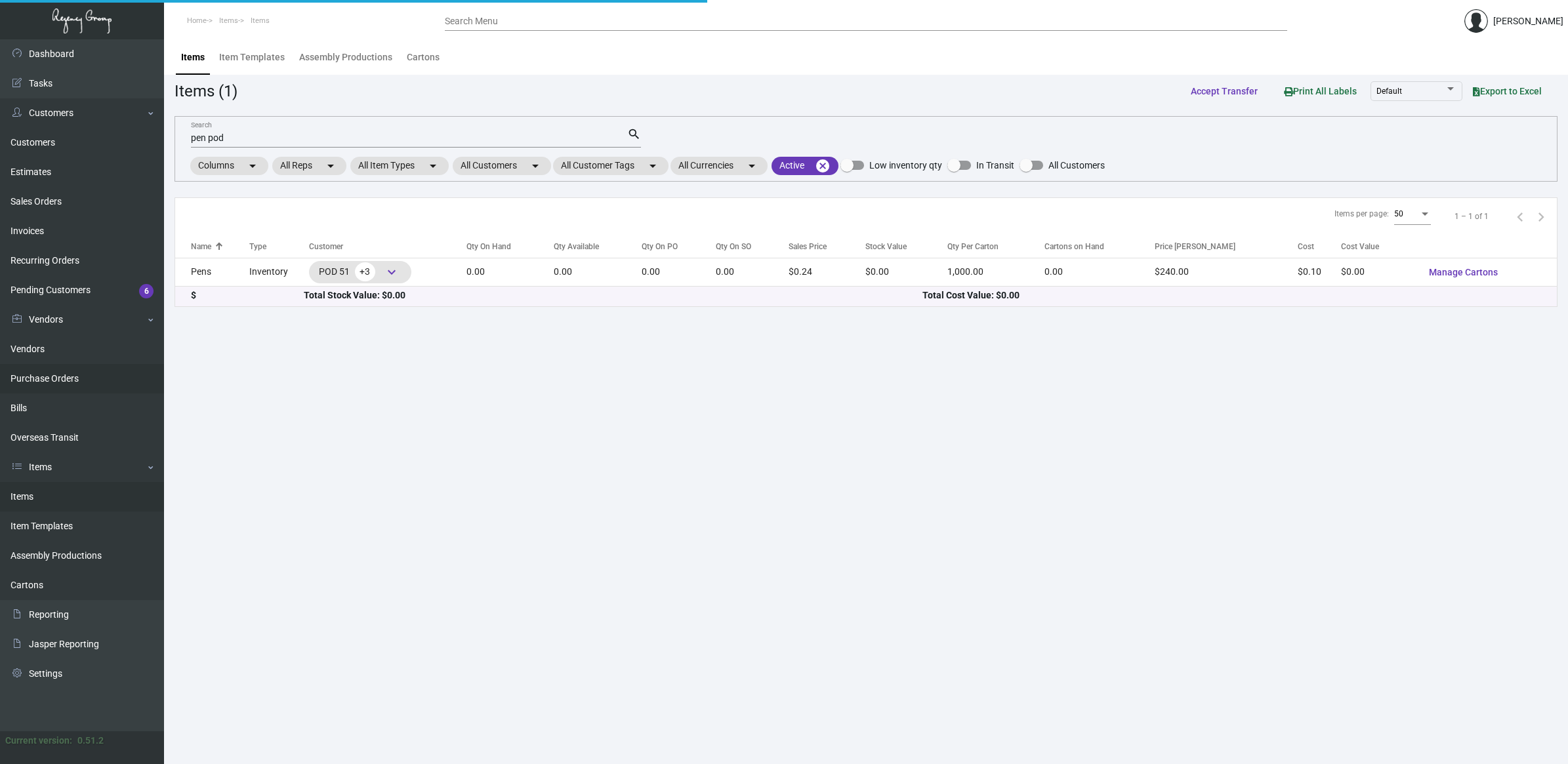
drag, startPoint x: 85, startPoint y: 375, endPoint x: 155, endPoint y: 378, distance: 70.1
click at [85, 375] on link "Purchase Orders" at bounding box center [82, 379] width 164 height 30
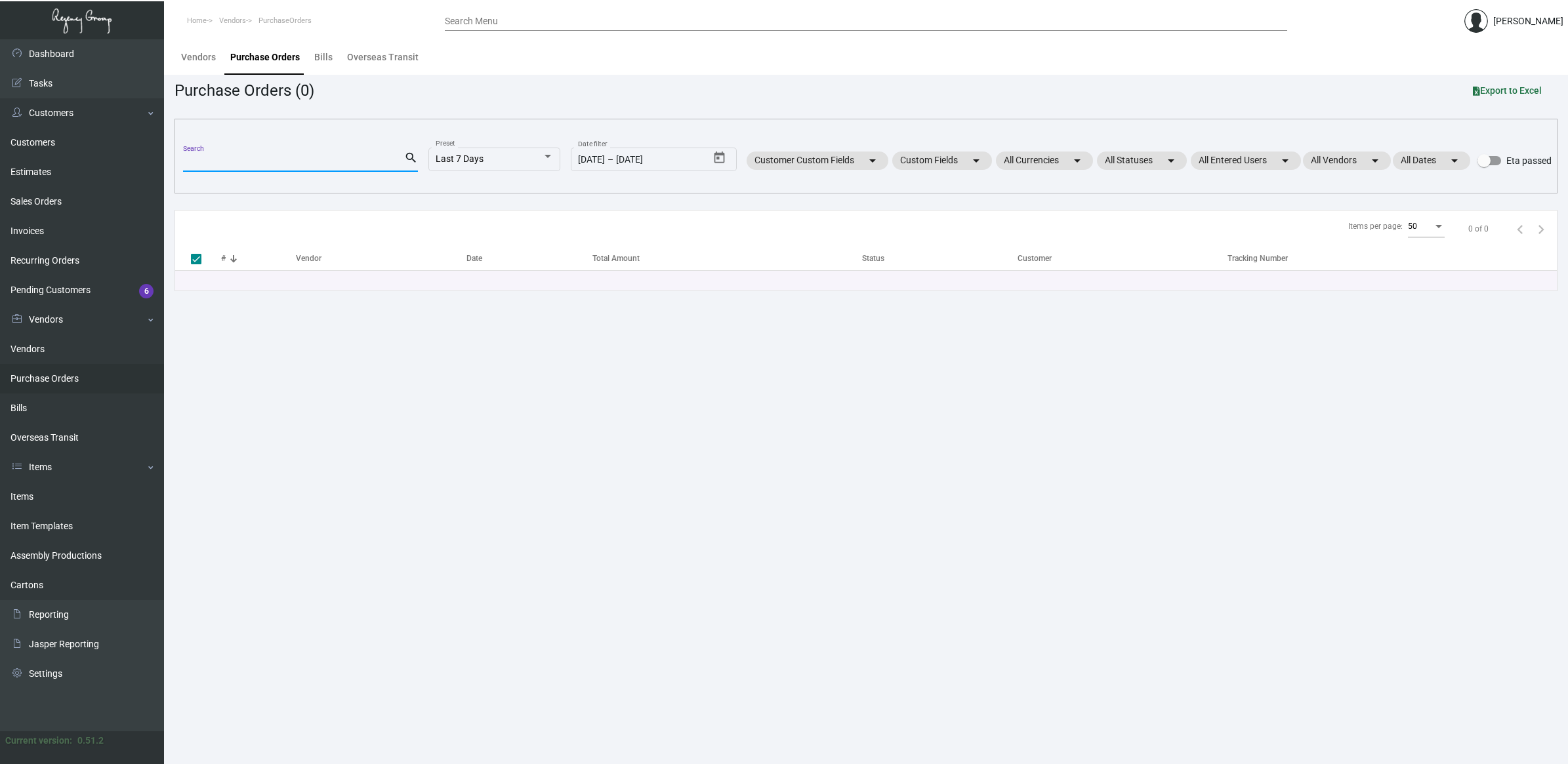
click at [233, 158] on input "Search" at bounding box center [293, 162] width 221 height 11
paste input "107605"
click at [271, 400] on main "Vendors Purchase Orders Bills Overseas Transit Purchase Orders (0) Export to Ex…" at bounding box center [866, 402] width 1404 height 725
drag, startPoint x: 216, startPoint y: 156, endPoint x: 231, endPoint y: 158, distance: 15.1
click at [218, 157] on input "107605" at bounding box center [293, 162] width 221 height 11
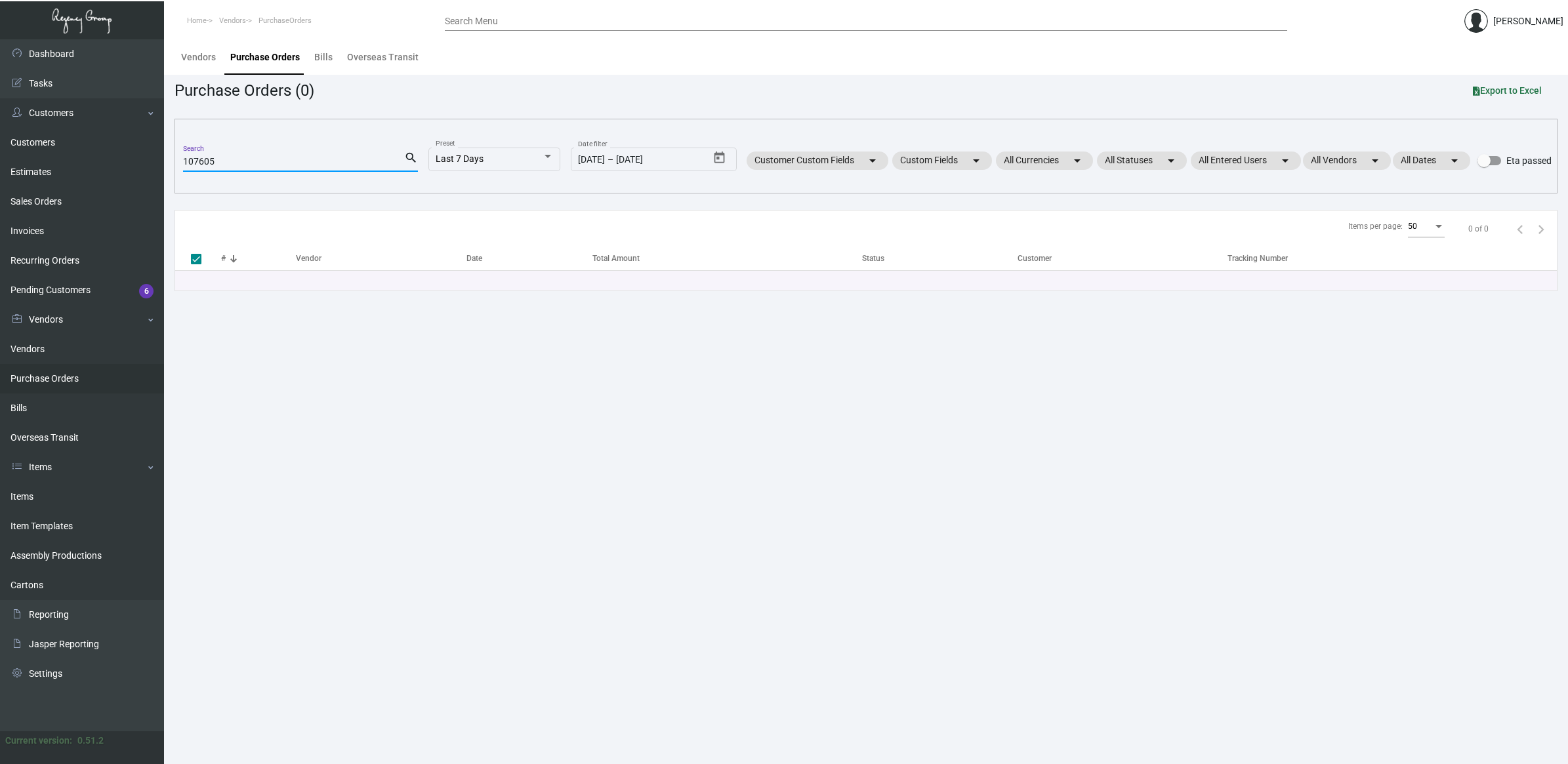
type input "107605"
checkbox input "false"
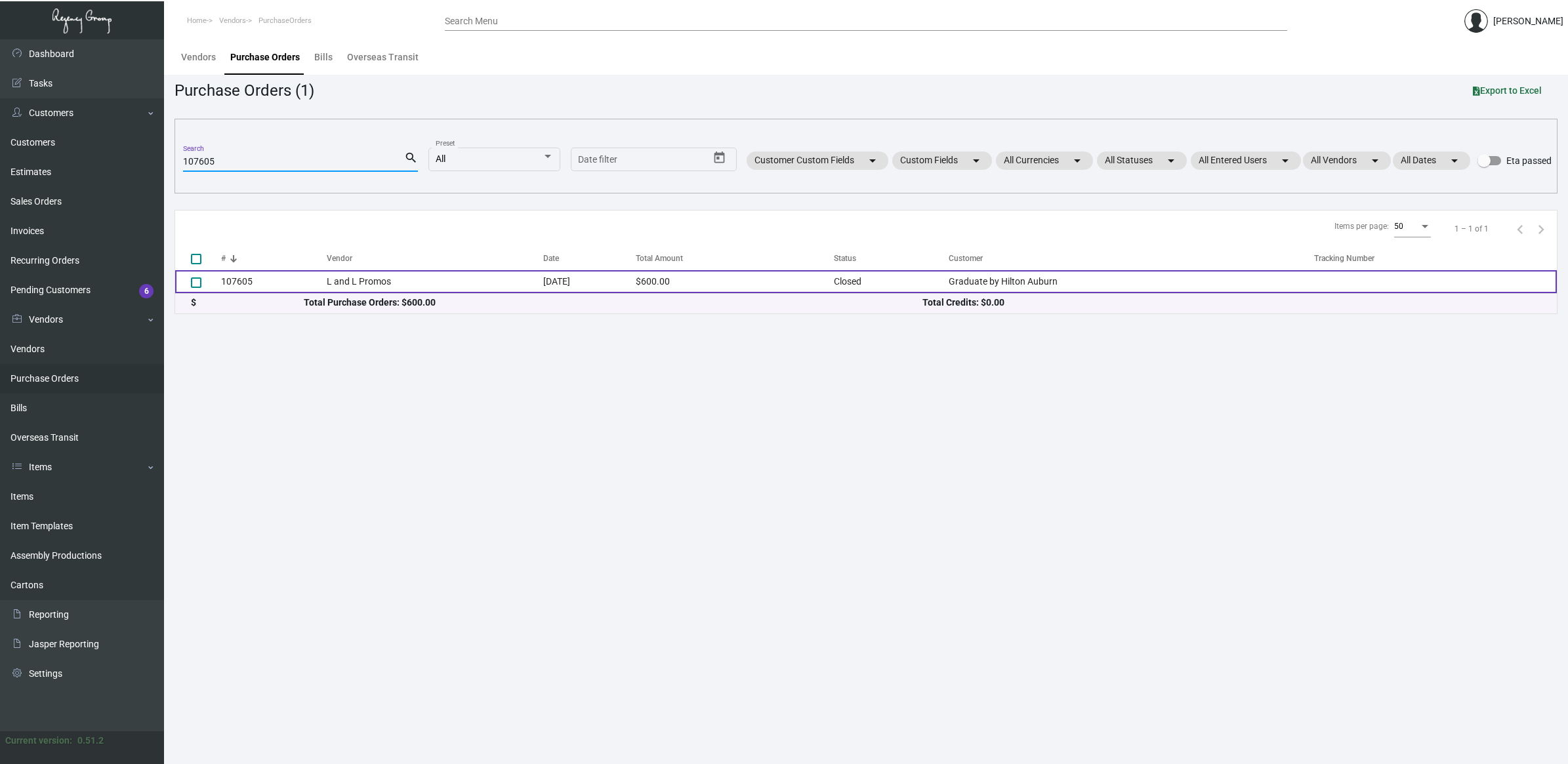
type input "107605"
click at [293, 274] on td "107605" at bounding box center [274, 282] width 106 height 23
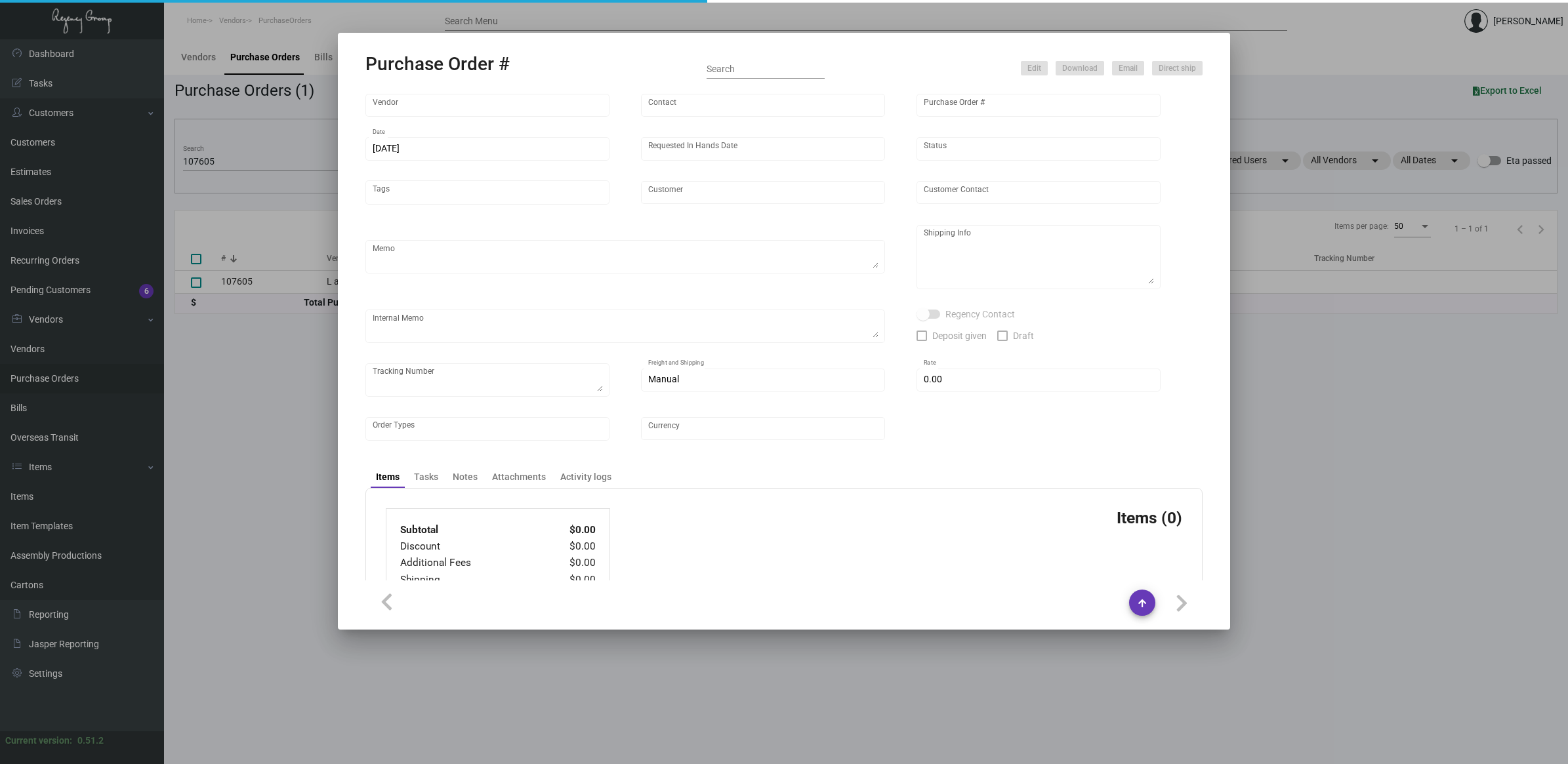
type input "L and L Promos"
type input "Ryan Sales"
type input "107605"
type input "9/27/2024"
type input "10/31/2024"
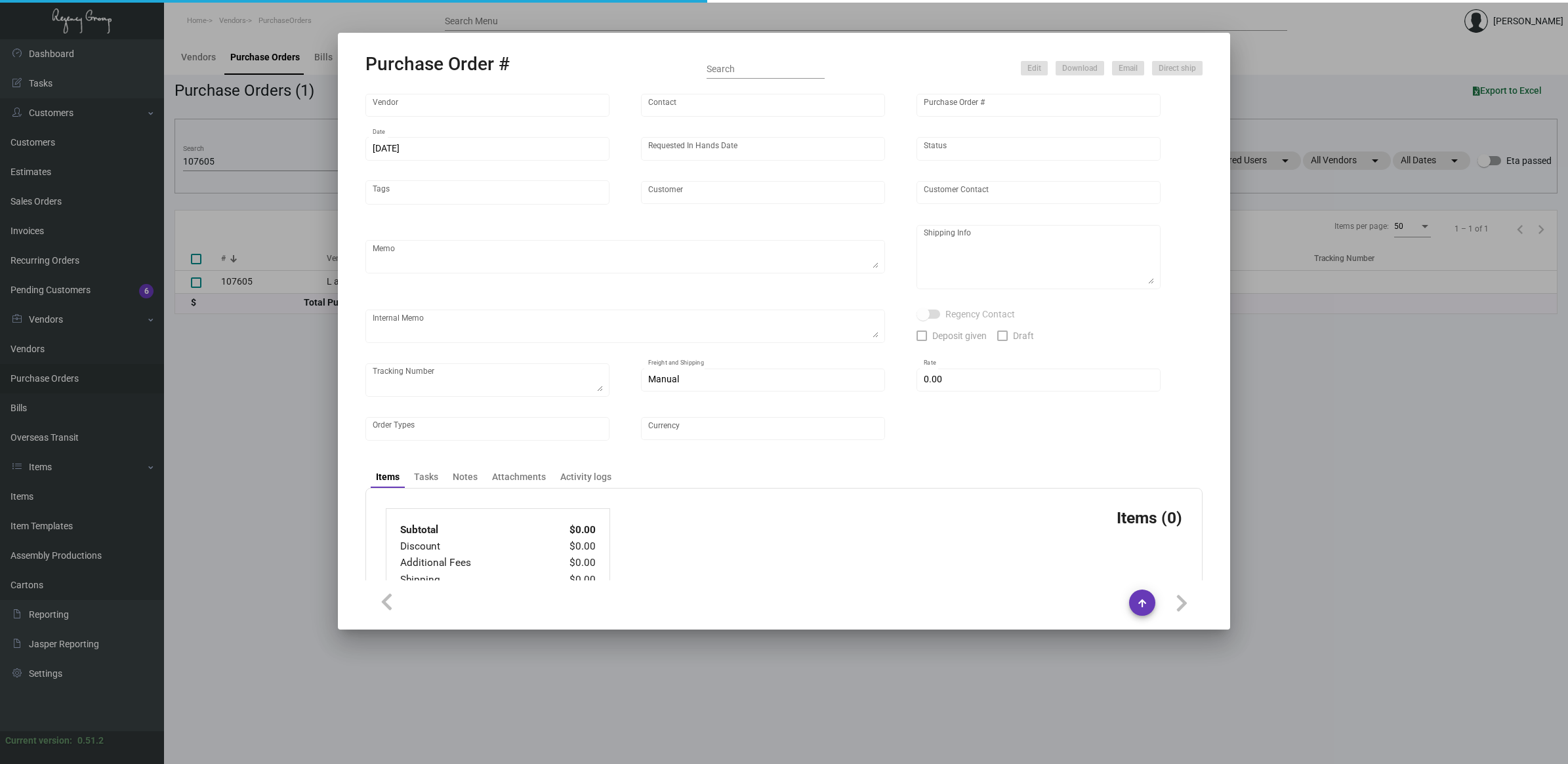
type input "Graduate by Hilton Auburn"
type textarea "Via Boat"
type textarea "Regency Group NJ - Alex Penate 22 Belgrove Dr. Kearny, NJ, 07032 US"
type textarea "1ZG2G1560324426056 4 boxes for PO#107605"
checkbox input "true"
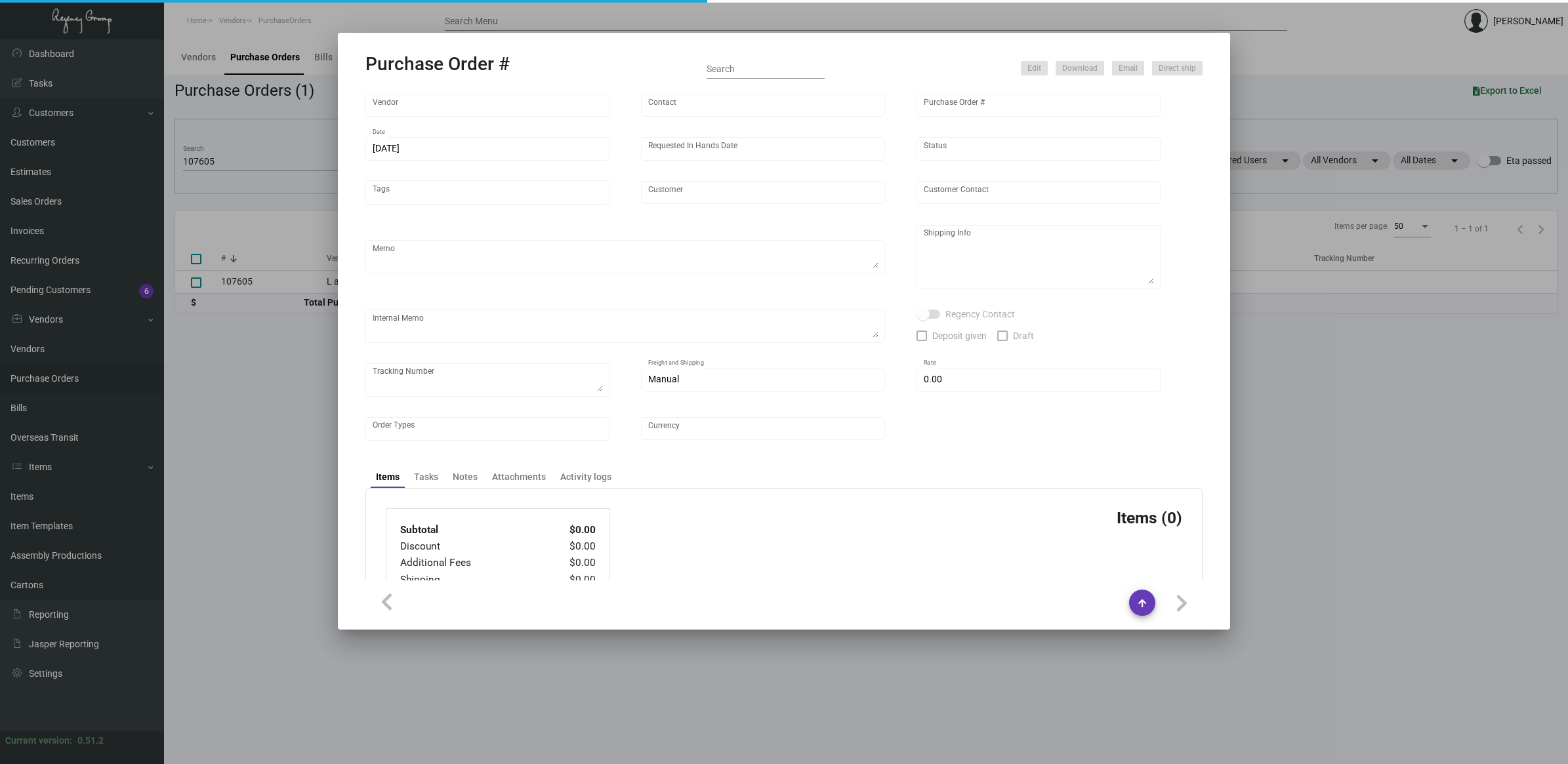
type input "$ 0.00"
type input "United States Dollar $"
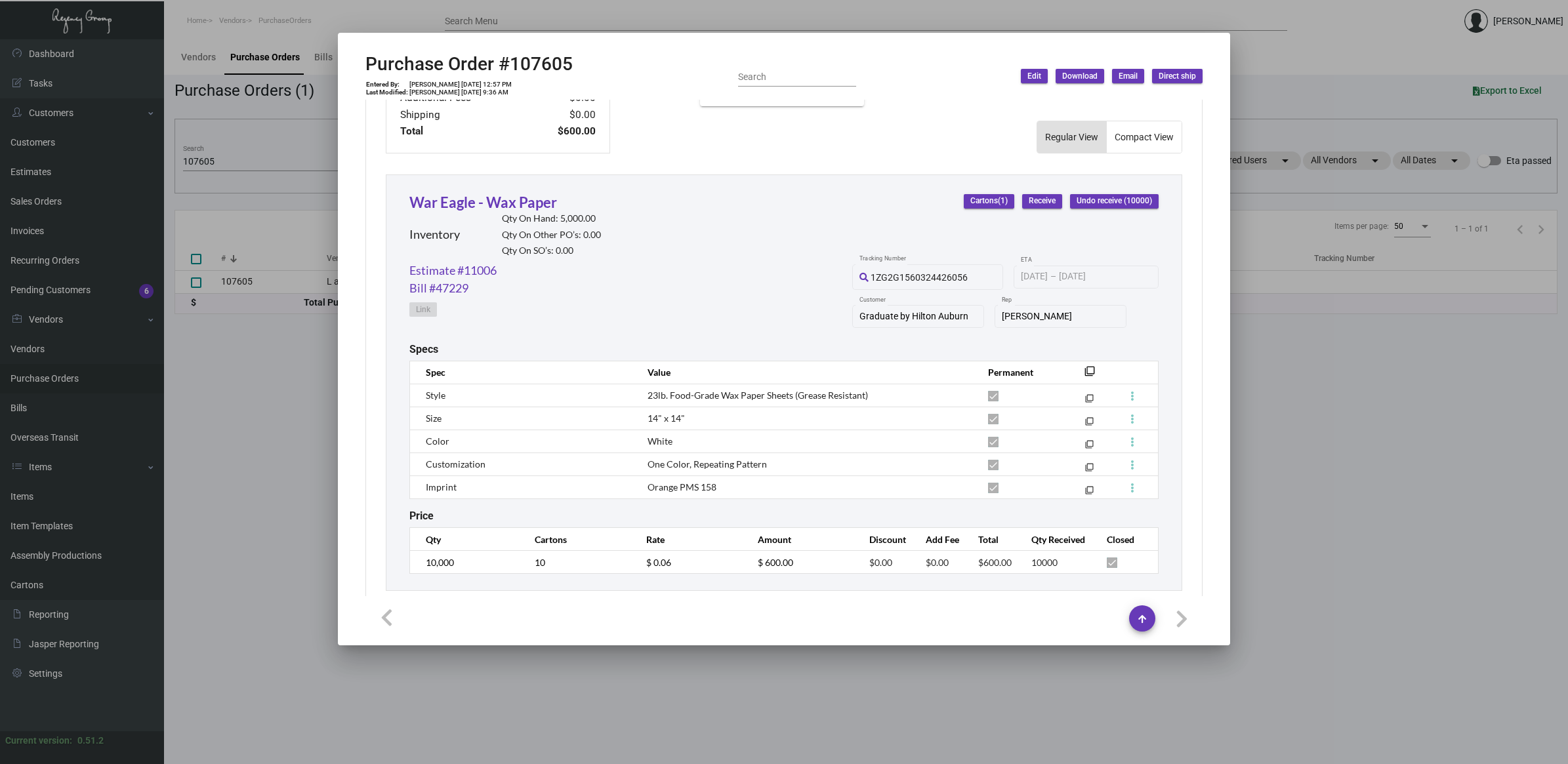
scroll to position [558, 0]
